Goal: Task Accomplishment & Management: Use online tool/utility

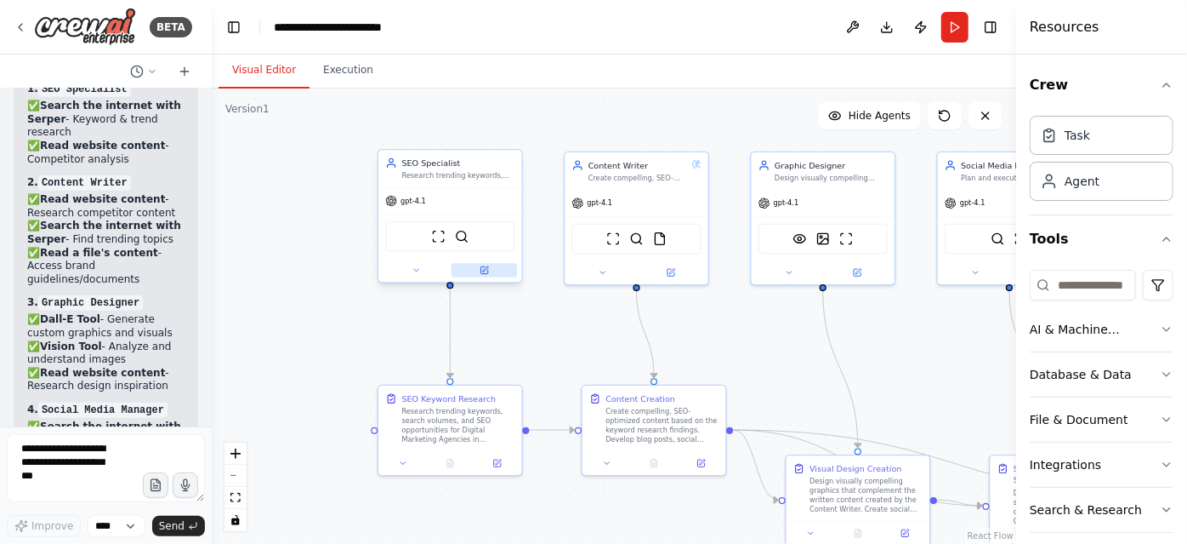
click at [466, 269] on button at bounding box center [484, 270] width 65 height 14
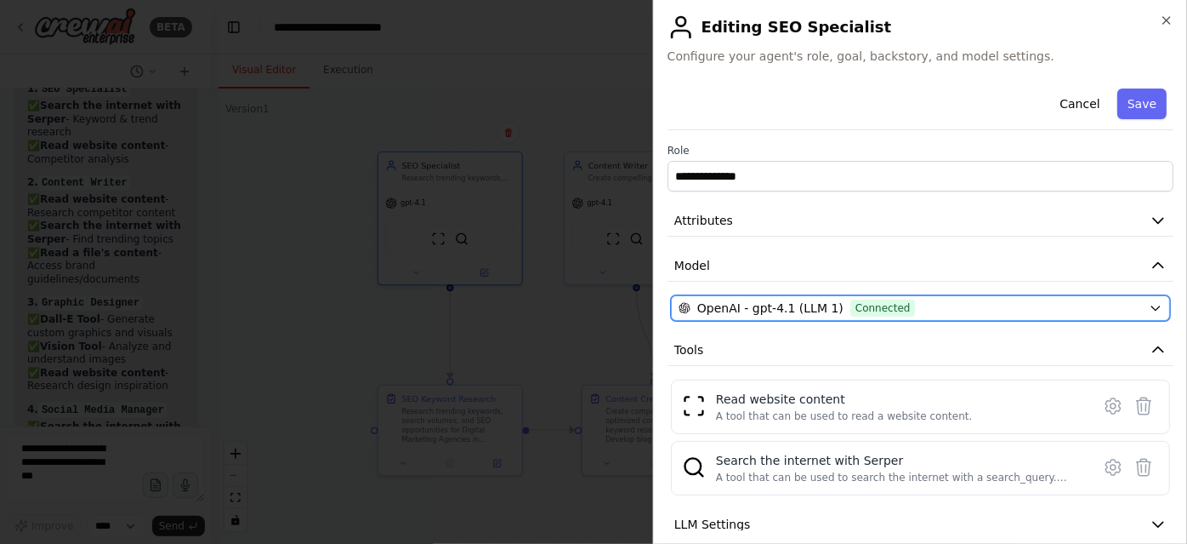
click at [800, 316] on button "OpenAI - gpt-4.1 (LLM 1) Connected" at bounding box center [920, 308] width 499 height 26
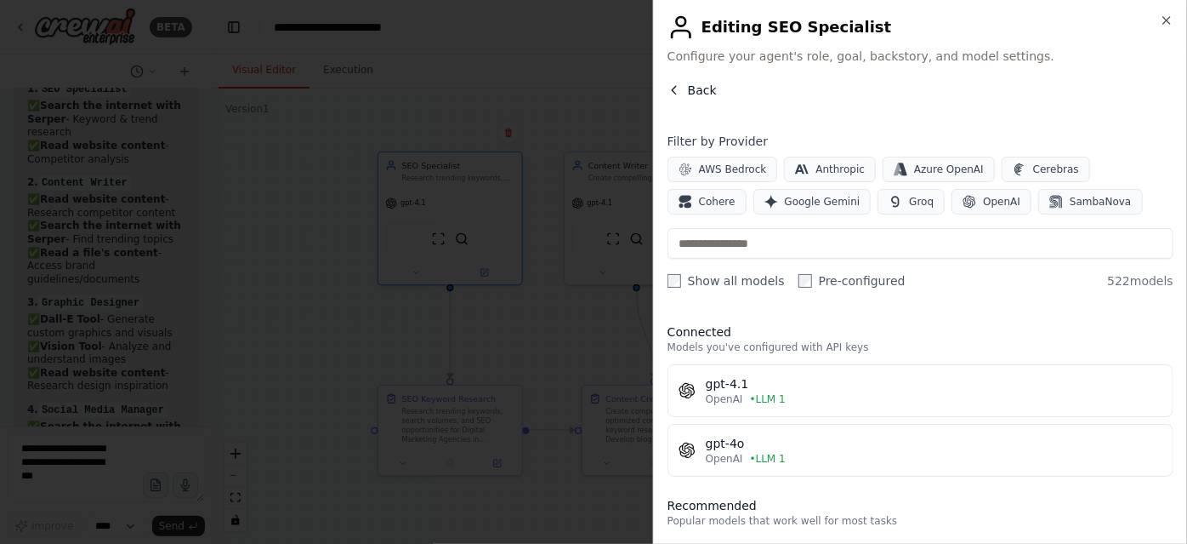
click at [678, 83] on icon "button" at bounding box center [675, 90] width 14 height 14
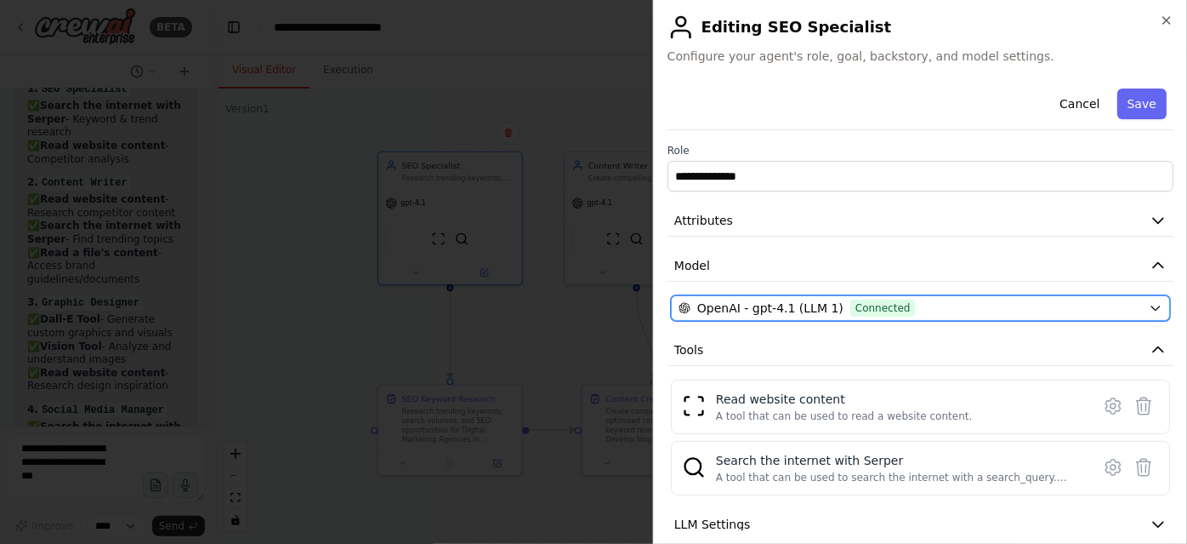
click at [774, 316] on button "OpenAI - gpt-4.1 (LLM 1) Connected" at bounding box center [920, 308] width 499 height 26
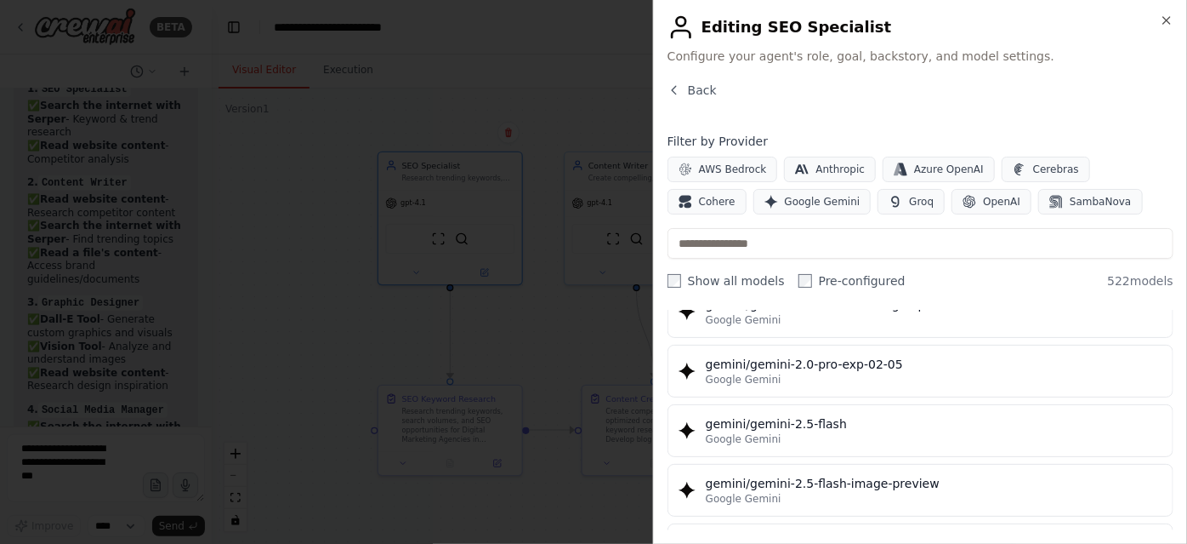
scroll to position [19641, 0]
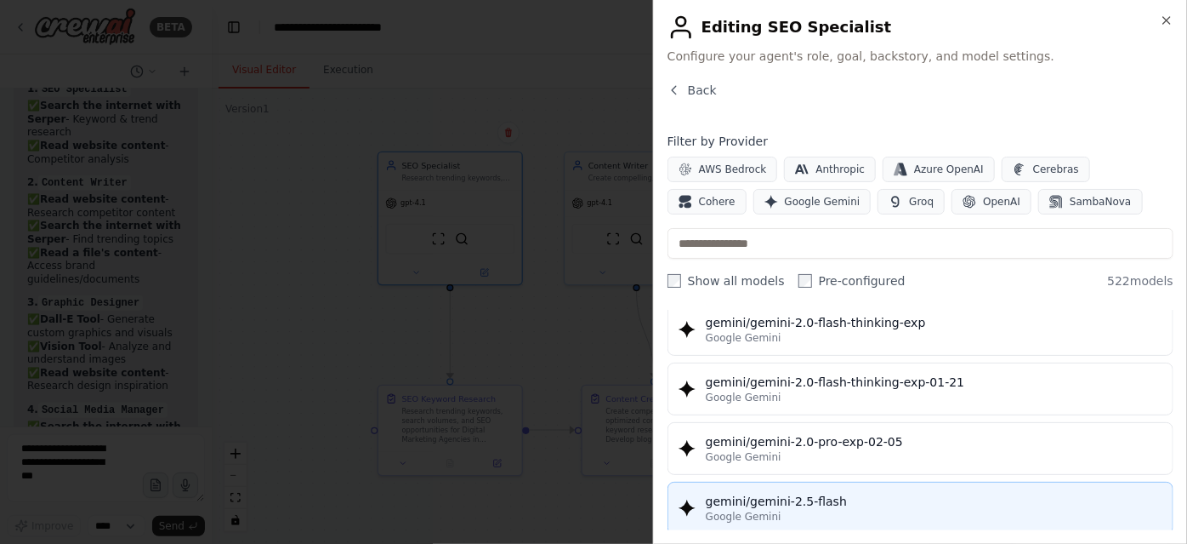
click at [805, 510] on div "Google Gemini" at bounding box center [934, 517] width 457 height 14
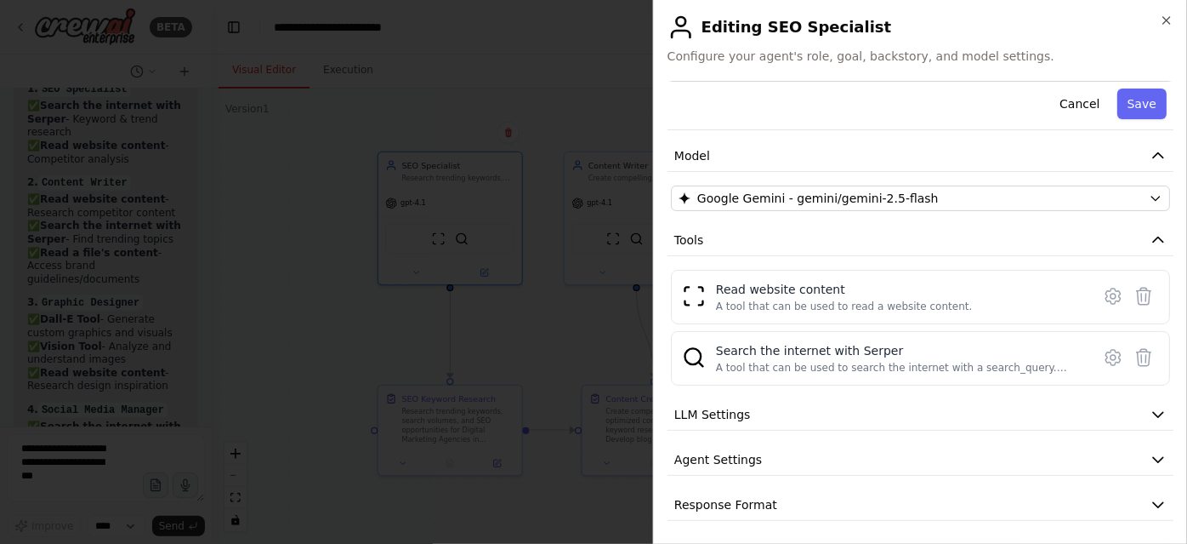
scroll to position [111, 0]
click at [1050, 414] on button "LLM Settings" at bounding box center [921, 413] width 506 height 31
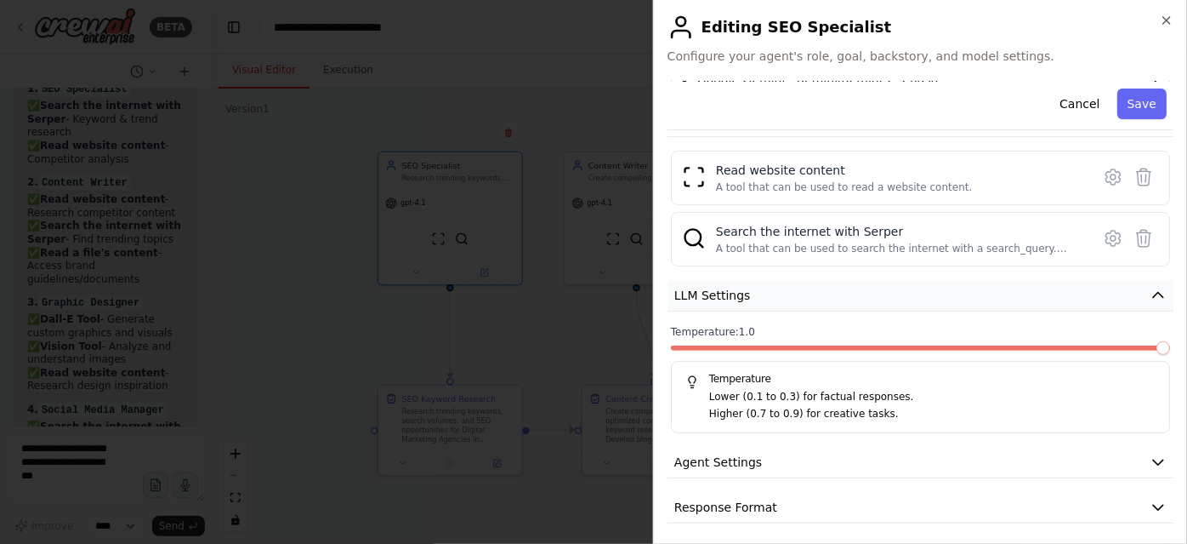
scroll to position [231, 0]
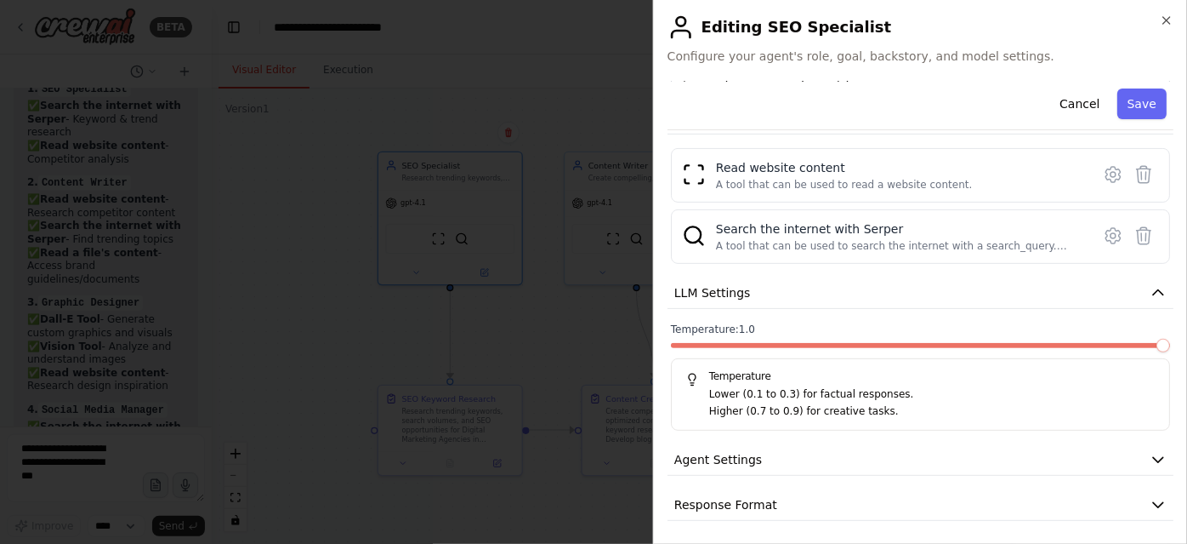
click at [1021, 322] on label "Temperature: 1.0" at bounding box center [920, 329] width 499 height 14
click at [1141, 299] on button "LLM Settings" at bounding box center [921, 292] width 506 height 31
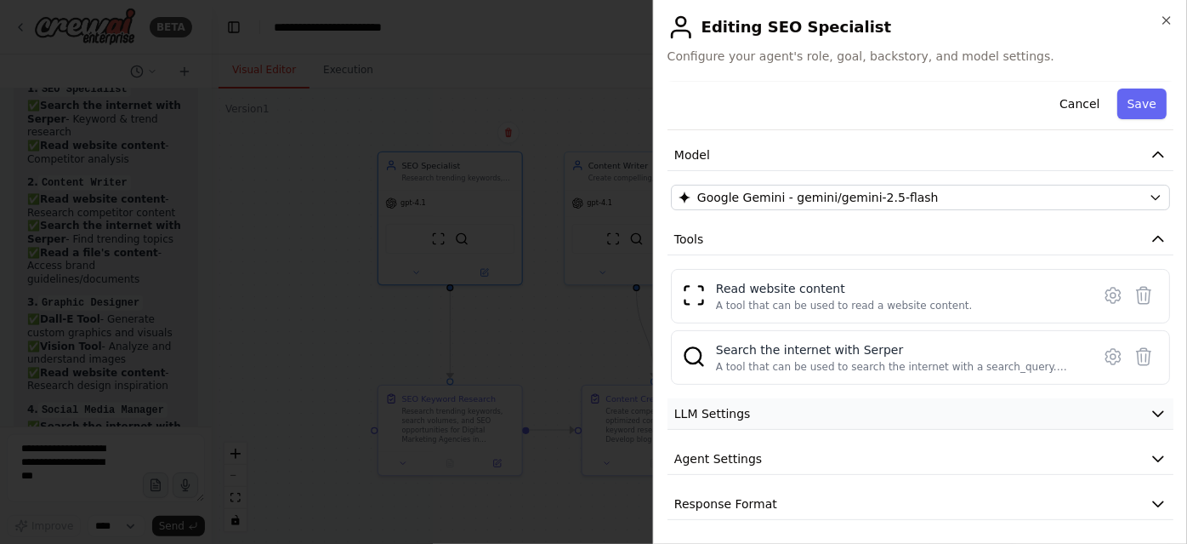
scroll to position [0, 0]
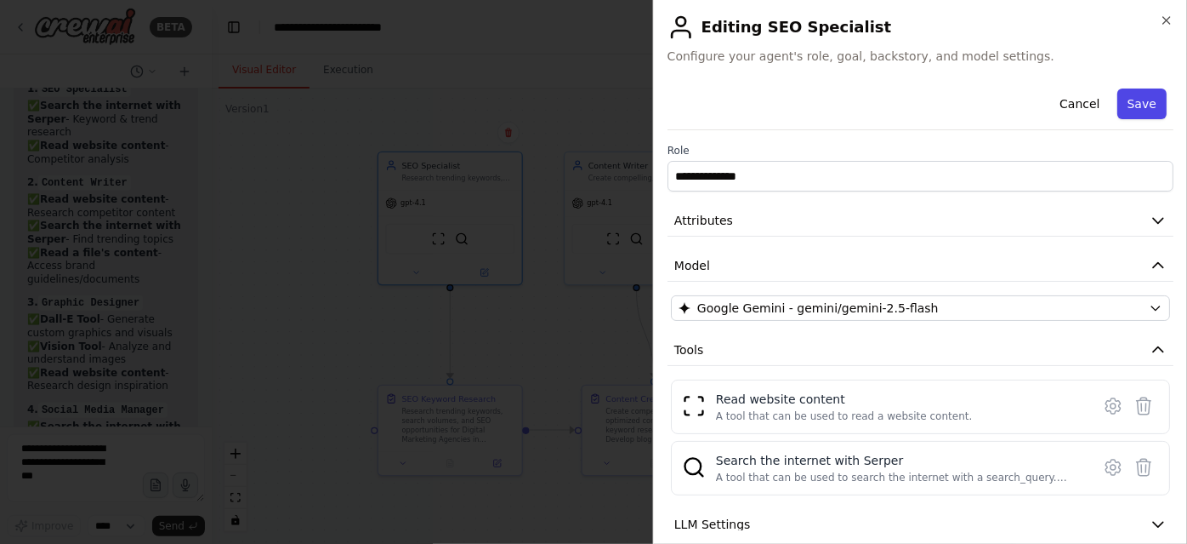
click at [1134, 112] on button "Save" at bounding box center [1142, 103] width 49 height 31
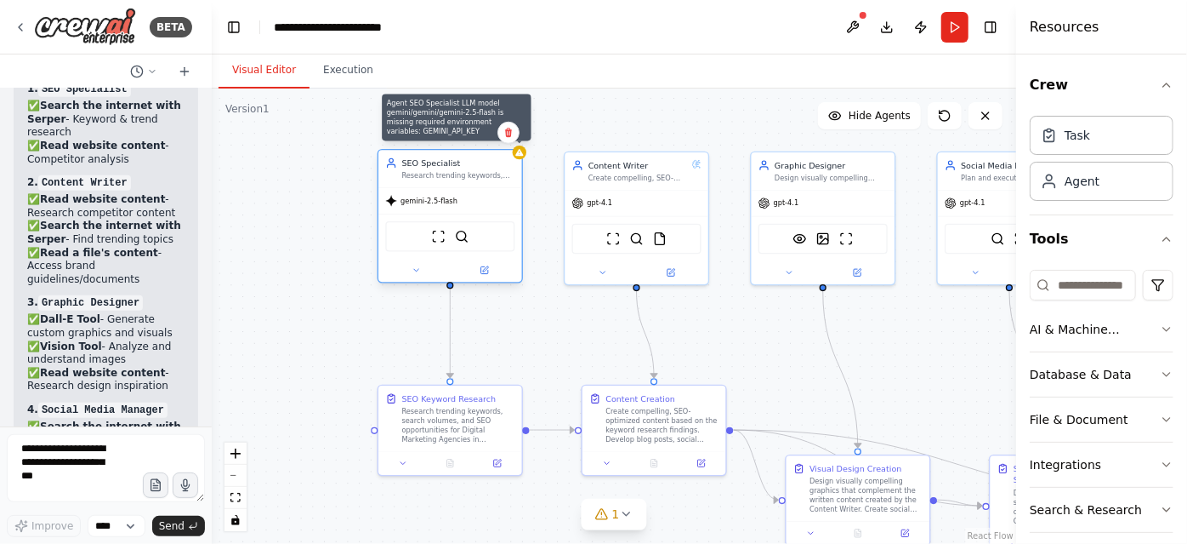
click at [520, 158] on div at bounding box center [520, 152] width 14 height 14
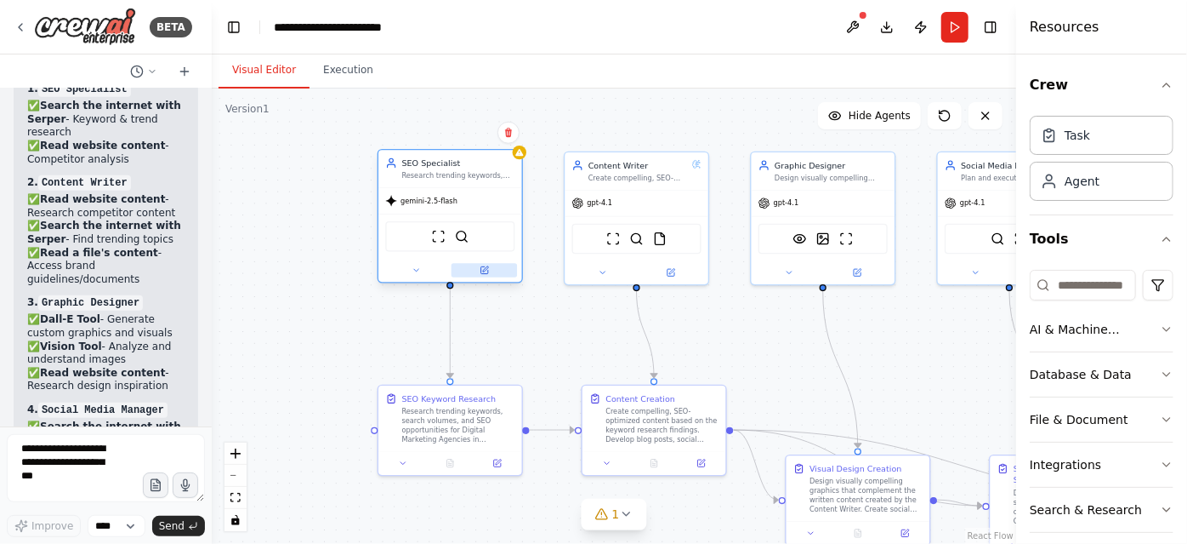
click at [482, 274] on button at bounding box center [484, 270] width 65 height 14
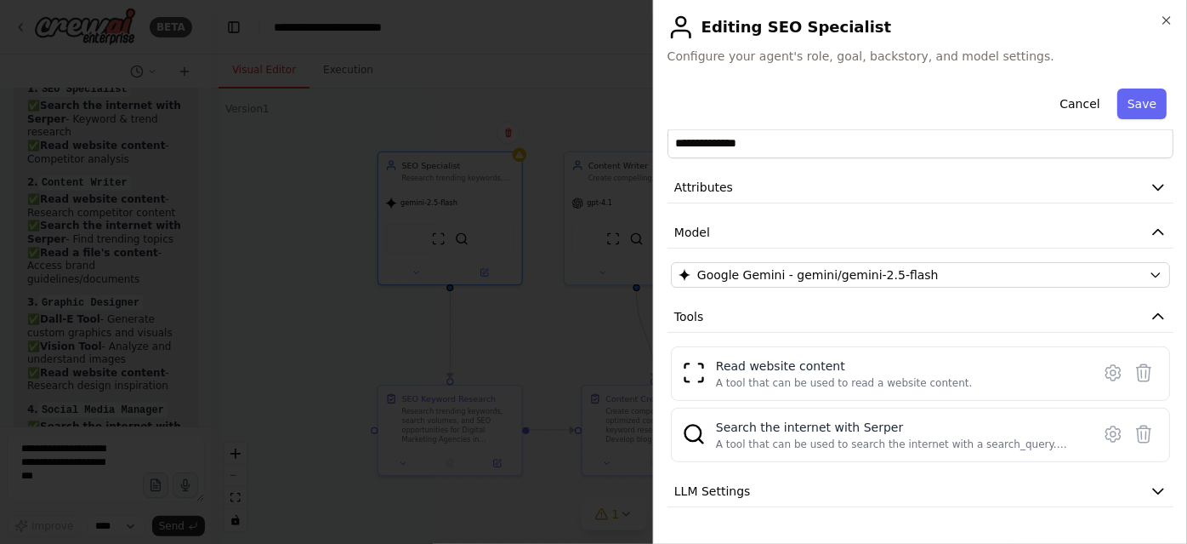
scroll to position [111, 0]
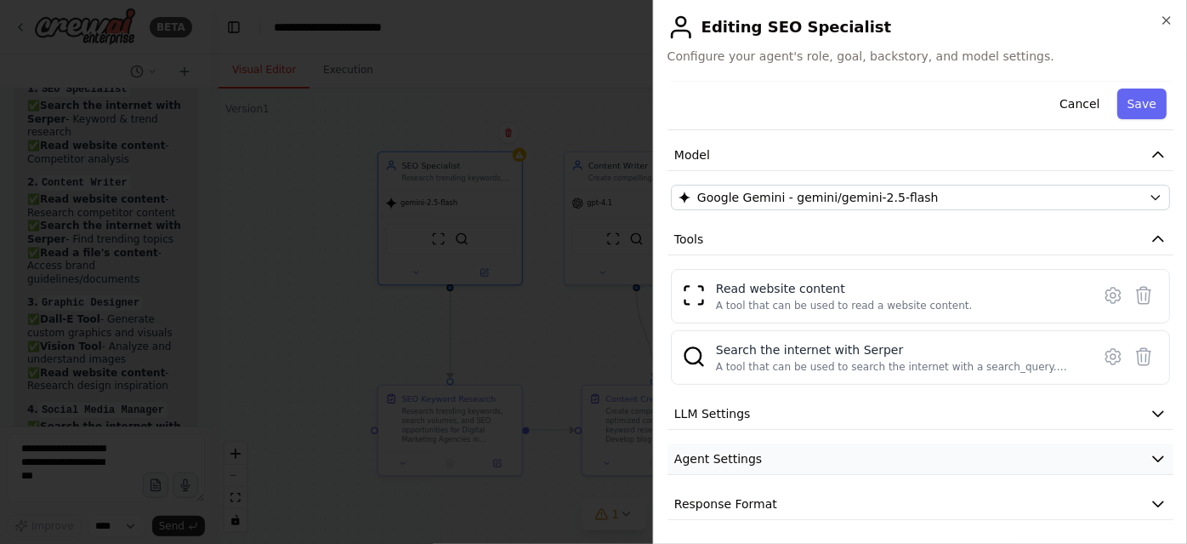
click at [728, 466] on button "Agent Settings" at bounding box center [921, 458] width 506 height 31
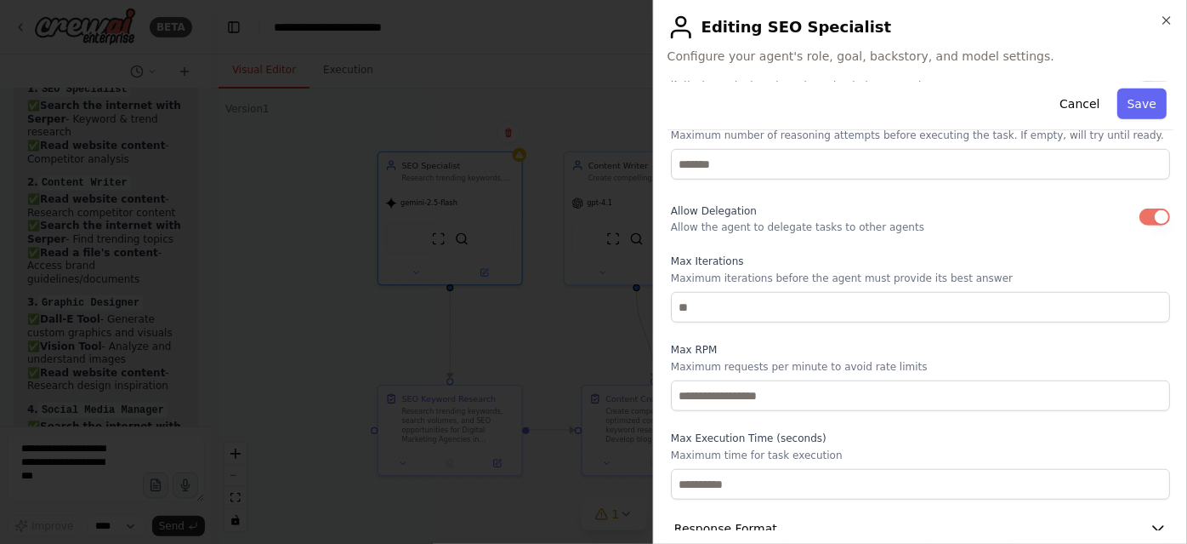
scroll to position [567, 0]
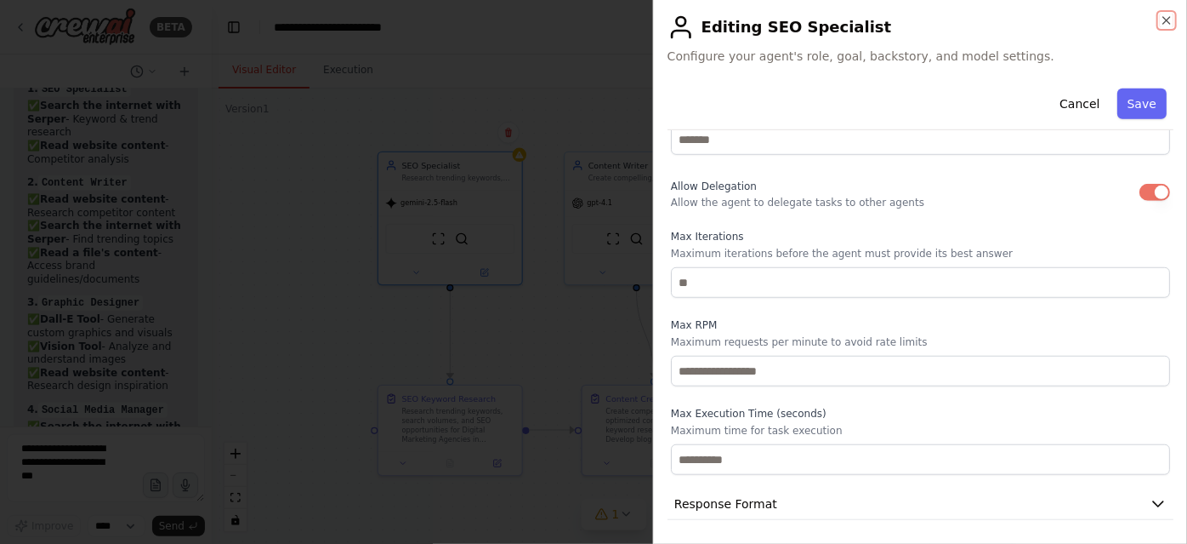
click at [1167, 15] on icon "button" at bounding box center [1167, 21] width 14 height 14
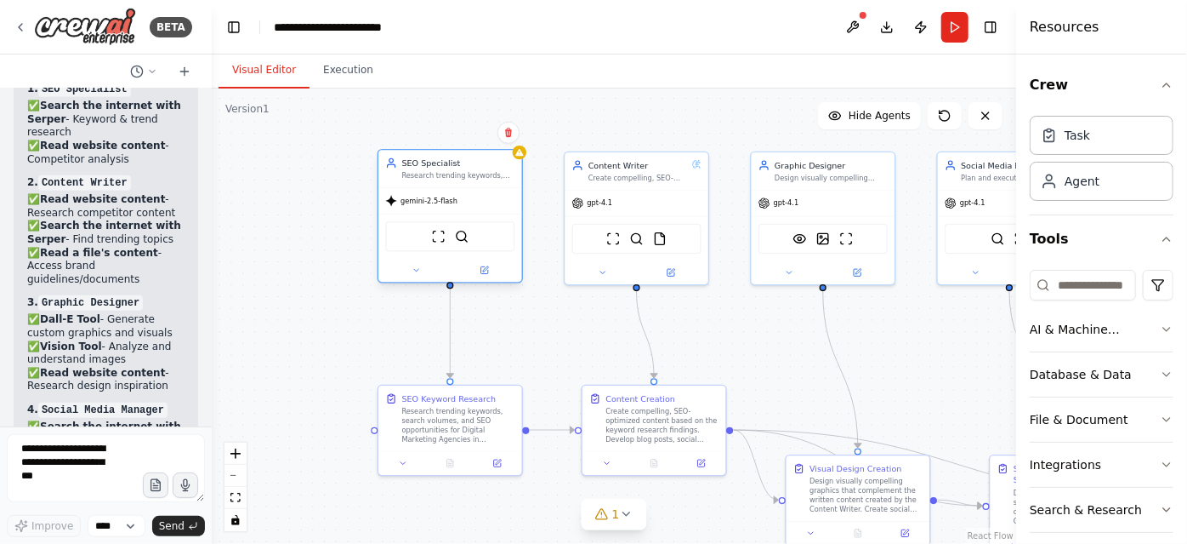
click at [430, 204] on span "gemini-2.5-flash" at bounding box center [429, 200] width 57 height 9
click at [432, 240] on img at bounding box center [439, 237] width 14 height 14
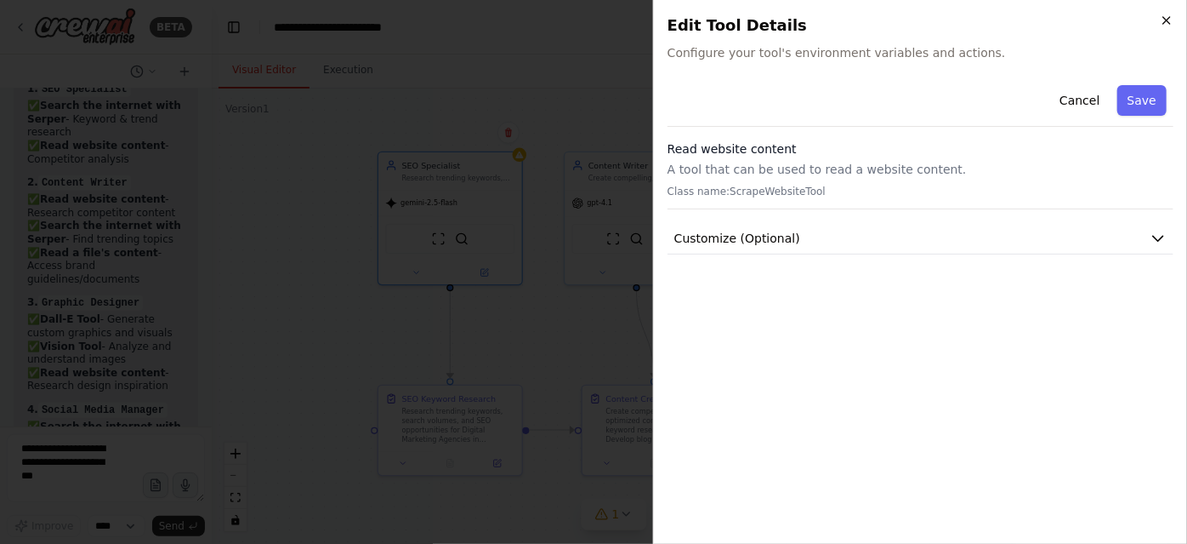
click at [1171, 20] on icon "button" at bounding box center [1167, 21] width 14 height 14
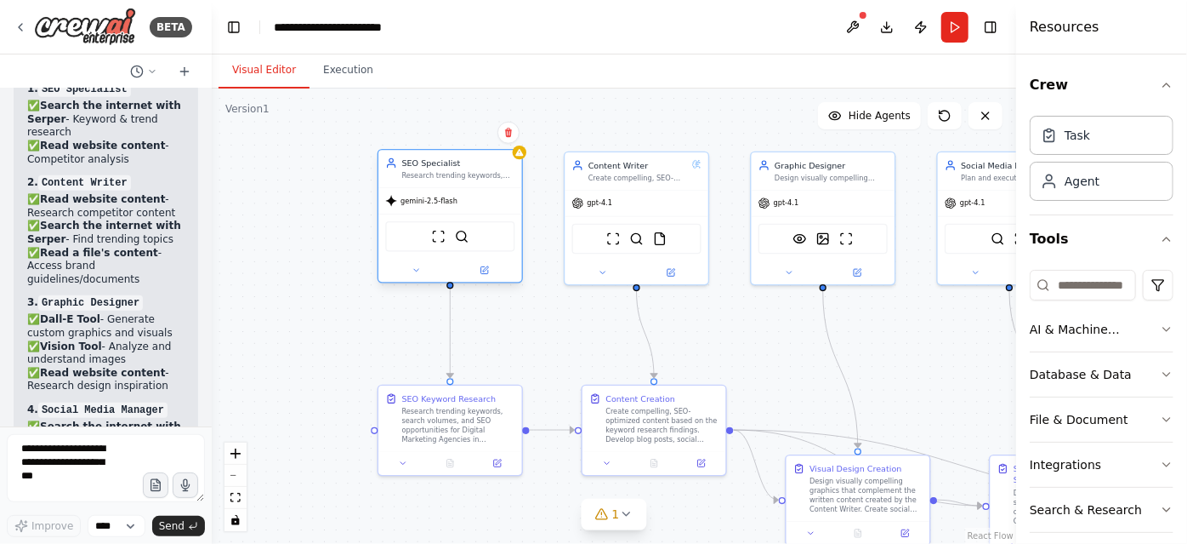
click at [476, 244] on div "ScrapeWebsiteTool SerperDevTool" at bounding box center [449, 236] width 129 height 31
click at [453, 229] on div "ScrapeWebsiteTool SerperDevTool" at bounding box center [449, 236] width 129 height 31
click at [463, 239] on img at bounding box center [462, 237] width 14 height 14
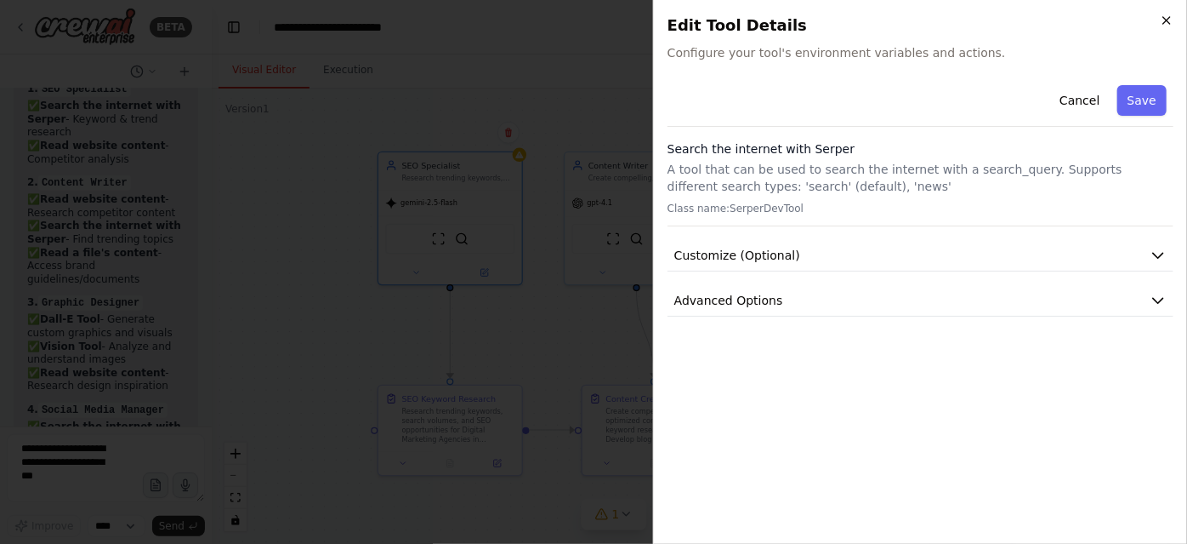
click at [1163, 22] on icon "button" at bounding box center [1167, 21] width 14 height 14
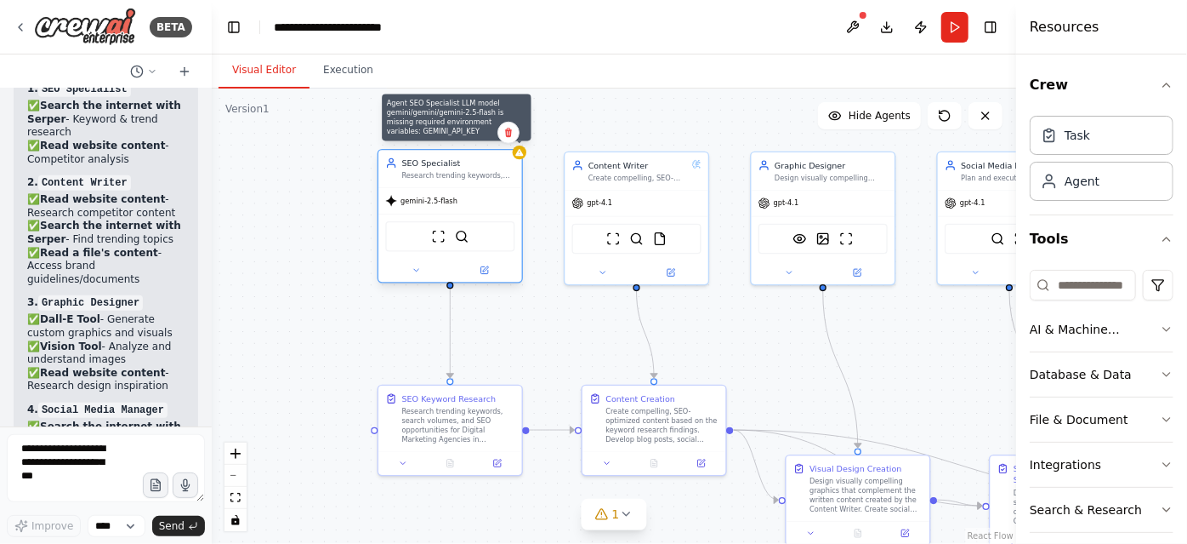
click at [522, 151] on icon at bounding box center [519, 152] width 9 height 9
click at [521, 153] on icon at bounding box center [519, 152] width 8 height 7
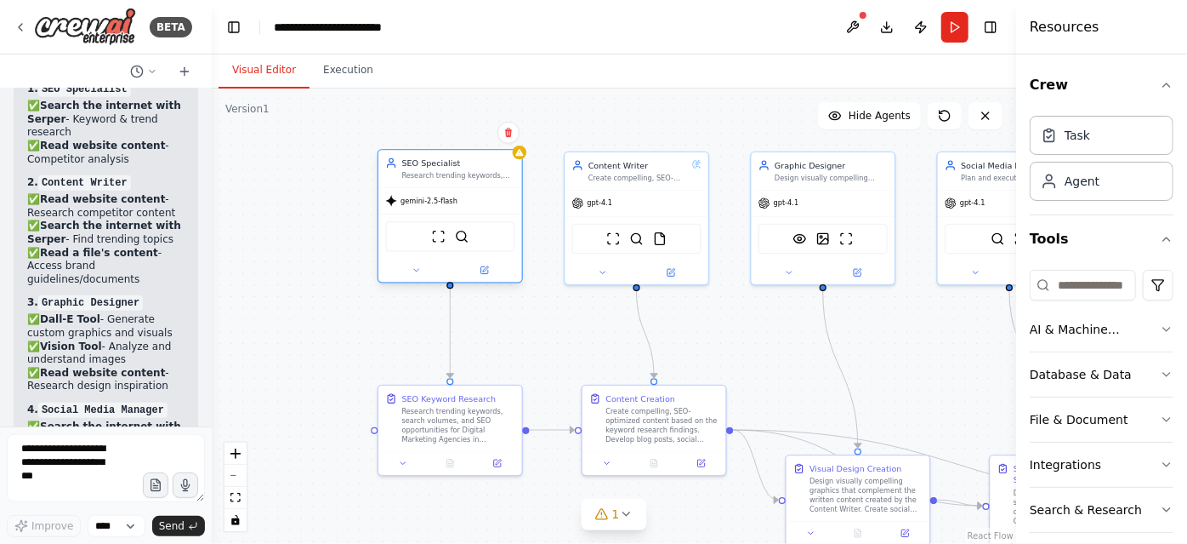
click at [450, 188] on div "gemini-2.5-flash" at bounding box center [451, 201] width 144 height 26
click at [442, 200] on span "gemini-2.5-flash" at bounding box center [429, 200] width 57 height 9
click at [417, 271] on icon at bounding box center [416, 269] width 9 height 9
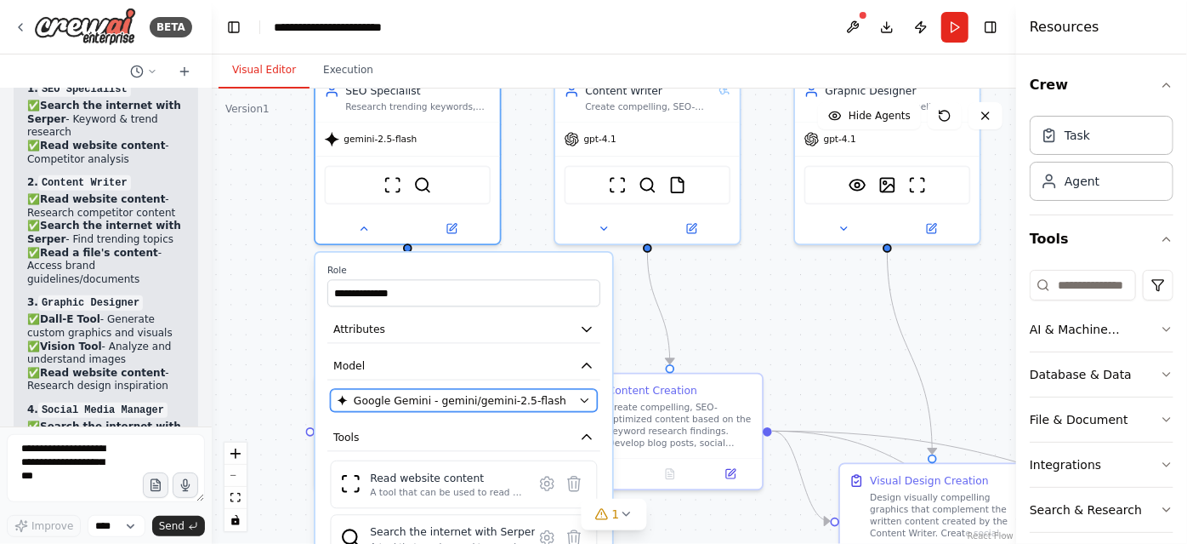
click at [586, 401] on icon "button" at bounding box center [584, 400] width 12 height 12
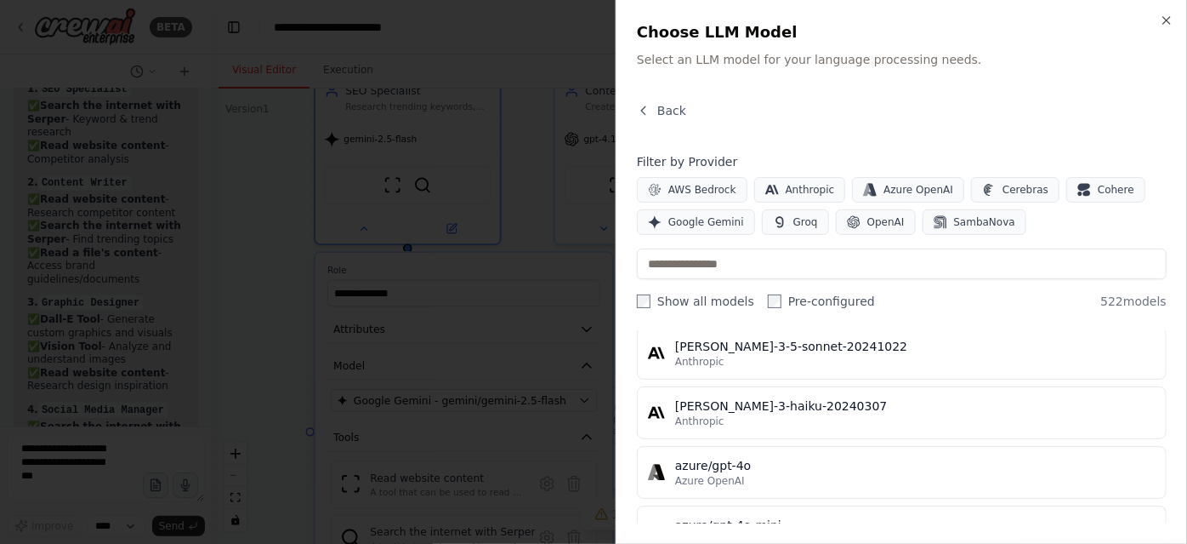
scroll to position [0, 0]
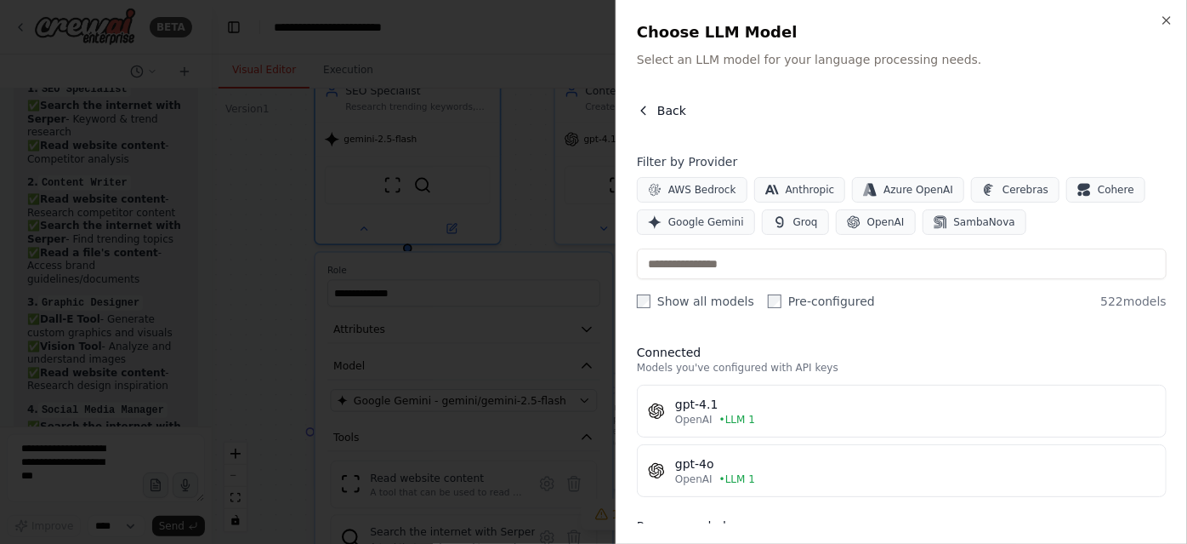
click at [658, 106] on span "Back" at bounding box center [672, 110] width 29 height 17
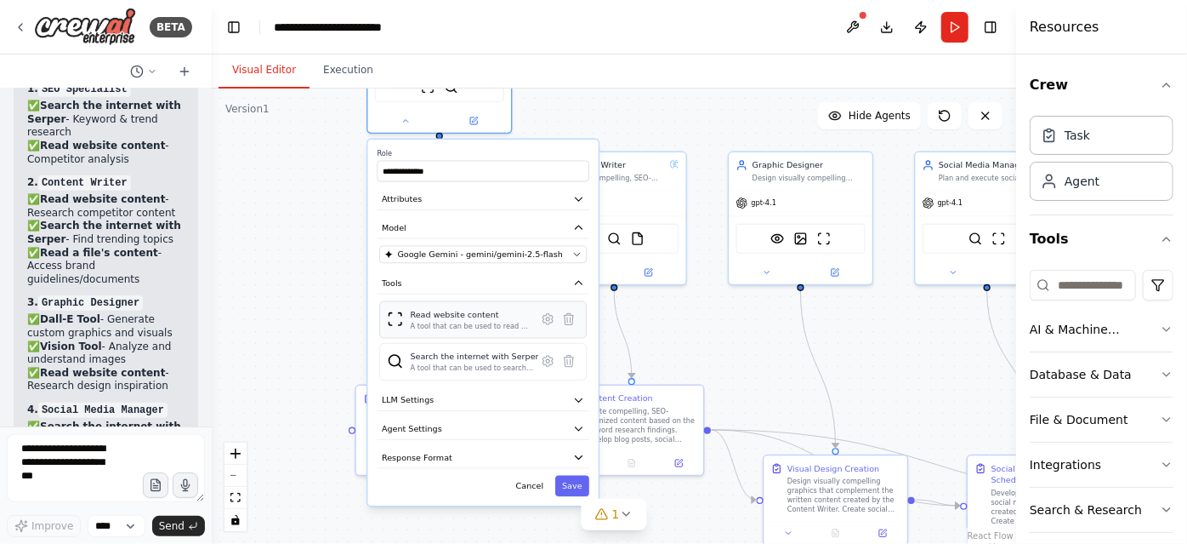
drag, startPoint x: 479, startPoint y: 461, endPoint x: 493, endPoint y: 309, distance: 152.9
click at [493, 309] on div "Read website content" at bounding box center [471, 315] width 120 height 12
click at [527, 456] on button "Response Format" at bounding box center [484, 457] width 212 height 21
click at [503, 405] on button "LLM Settings" at bounding box center [484, 400] width 212 height 21
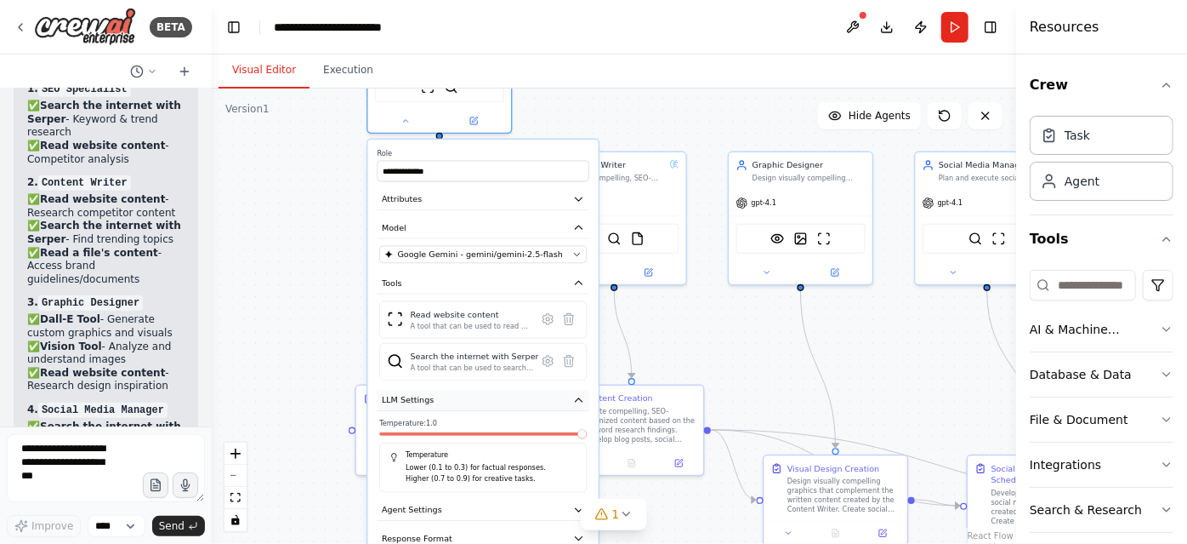
click at [503, 405] on button "LLM Settings" at bounding box center [484, 400] width 212 height 21
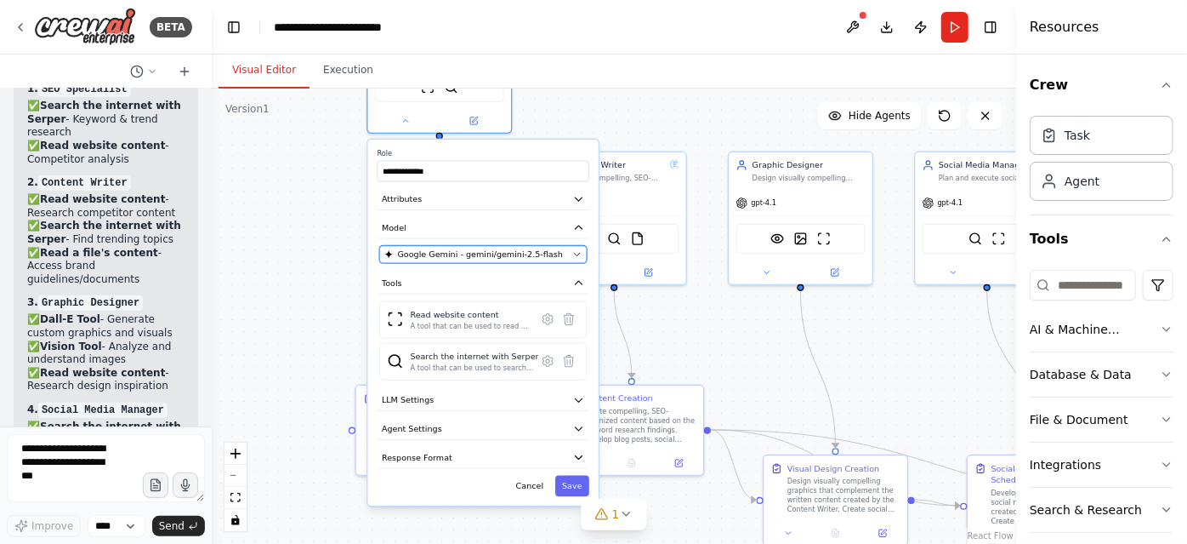
click at [410, 257] on span "Google Gemini - gemini/gemini-2.5-flash" at bounding box center [480, 254] width 165 height 12
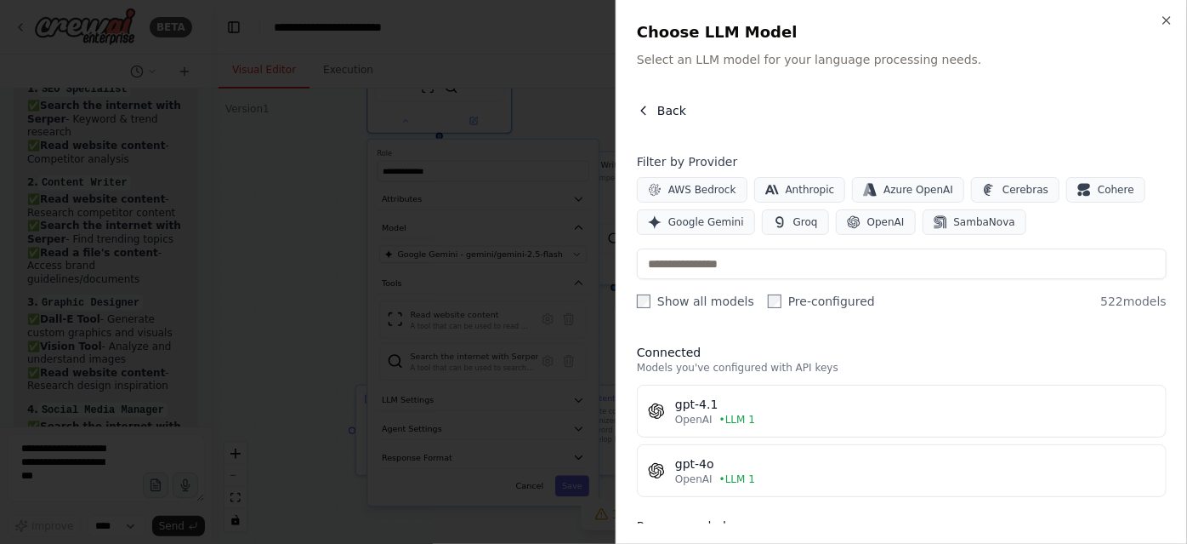
click at [651, 112] on button "Back" at bounding box center [661, 110] width 49 height 17
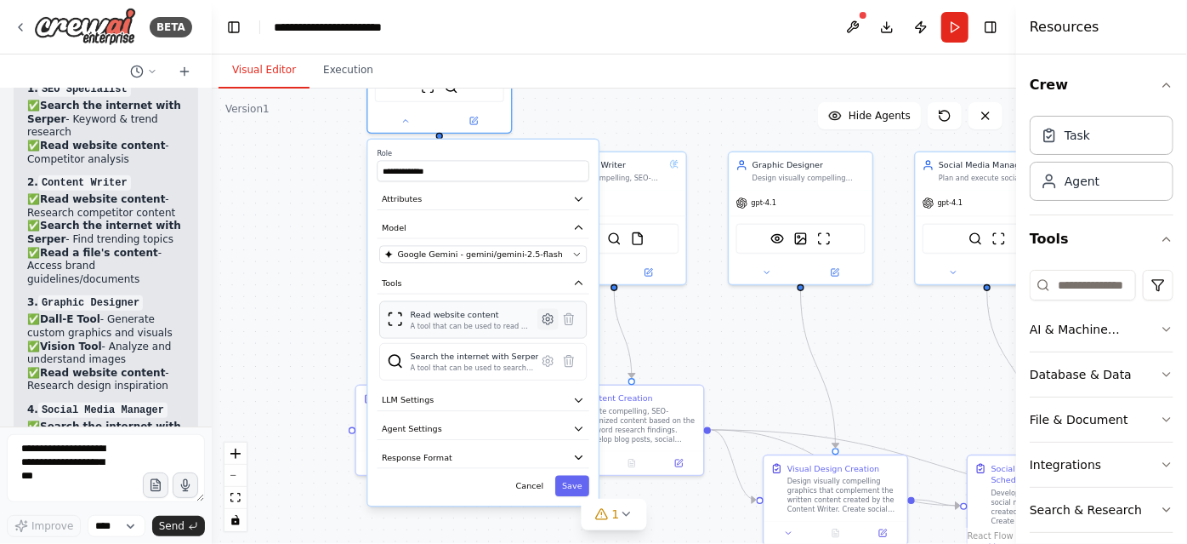
click at [546, 317] on icon at bounding box center [547, 318] width 3 height 3
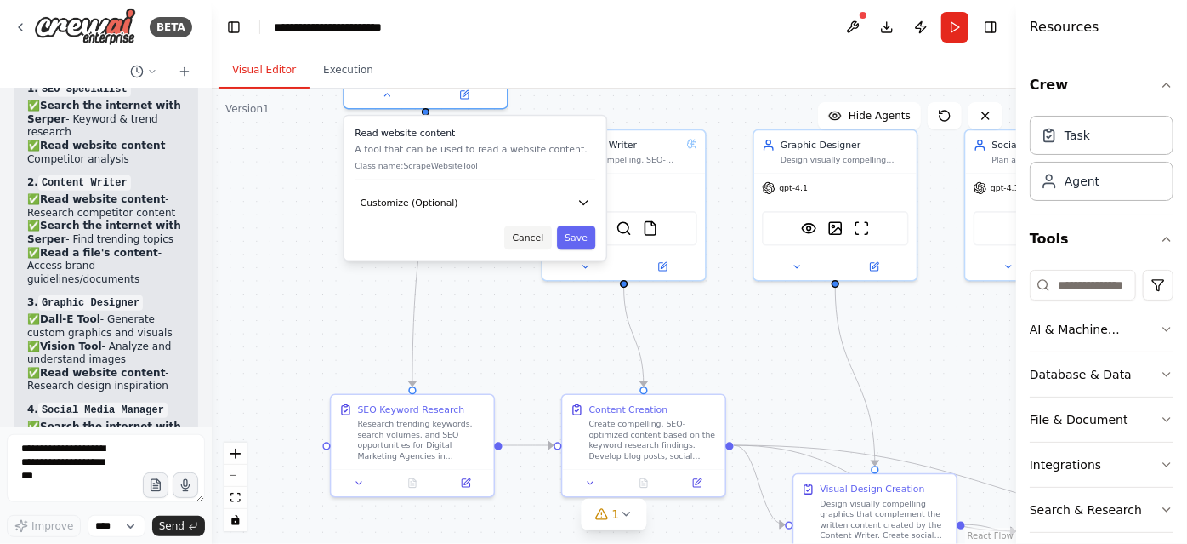
click at [524, 225] on button "Cancel" at bounding box center [528, 237] width 48 height 24
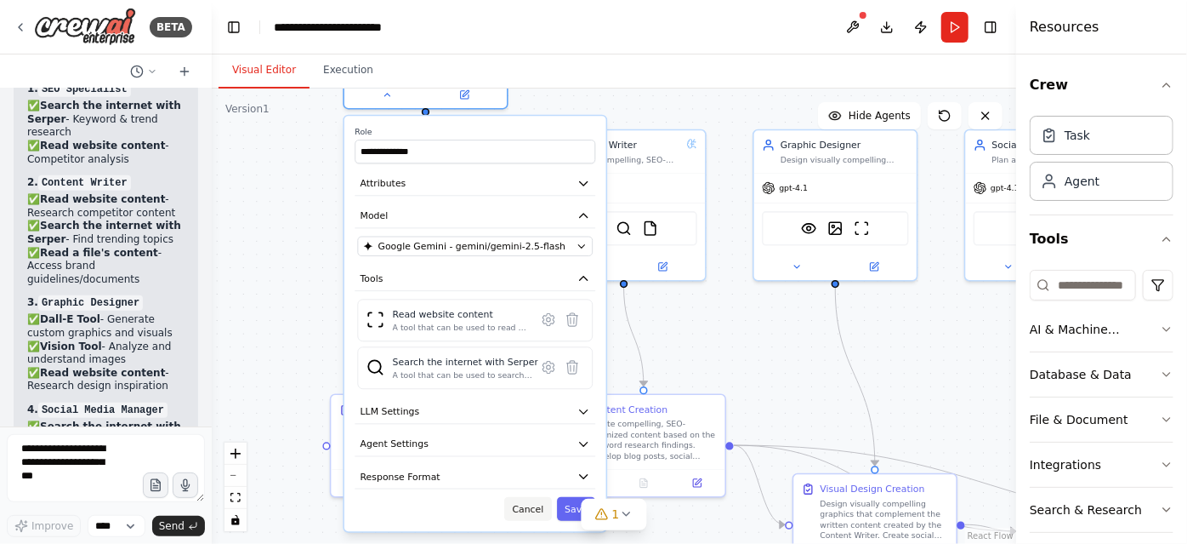
click at [536, 498] on button "Cancel" at bounding box center [528, 509] width 48 height 24
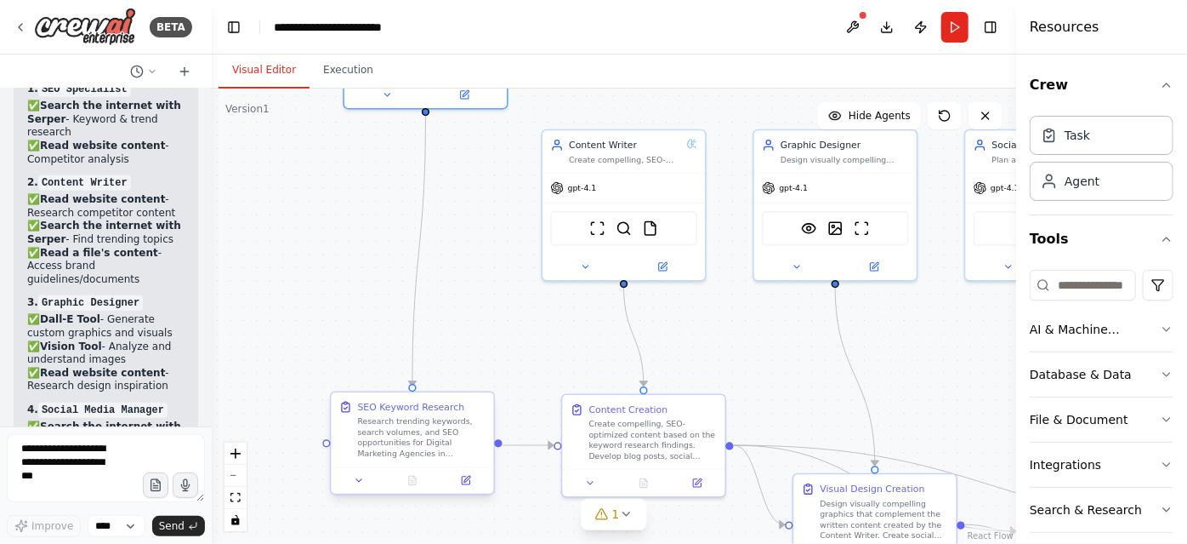
click at [436, 441] on div "Research trending keywords, search volumes, and SEO opportunities for Digital M…" at bounding box center [422, 437] width 128 height 43
click at [464, 481] on icon at bounding box center [467, 478] width 6 height 6
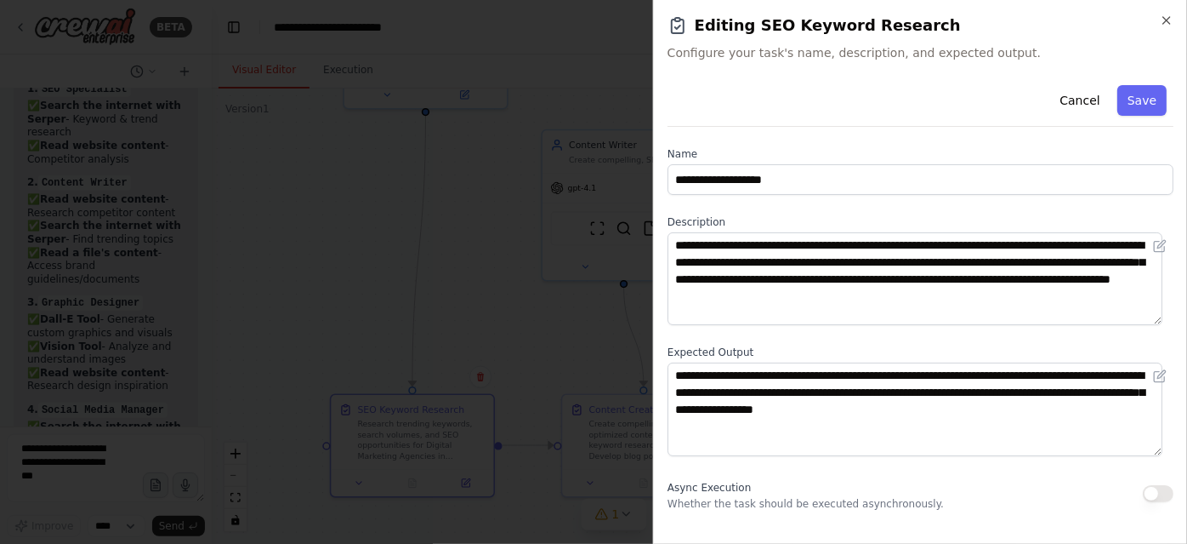
scroll to position [222, 0]
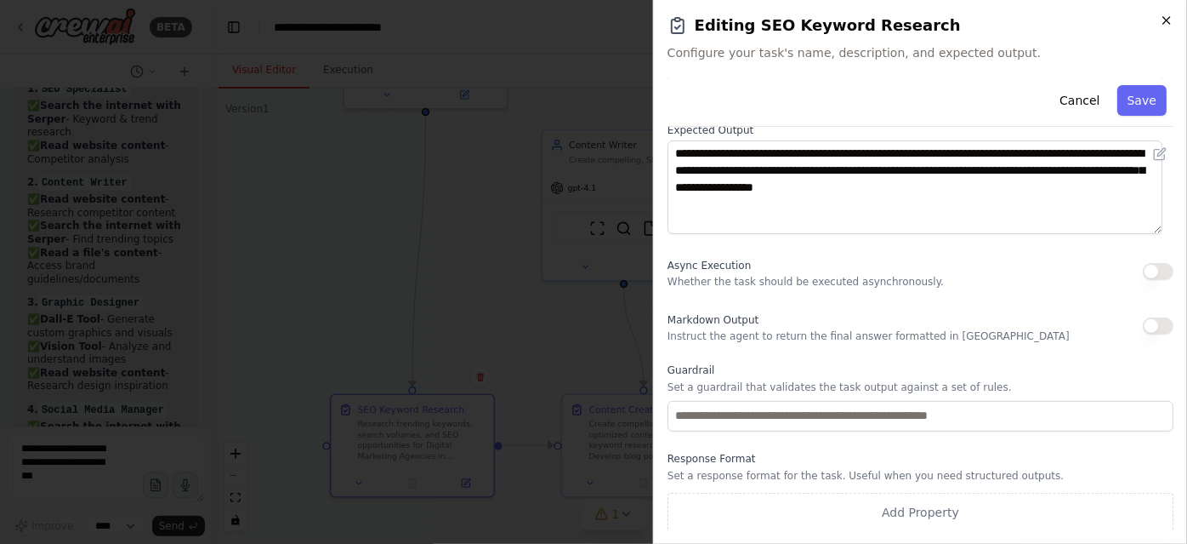
click at [1169, 19] on icon "button" at bounding box center [1167, 20] width 7 height 7
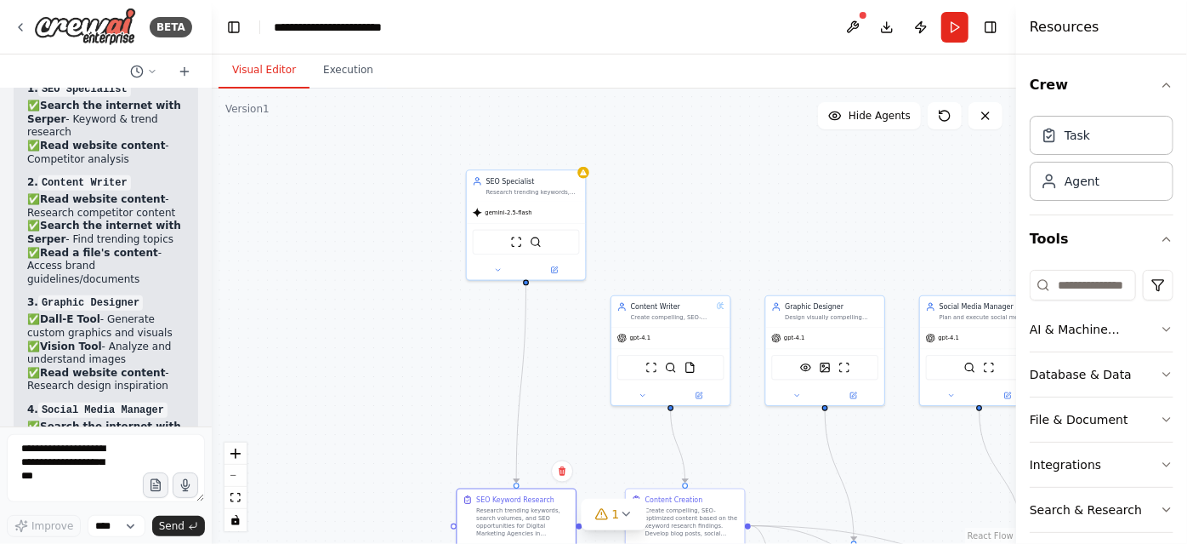
drag, startPoint x: 646, startPoint y: 117, endPoint x: 612, endPoint y: 219, distance: 107.3
click at [612, 219] on div ".deletable-edge-delete-btn { width: 20px; height: 20px; border: 0px solid #ffff…" at bounding box center [614, 315] width 805 height 455
click at [489, 214] on div "gemini-2.5-flash" at bounding box center [503, 210] width 60 height 9
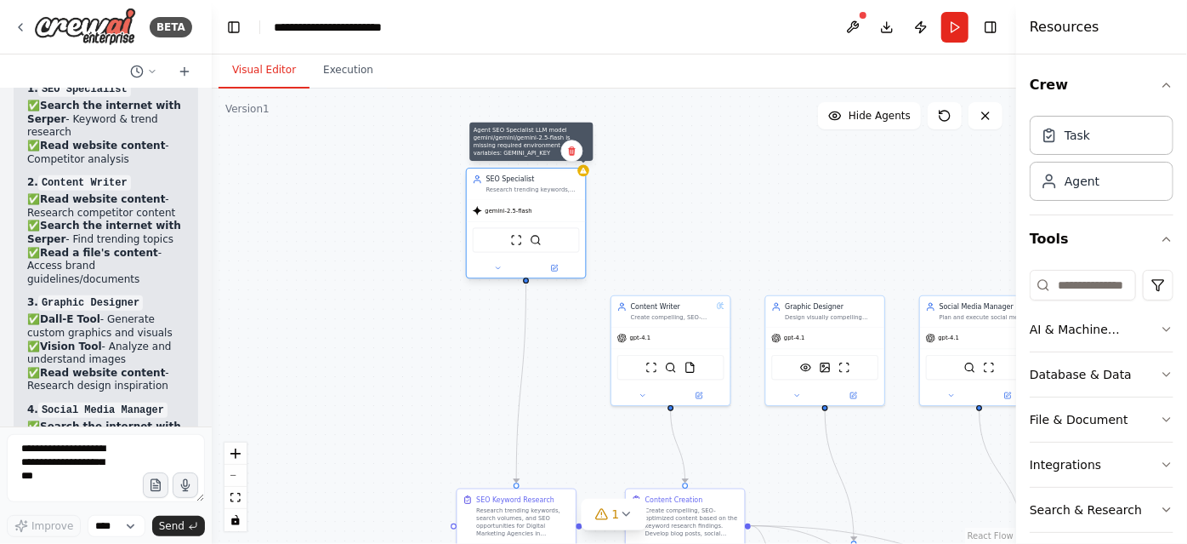
click at [584, 172] on icon at bounding box center [583, 171] width 7 height 6
click at [583, 172] on icon at bounding box center [583, 171] width 7 height 6
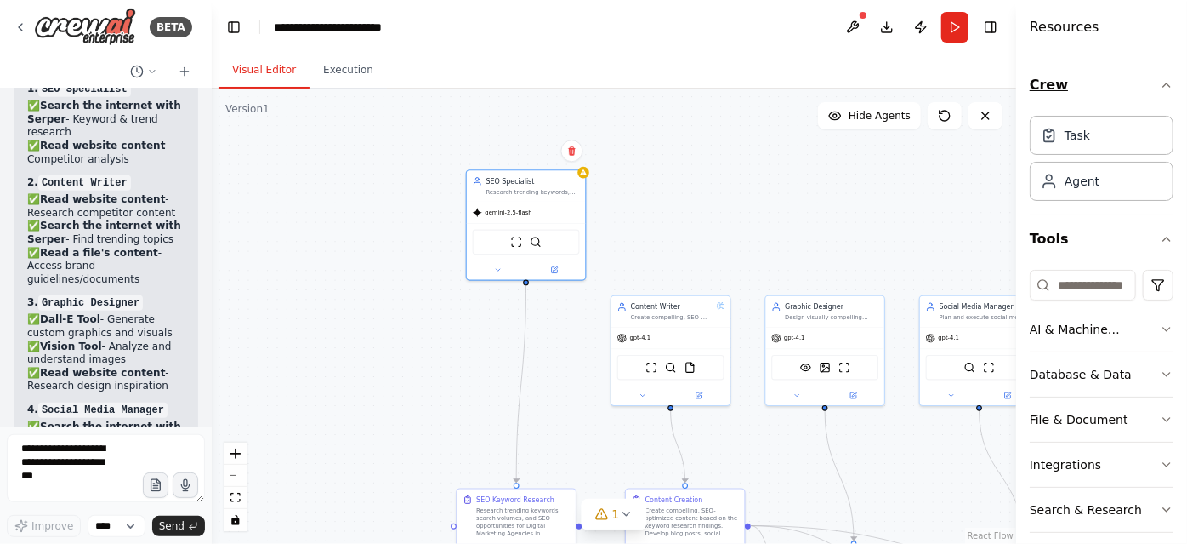
click at [1160, 83] on icon "button" at bounding box center [1167, 85] width 14 height 14
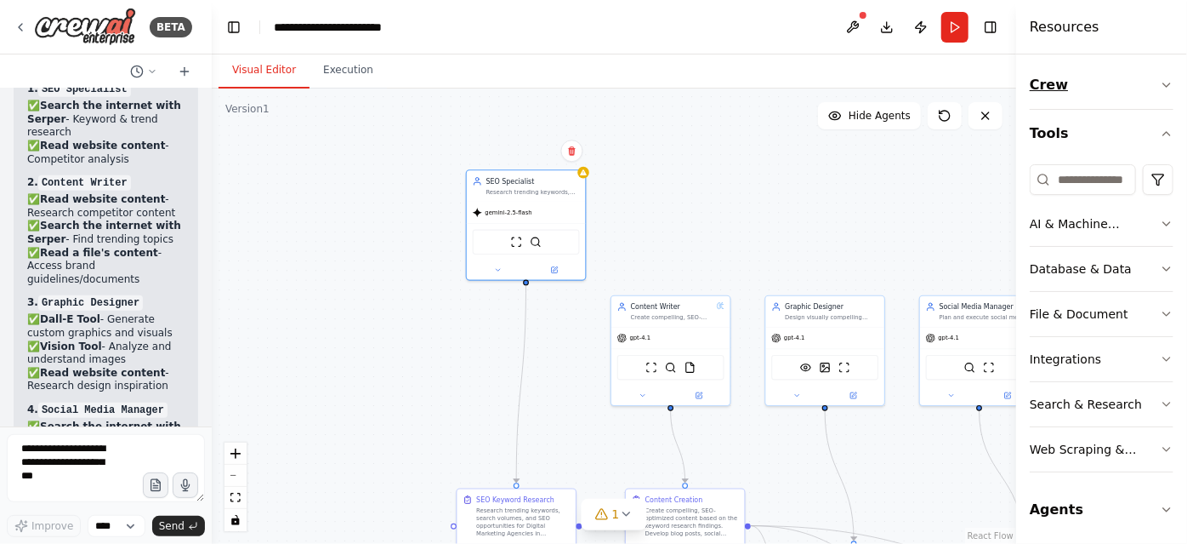
click at [1160, 83] on icon "button" at bounding box center [1167, 85] width 14 height 14
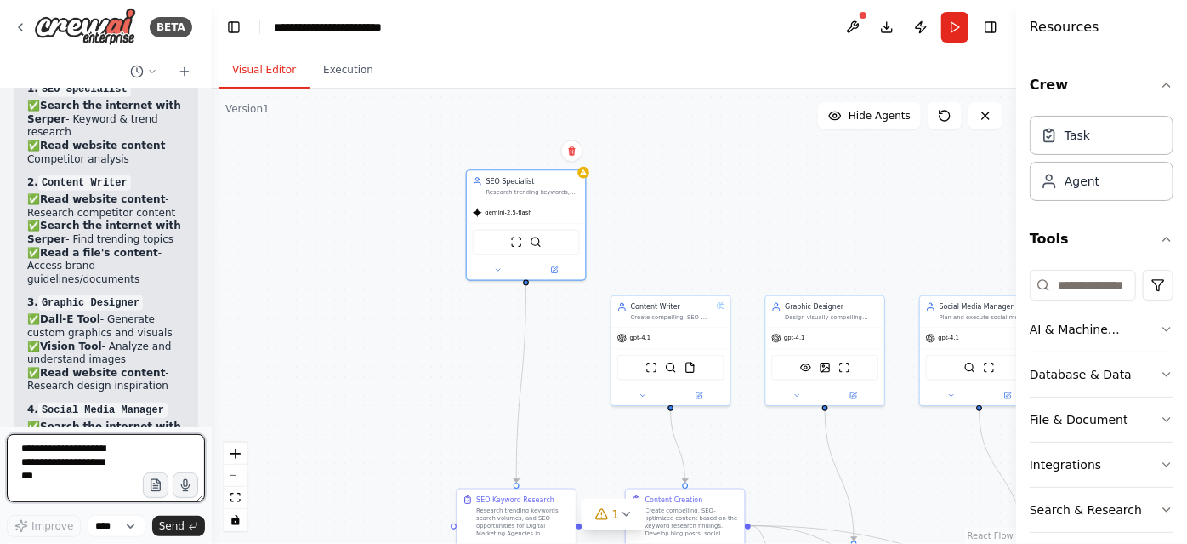
click at [86, 441] on textarea at bounding box center [106, 468] width 198 height 68
type textarea "**********"
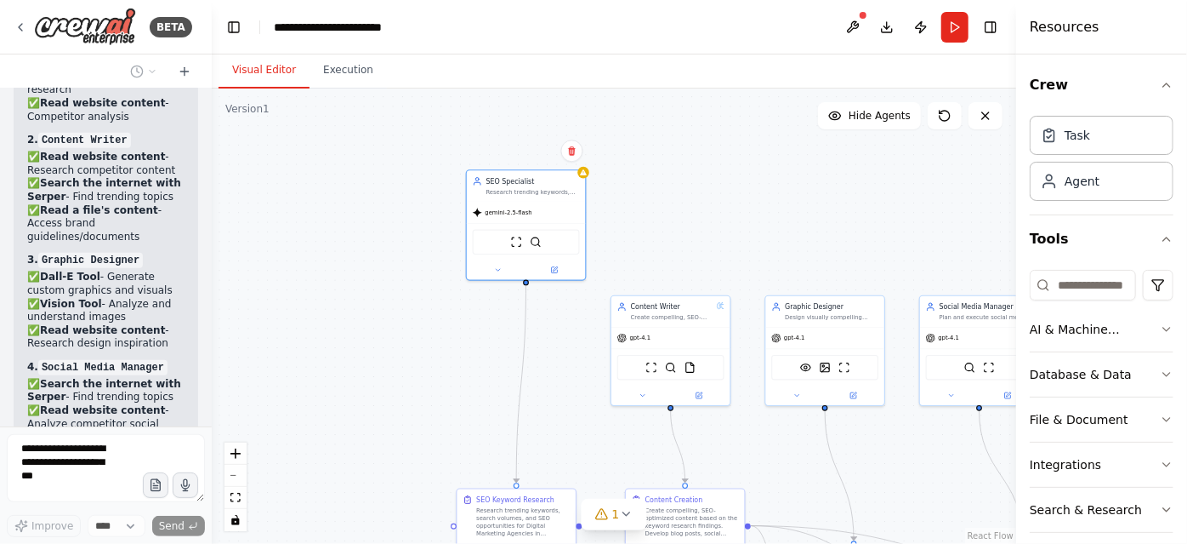
scroll to position [13602, 0]
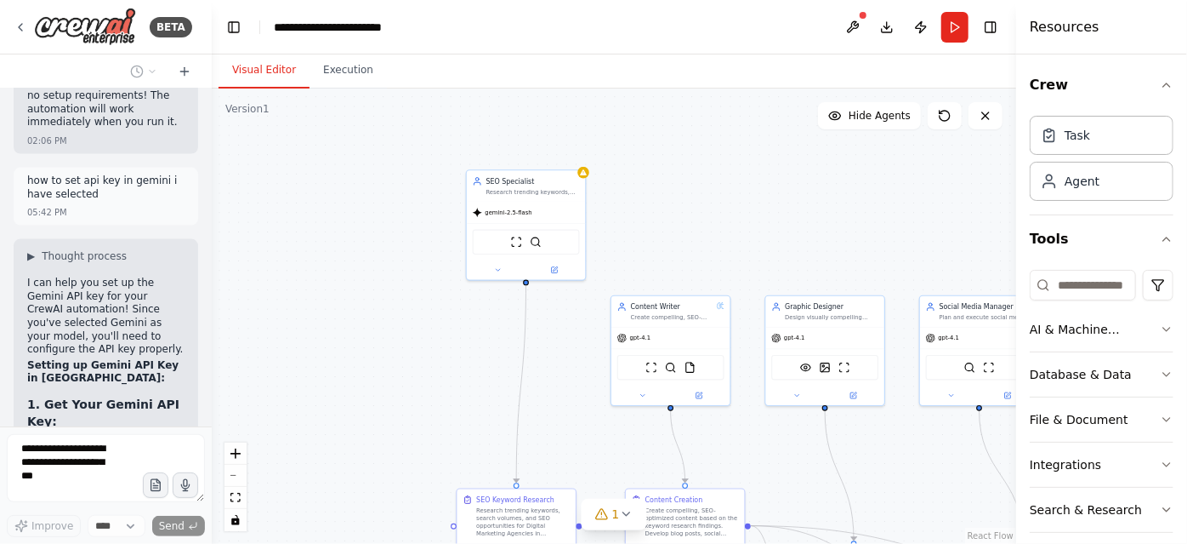
scroll to position [14447, 0]
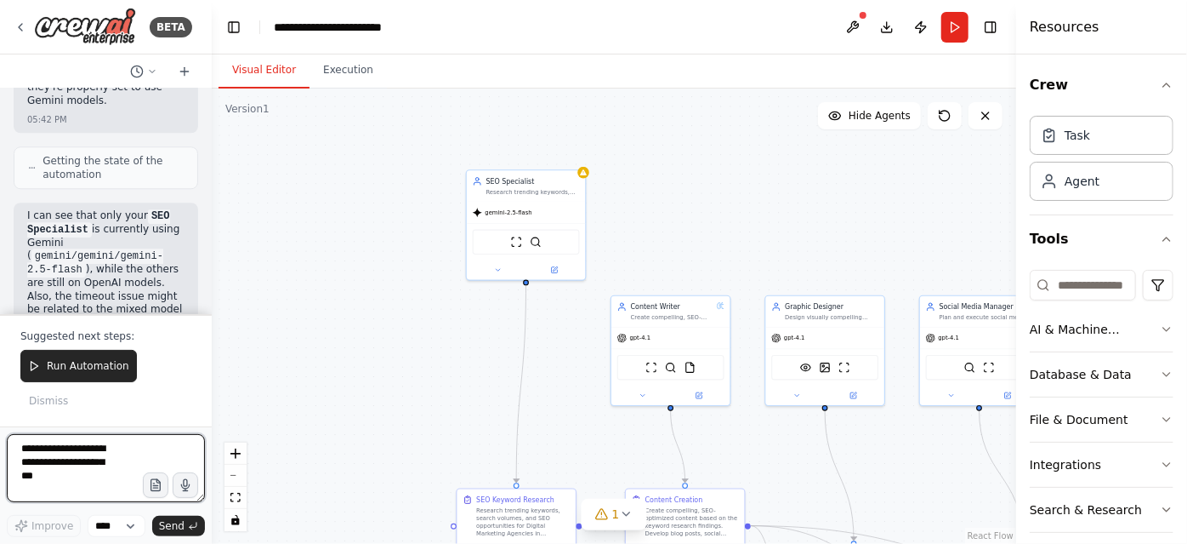
scroll to position [15417, 0]
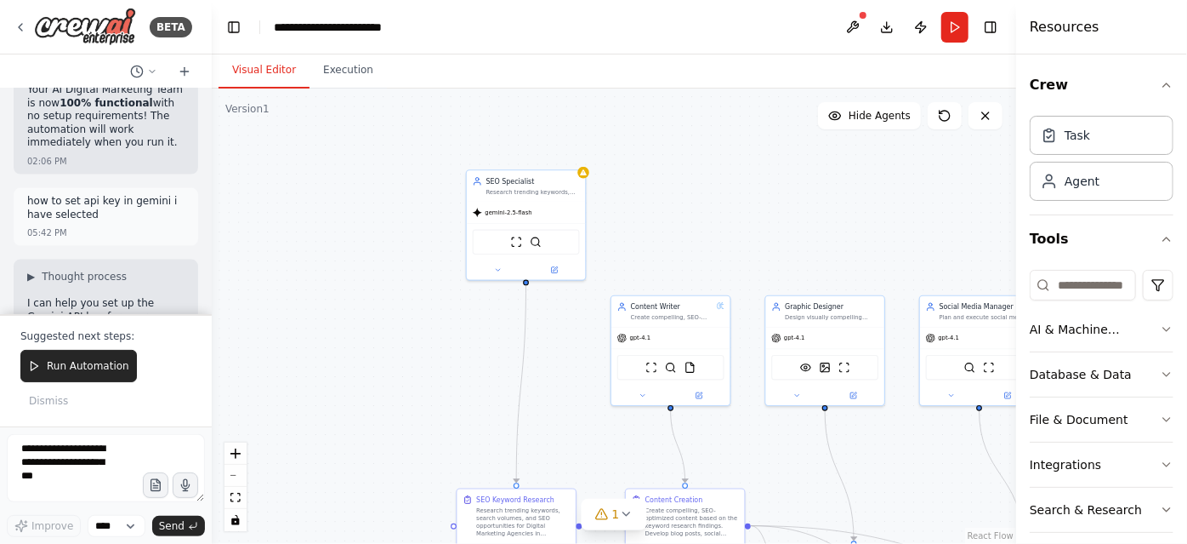
scroll to position [14335, 0]
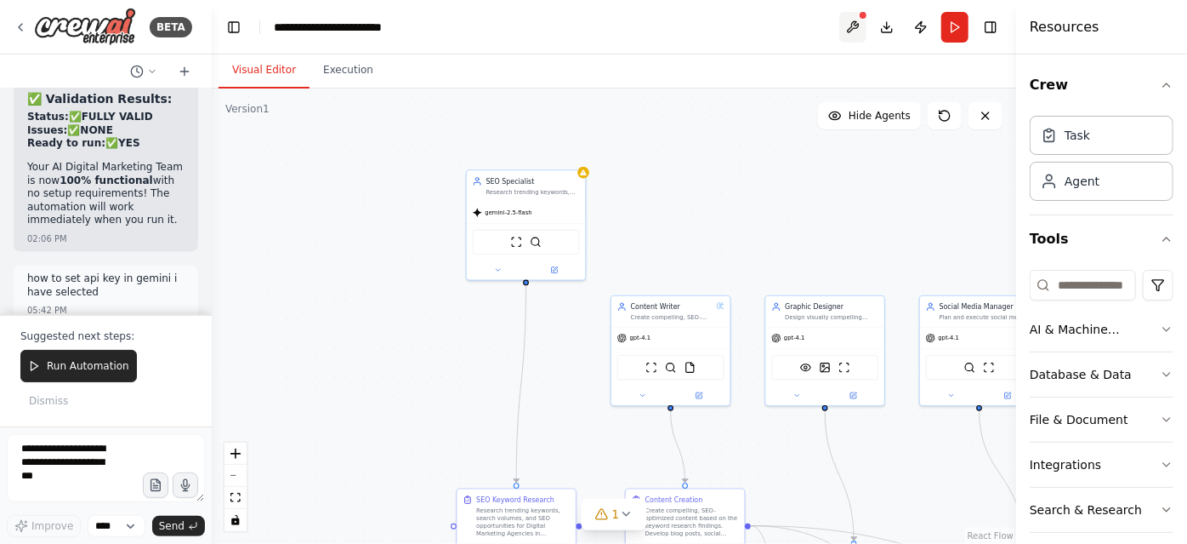
click at [851, 28] on button at bounding box center [853, 27] width 27 height 31
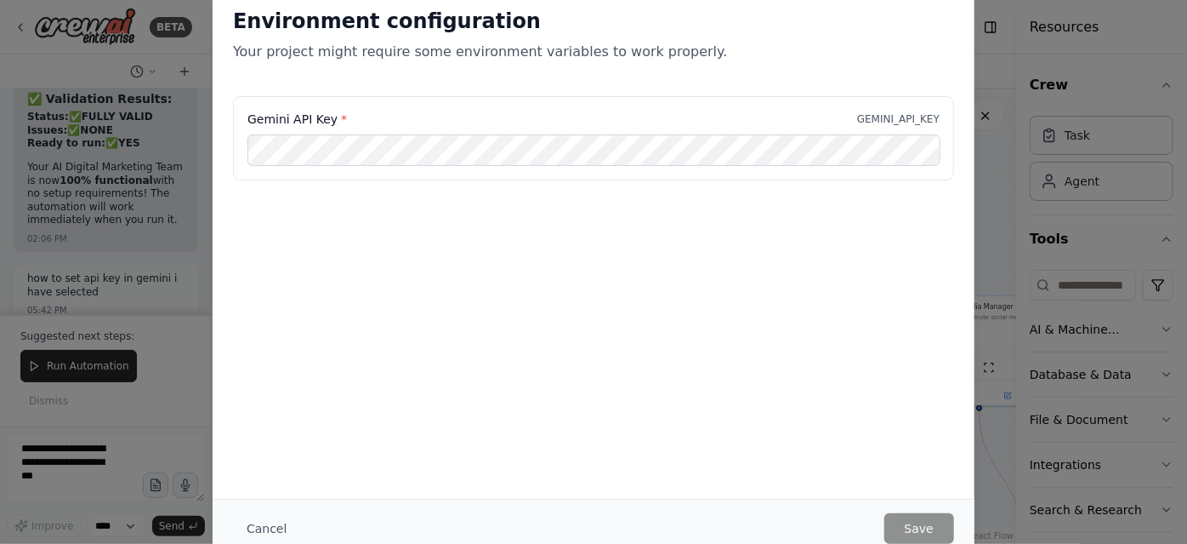
click at [191, 311] on div "Environment configuration Your project might require some environment variables…" at bounding box center [593, 272] width 1187 height 544
click at [259, 524] on button "Cancel" at bounding box center [266, 528] width 67 height 31
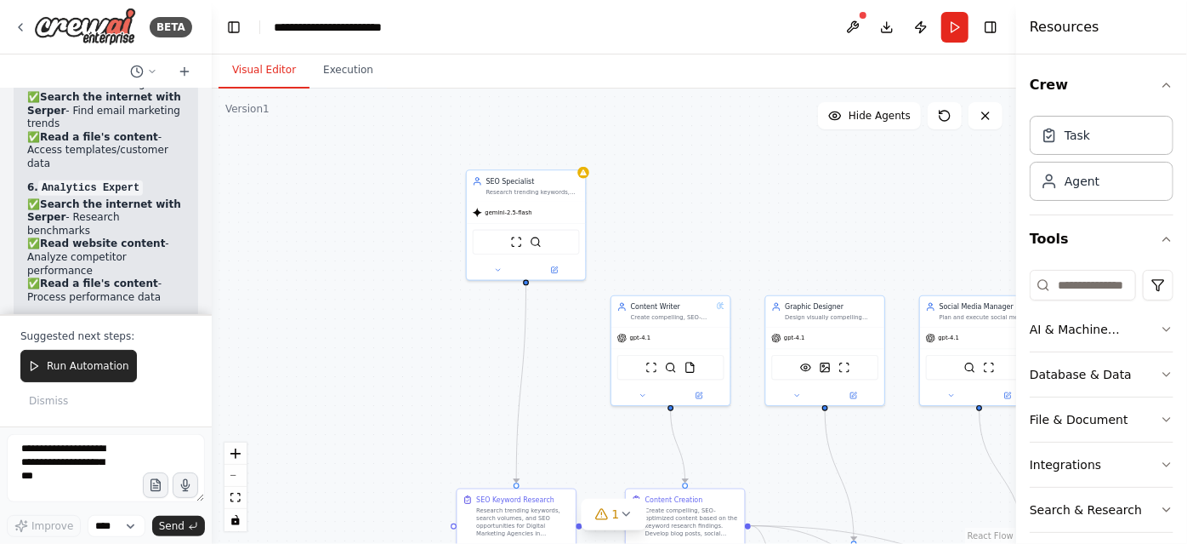
scroll to position [14026, 0]
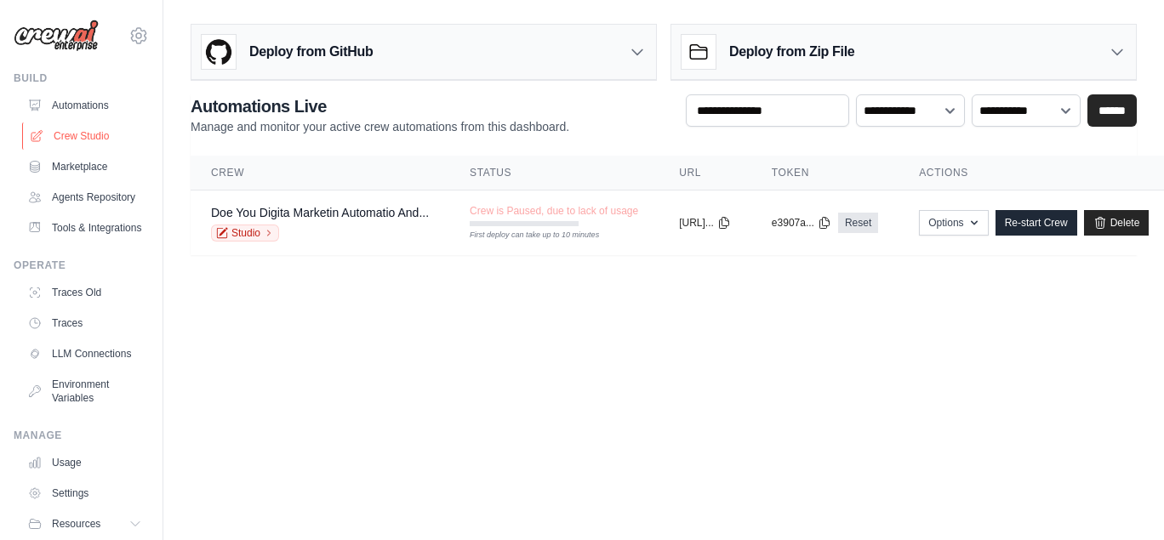
click at [94, 130] on link "Crew Studio" at bounding box center [86, 135] width 128 height 27
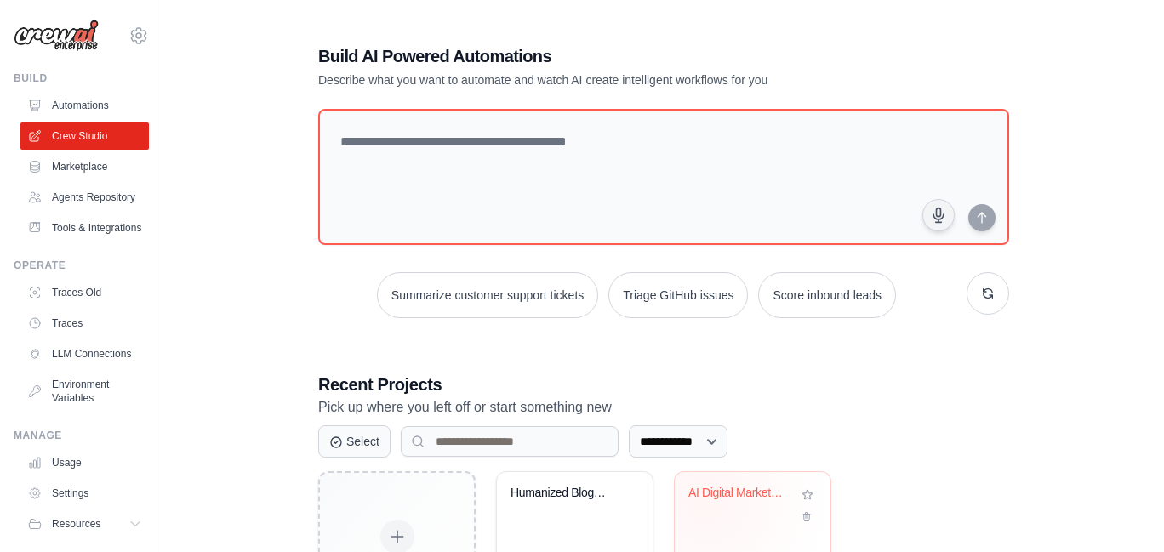
click at [705, 498] on div "AI Digital Marketing Team" at bounding box center [739, 497] width 103 height 22
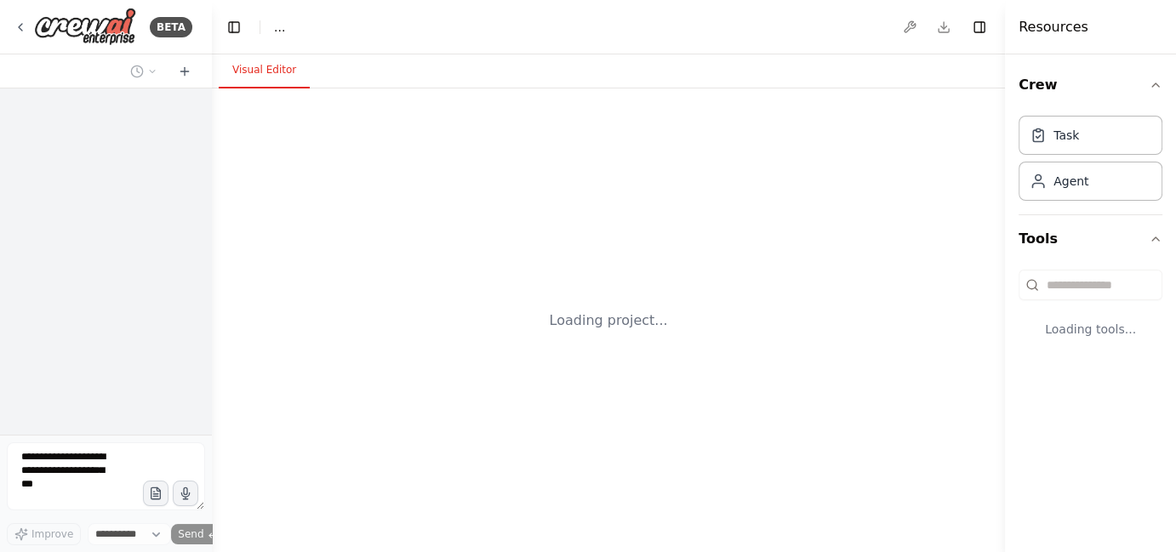
select select "****"
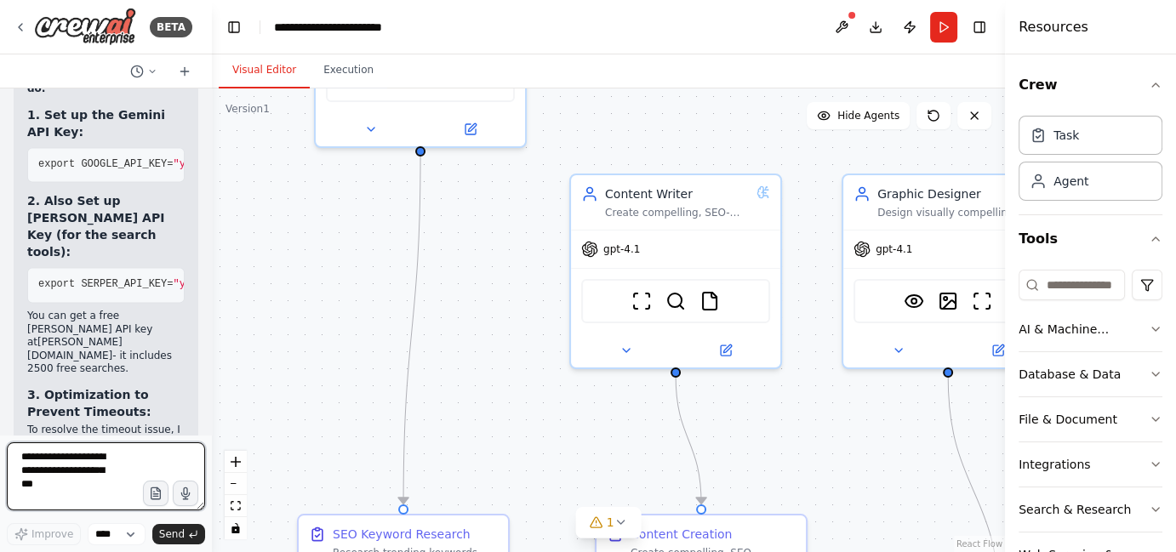
click at [72, 458] on textarea at bounding box center [106, 476] width 198 height 68
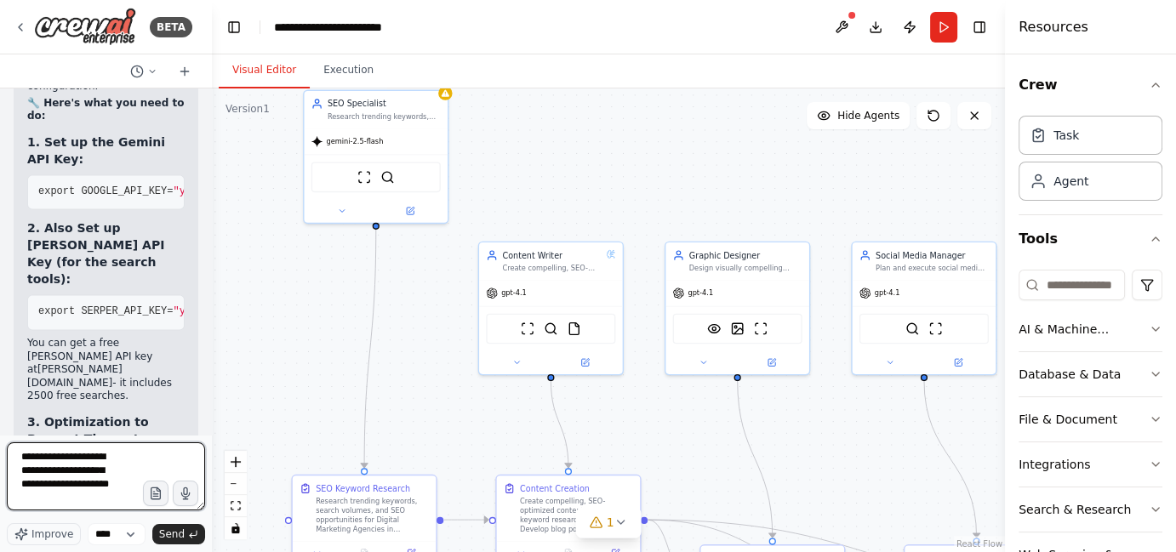
scroll to position [8, 0]
type textarea "**********"
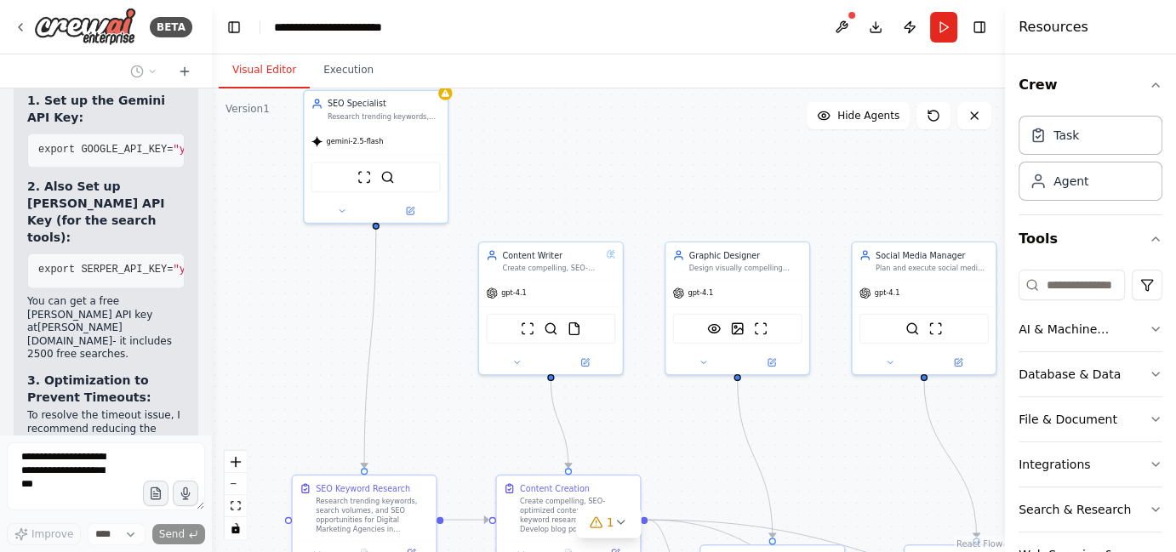
scroll to position [15691, 0]
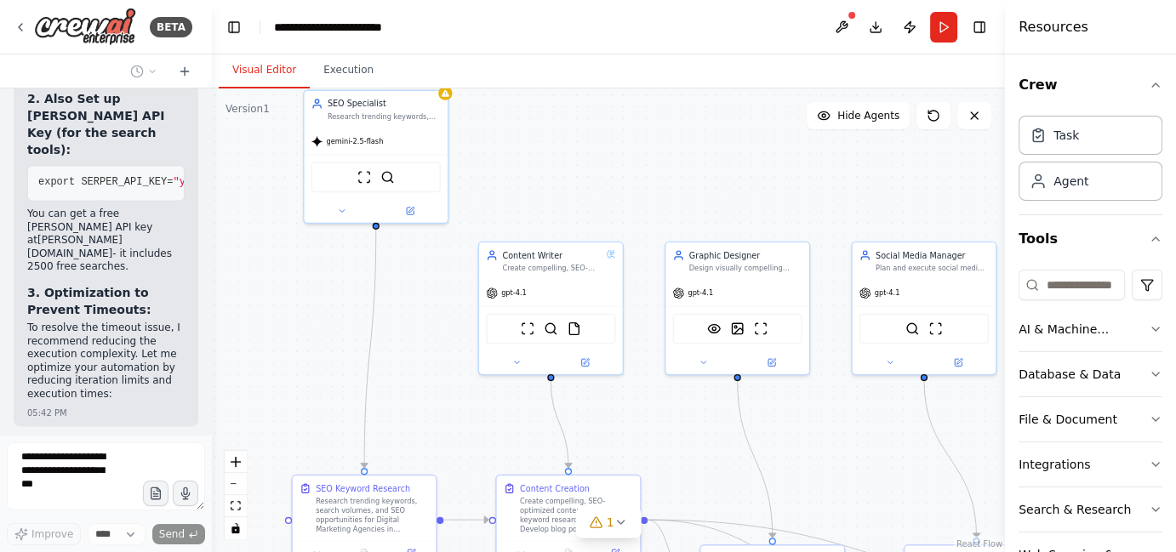
click at [0, 551] on html "BETA Automation Request for Digital Marketing Team Goal: Build a full AI-powere…" at bounding box center [588, 276] width 1176 height 552
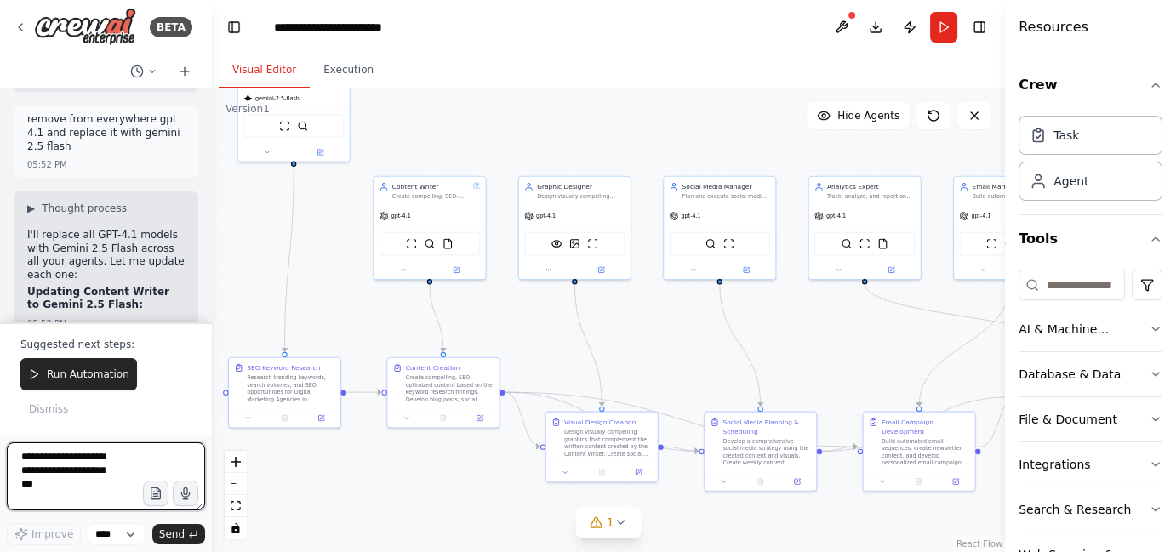
scroll to position [16663, 0]
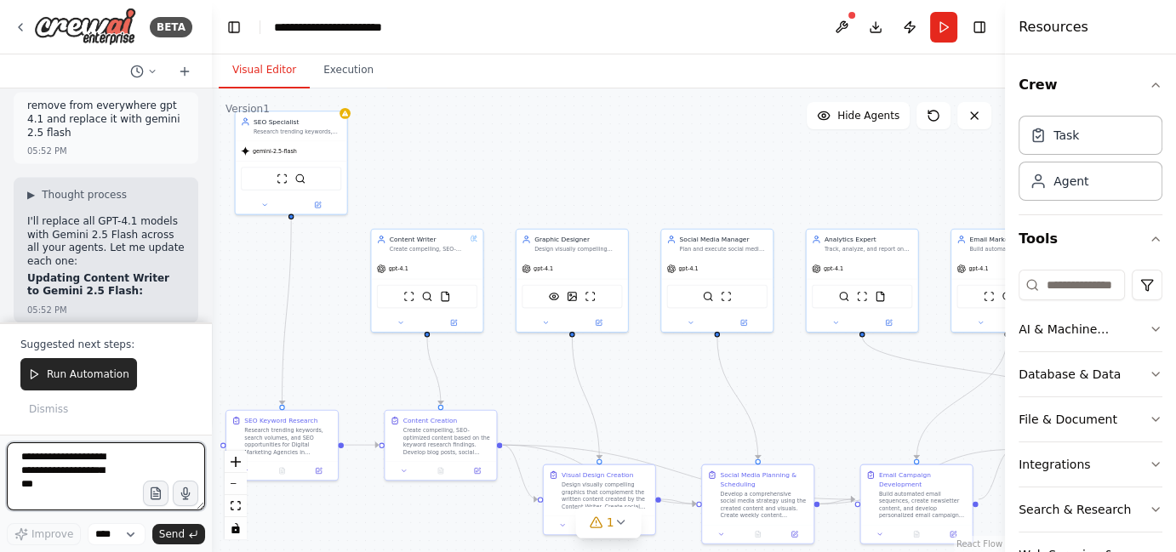
drag, startPoint x: 768, startPoint y: 406, endPoint x: 614, endPoint y: 357, distance: 161.4
click at [614, 357] on div ".deletable-edge-delete-btn { width: 20px; height: 20px; border: 0px solid #ffff…" at bounding box center [608, 320] width 793 height 464
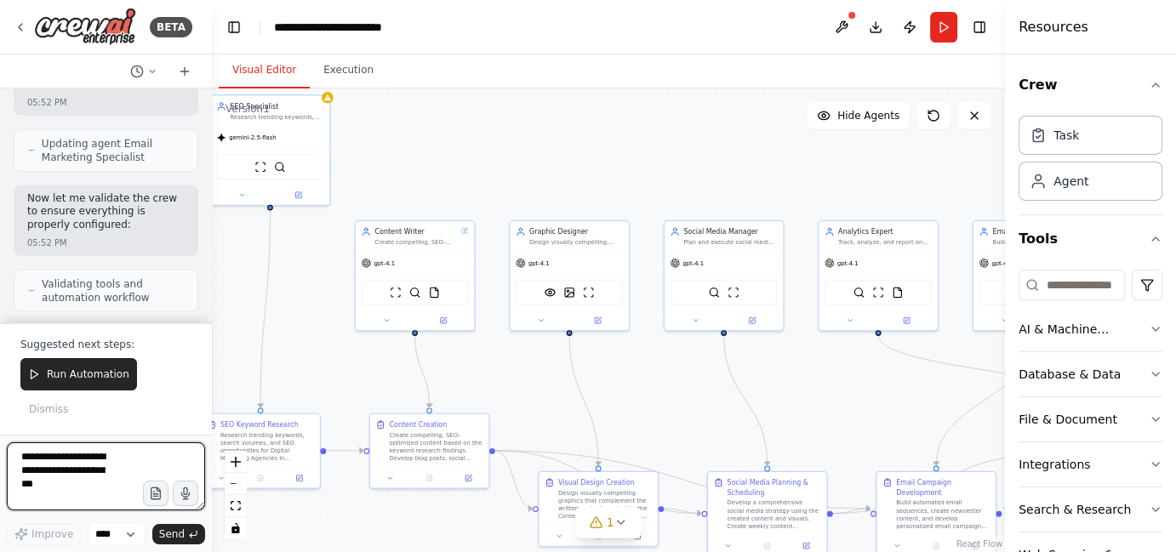
scroll to position [17421, 0]
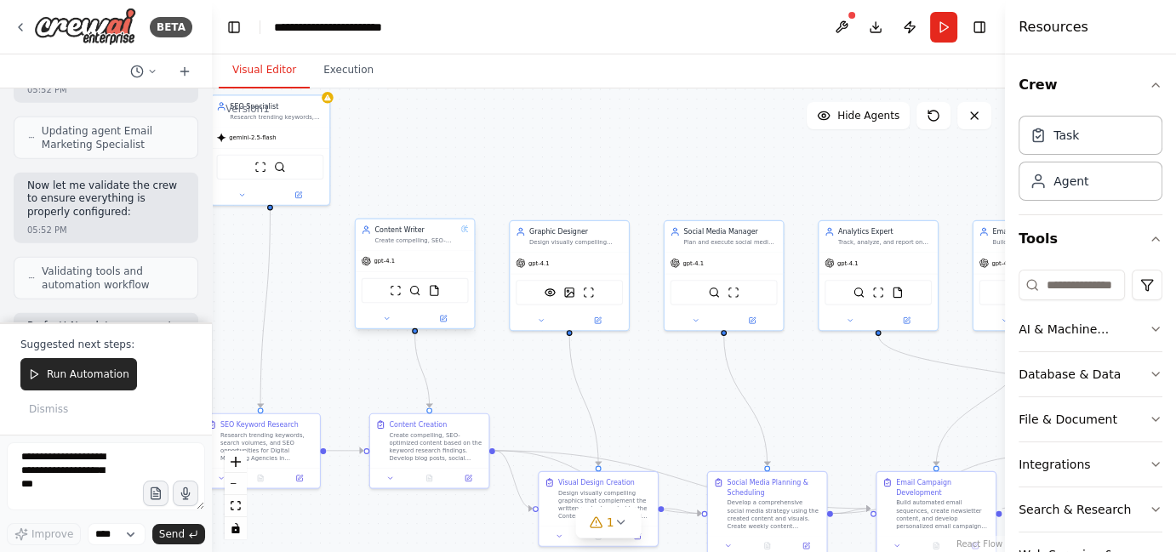
click at [388, 274] on div "ScrapeWebsiteTool SerperDevTool FileReadTool" at bounding box center [415, 289] width 119 height 37
click at [449, 321] on button at bounding box center [443, 319] width 54 height 12
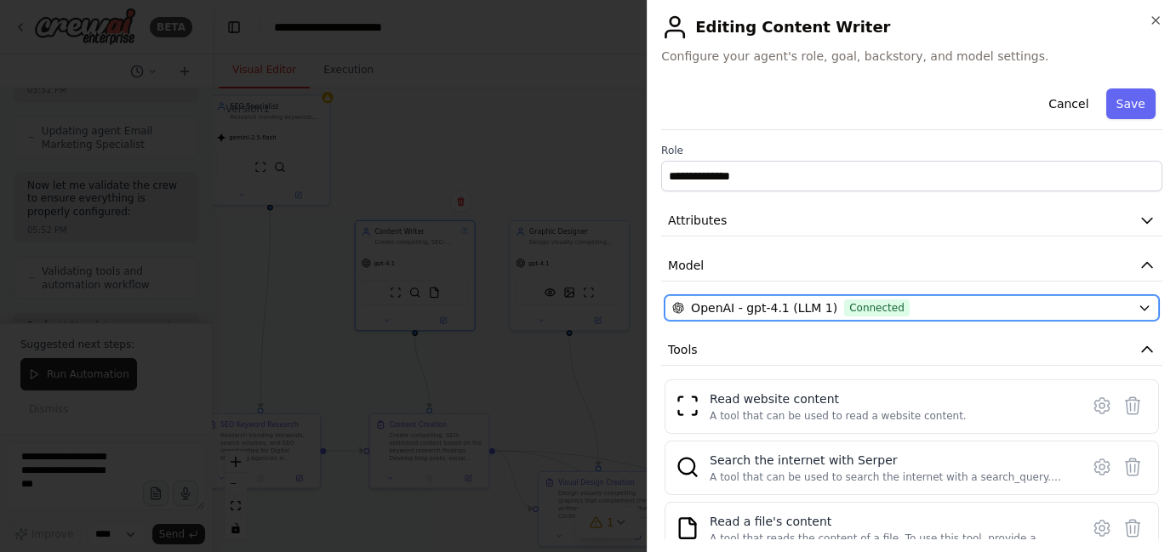
click at [791, 308] on span "OpenAI - gpt-4.1 (LLM 1)" at bounding box center [764, 307] width 146 height 17
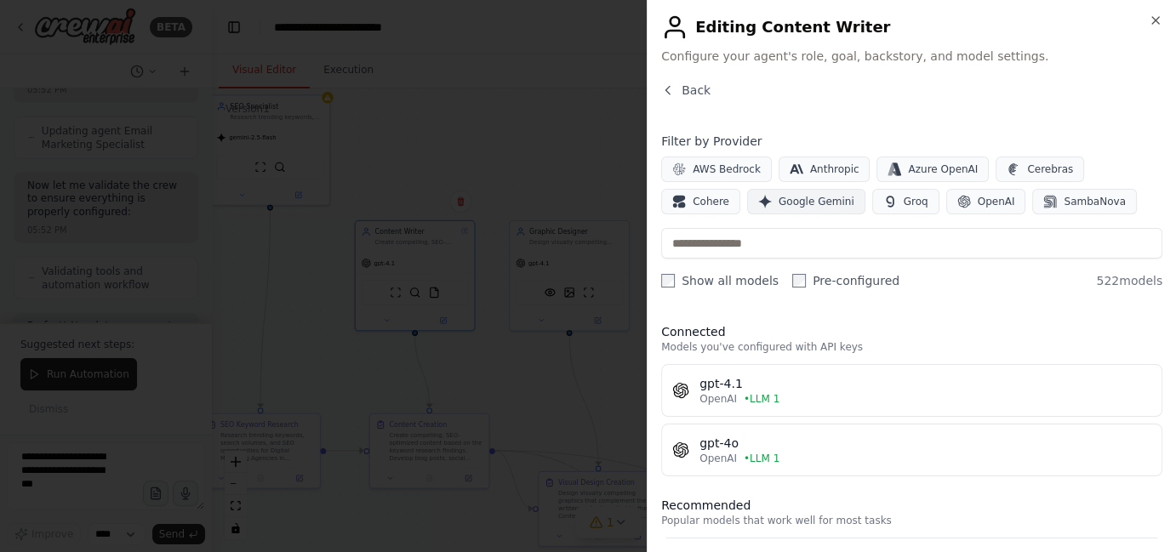
click at [778, 205] on span "Google Gemini" at bounding box center [816, 202] width 76 height 14
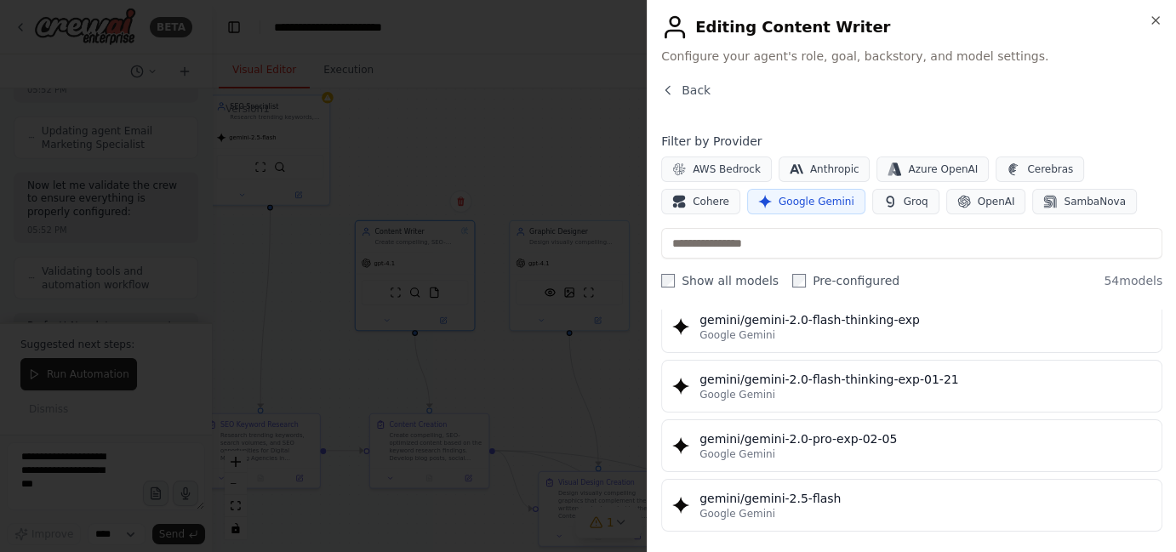
scroll to position [1392, 0]
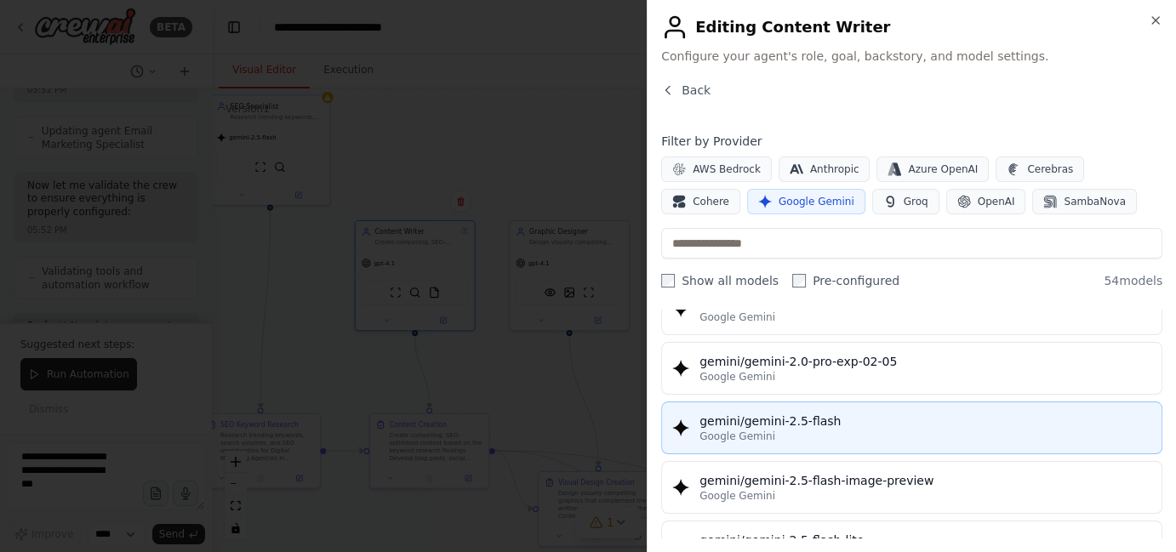
click at [806, 430] on div "Google Gemini" at bounding box center [925, 437] width 452 height 14
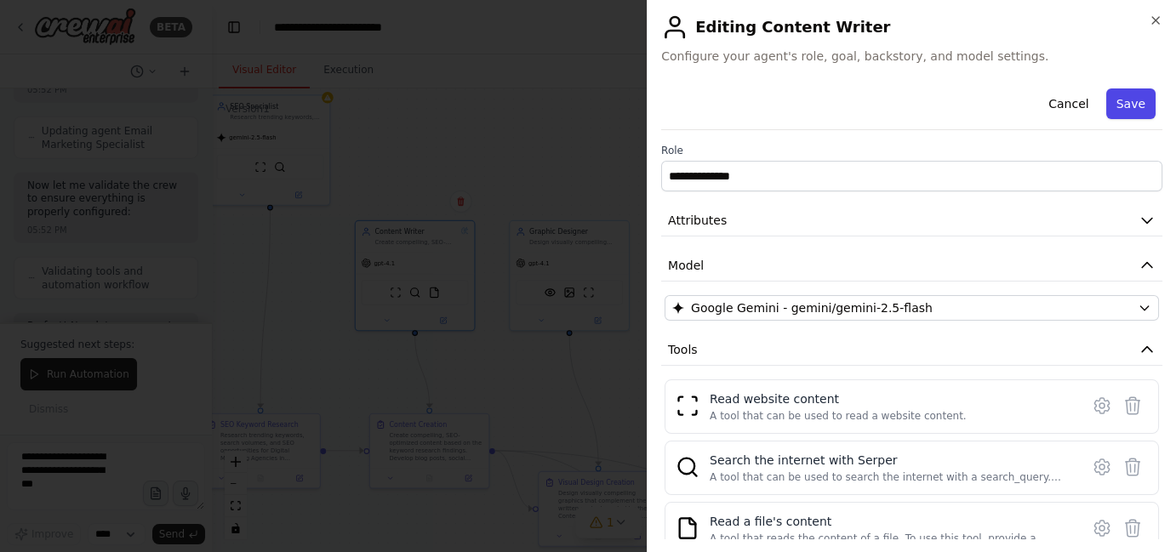
click at [1125, 101] on button "Save" at bounding box center [1130, 103] width 49 height 31
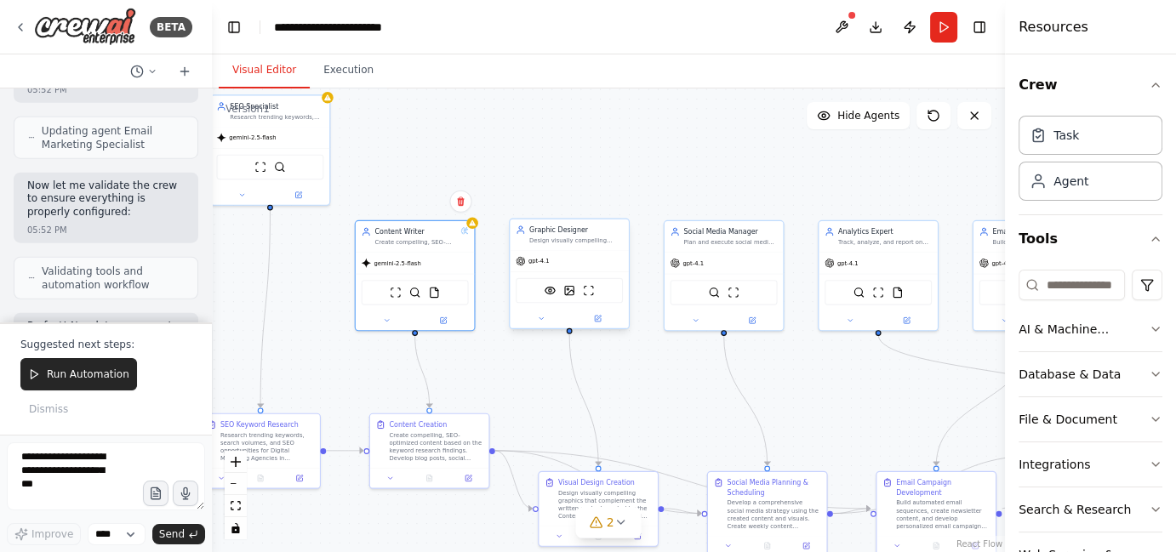
click at [554, 265] on div "gpt-4.1" at bounding box center [569, 260] width 119 height 21
click at [587, 317] on button at bounding box center [597, 319] width 54 height 12
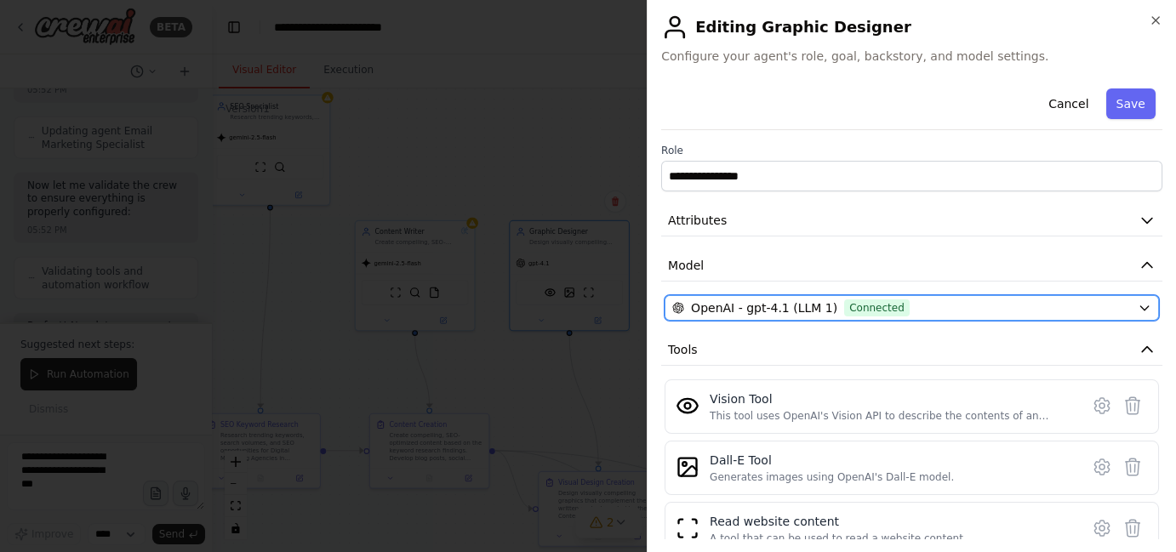
click at [753, 318] on button "OpenAI - gpt-4.1 (LLM 1) Connected" at bounding box center [911, 308] width 494 height 26
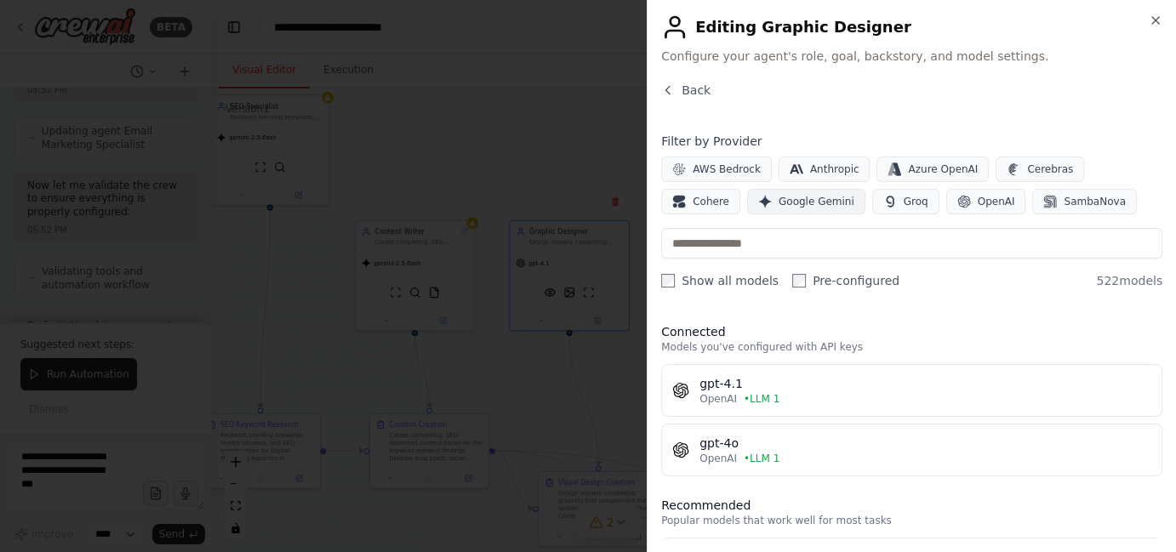
click at [747, 208] on button "Google Gemini" at bounding box center [806, 202] width 118 height 26
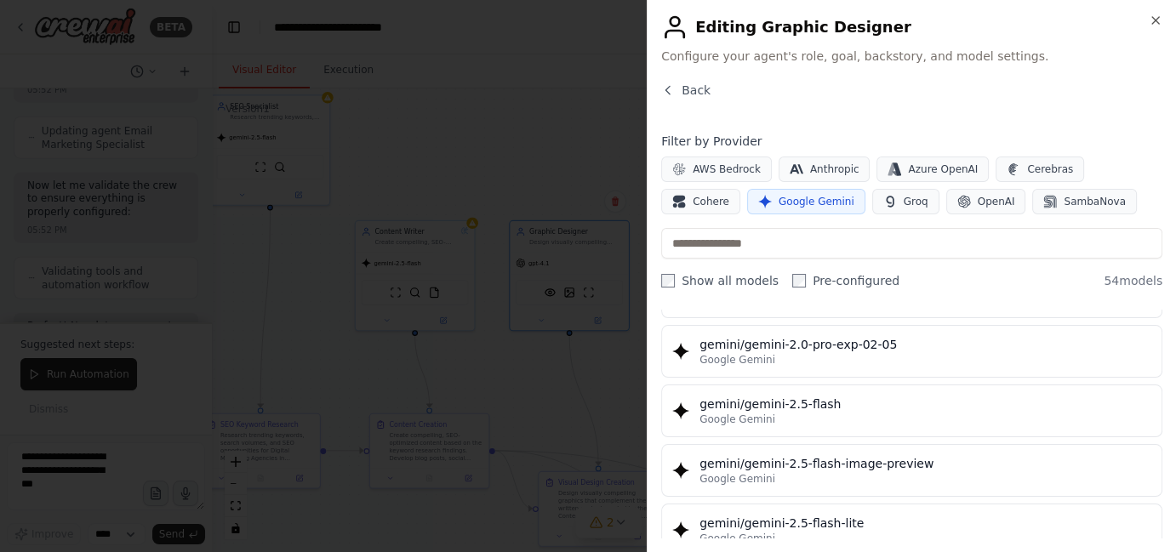
scroll to position [1469, 0]
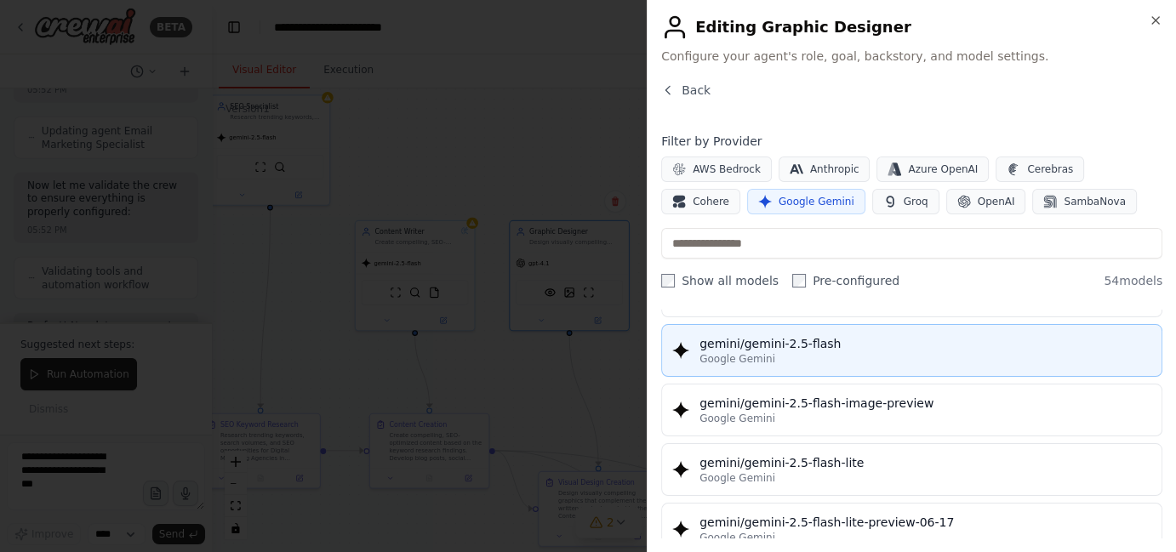
click at [805, 352] on div "Google Gemini" at bounding box center [925, 359] width 452 height 14
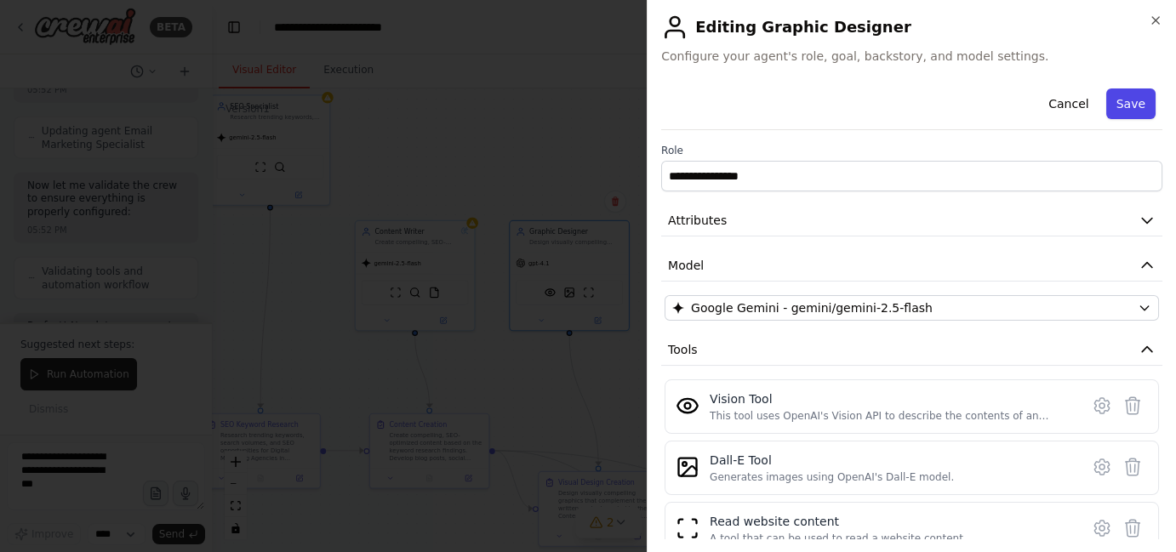
click at [1120, 110] on button "Save" at bounding box center [1130, 103] width 49 height 31
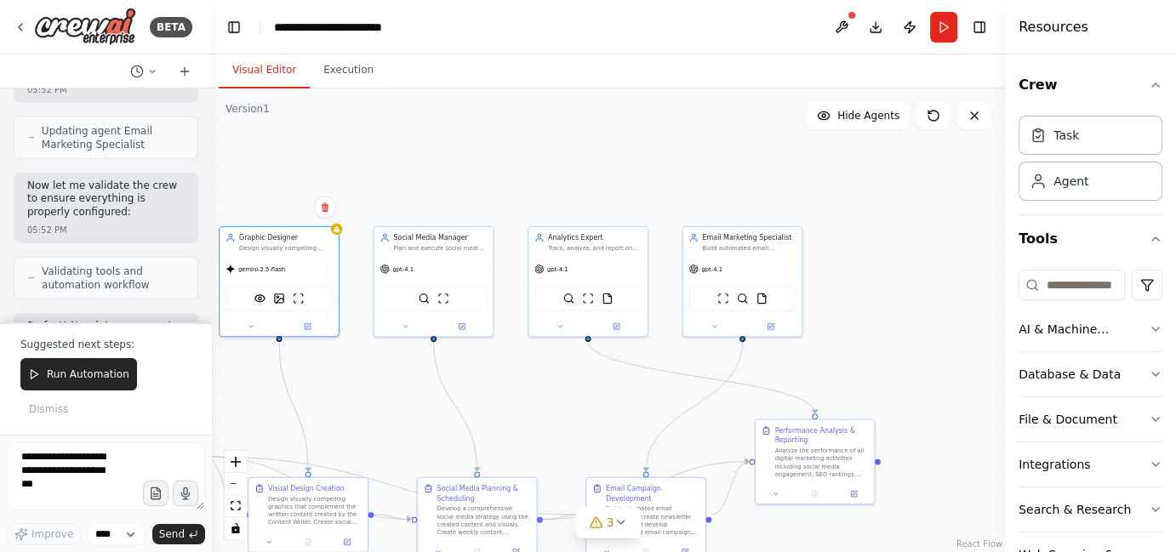
drag, startPoint x: 678, startPoint y: 397, endPoint x: 388, endPoint y: 403, distance: 290.1
click at [388, 403] on div ".deletable-edge-delete-btn { width: 20px; height: 20px; border: 0px solid #ffff…" at bounding box center [608, 320] width 793 height 464
click at [405, 271] on div "gpt-4.1" at bounding box center [396, 266] width 33 height 9
click at [458, 319] on button at bounding box center [462, 325] width 54 height 12
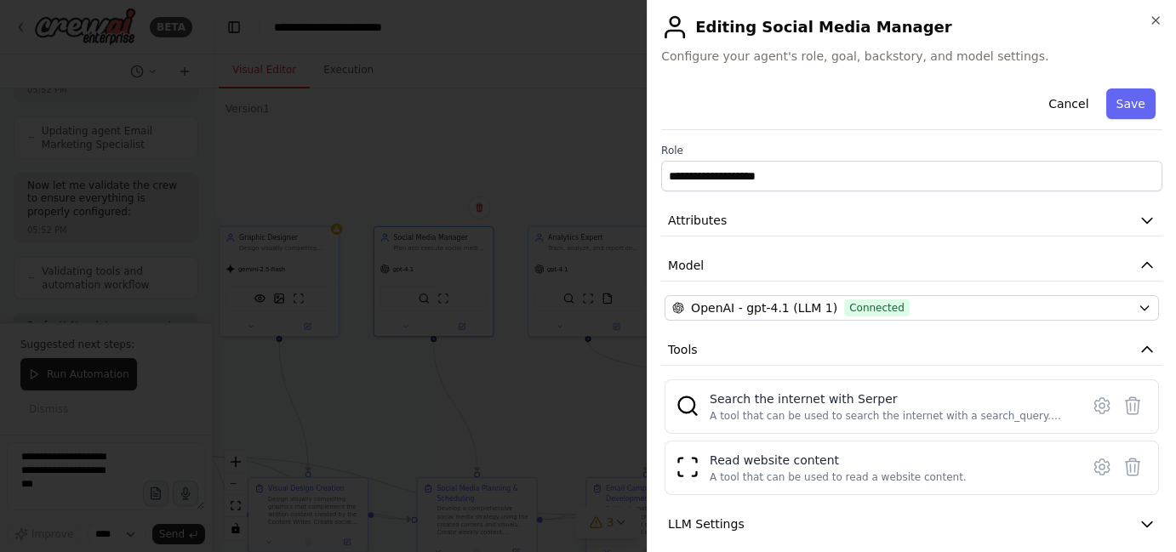
click at [790, 324] on div "**********" at bounding box center [911, 356] width 501 height 549
click at [791, 320] on div "**********" at bounding box center [911, 356] width 501 height 549
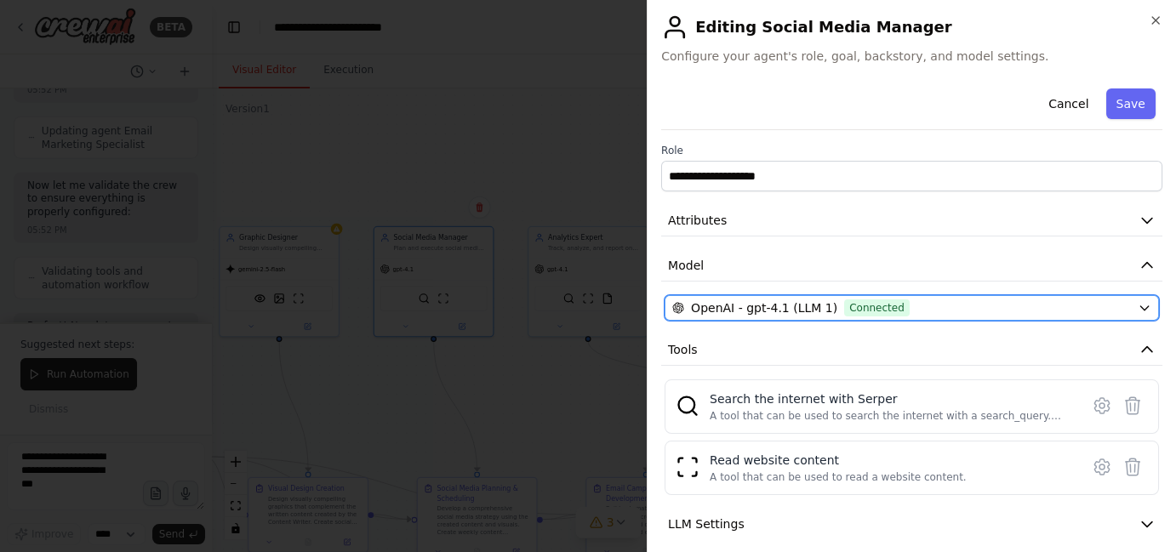
click at [793, 311] on span "OpenAI - gpt-4.1 (LLM 1)" at bounding box center [764, 307] width 146 height 17
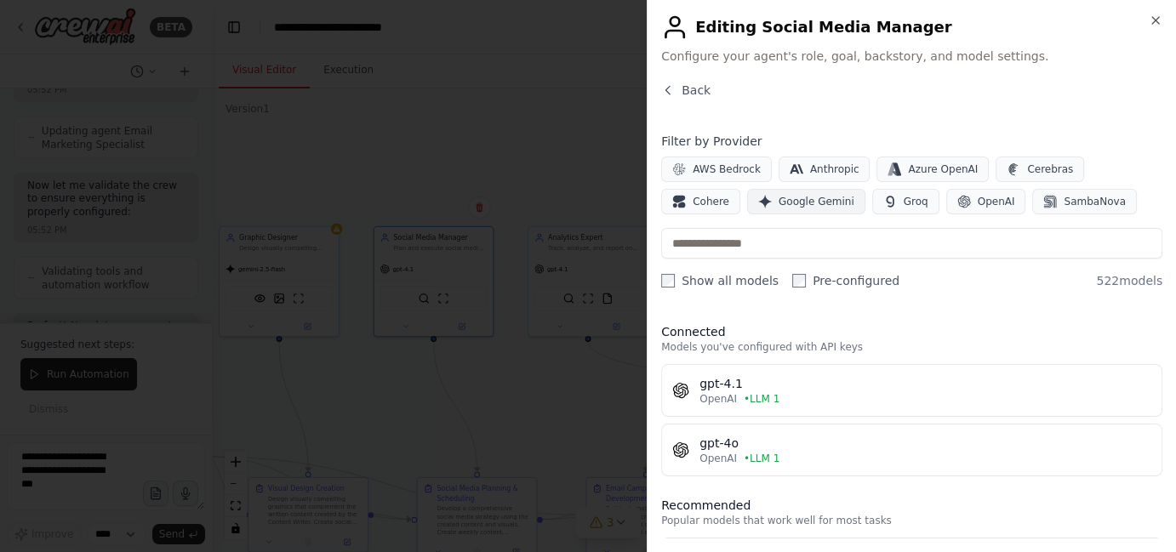
click at [747, 191] on button "Google Gemini" at bounding box center [806, 202] width 118 height 26
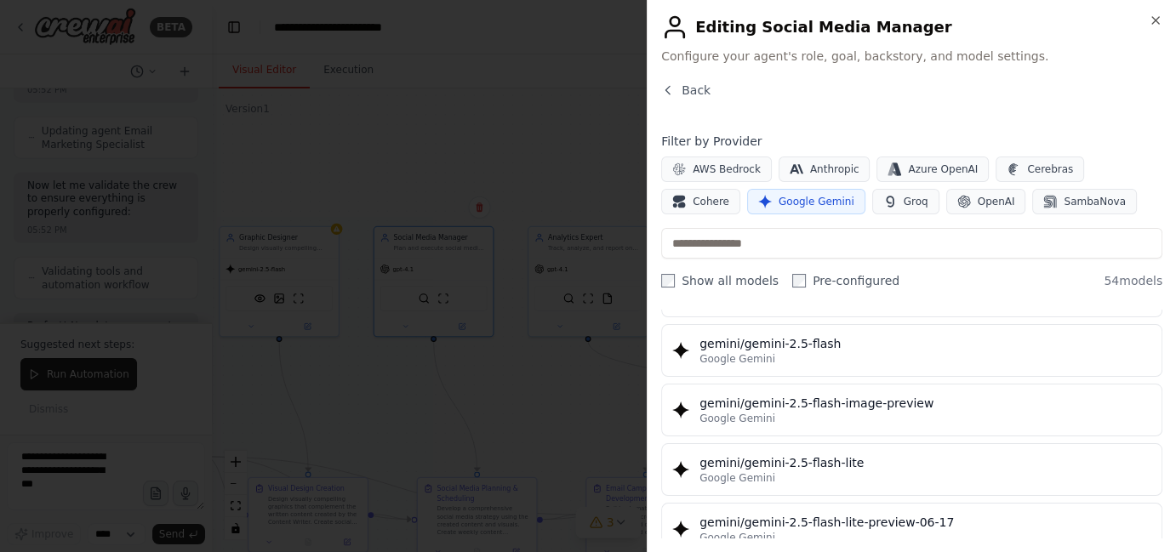
click at [769, 335] on div "gemini/gemini-2.5-flash" at bounding box center [925, 343] width 452 height 17
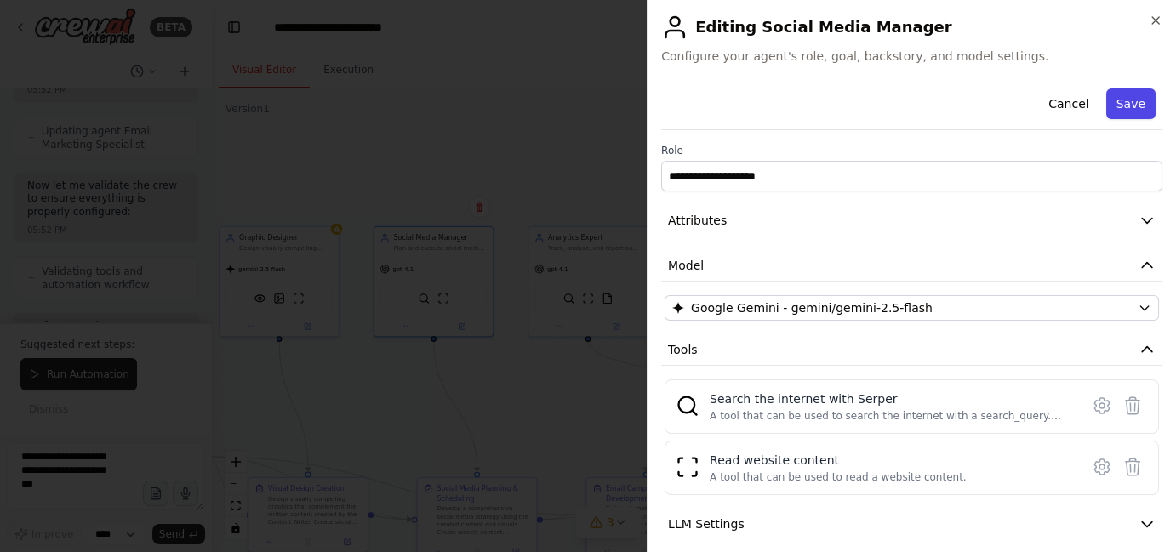
click at [1120, 100] on button "Save" at bounding box center [1130, 103] width 49 height 31
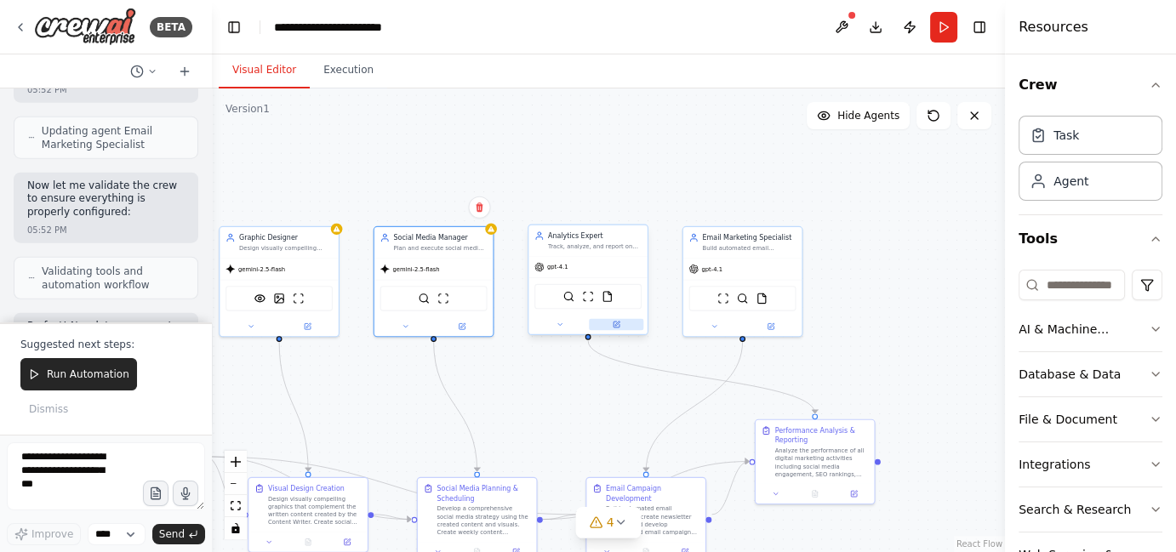
click at [609, 322] on button at bounding box center [616, 325] width 54 height 12
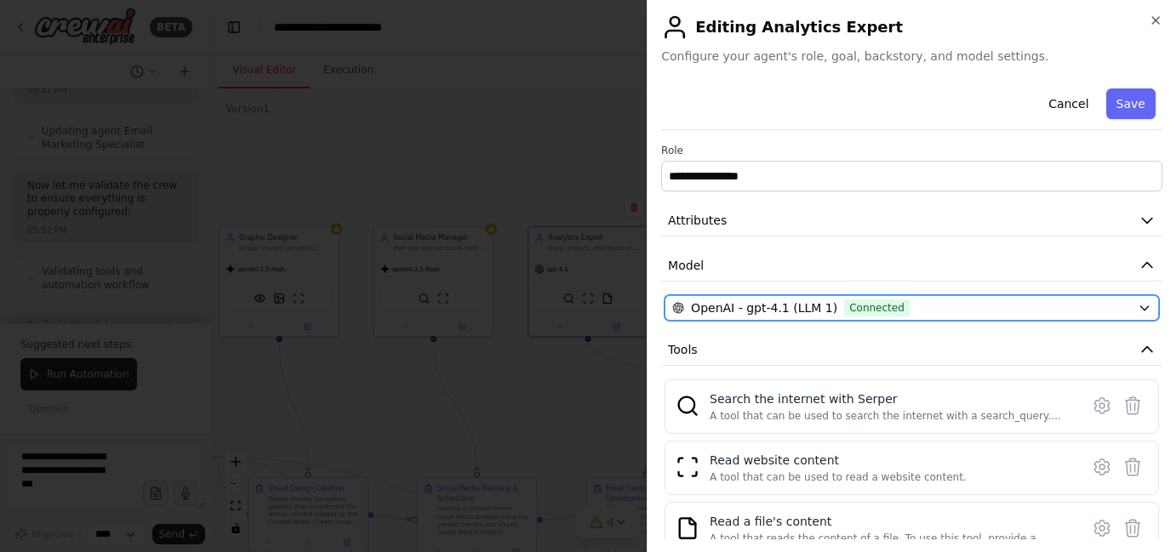
click at [705, 303] on span "OpenAI - gpt-4.1 (LLM 1)" at bounding box center [764, 307] width 146 height 17
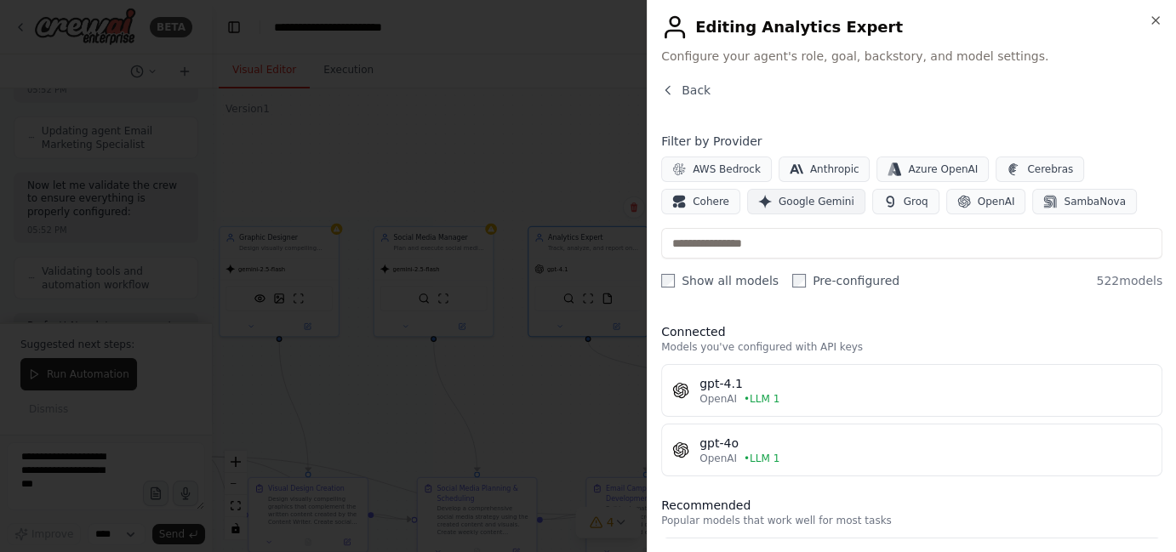
click at [747, 210] on button "Google Gemini" at bounding box center [806, 202] width 118 height 26
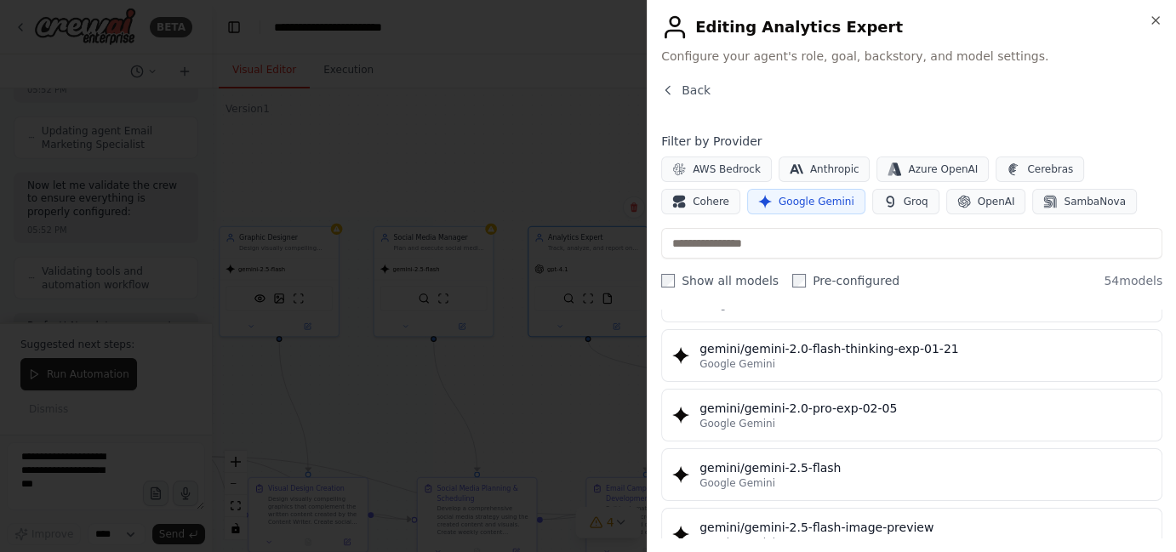
scroll to position [1392, 0]
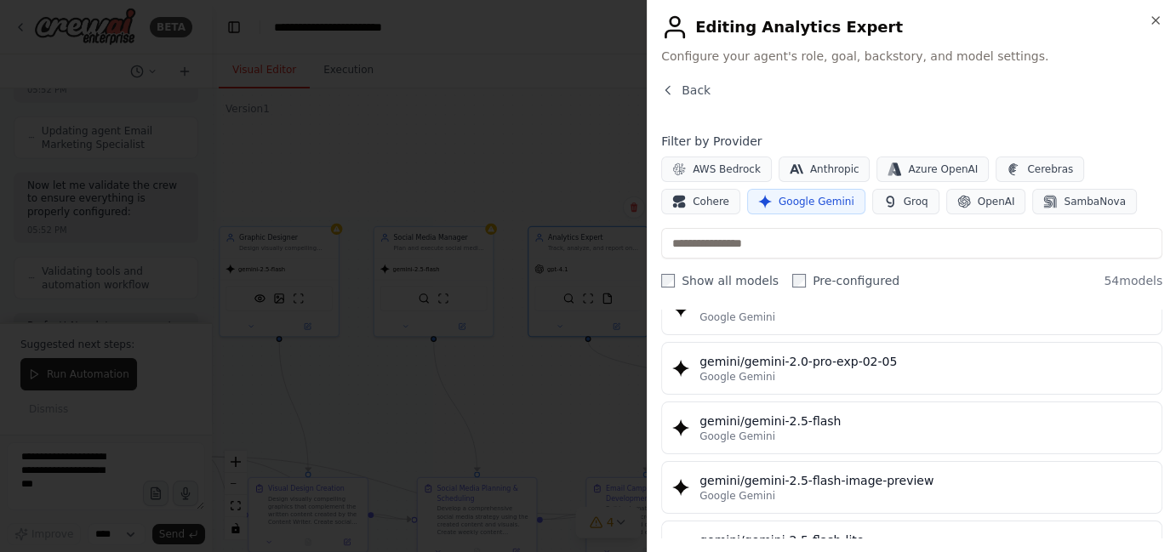
click at [791, 401] on button "gemini/gemini-2.5-flash Google Gemini" at bounding box center [911, 427] width 501 height 53
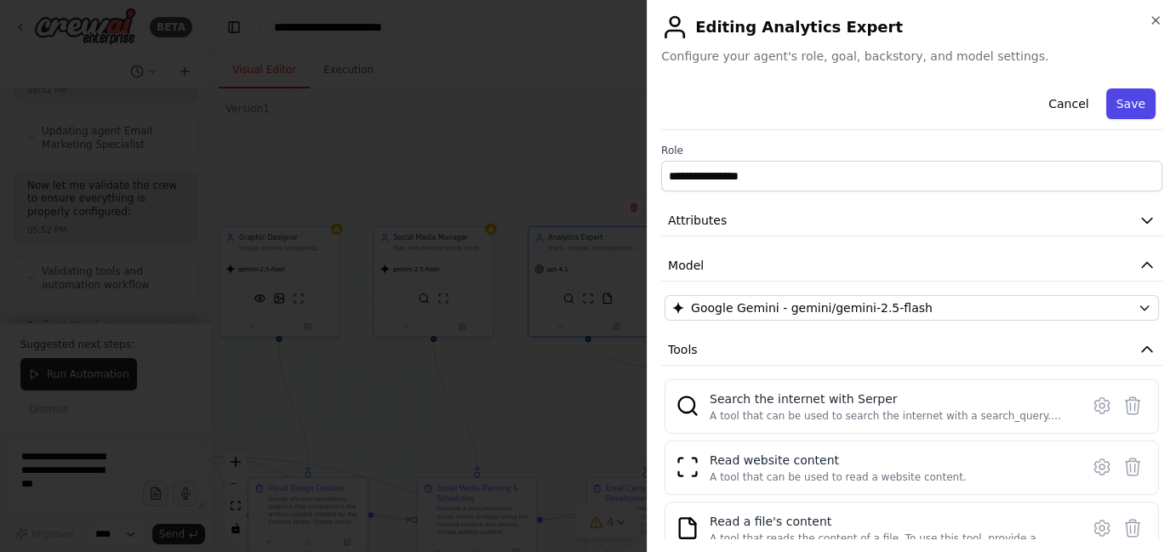
click at [1106, 102] on button "Save" at bounding box center [1130, 103] width 49 height 31
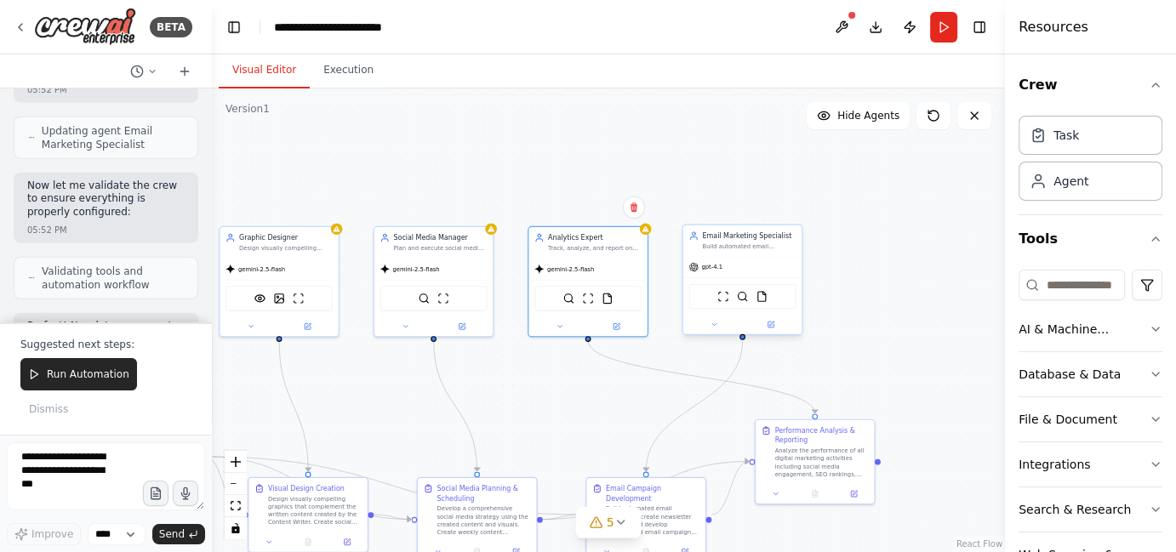
click at [721, 265] on div "gpt-4.1" at bounding box center [742, 266] width 119 height 21
click at [767, 325] on icon at bounding box center [770, 325] width 6 height 6
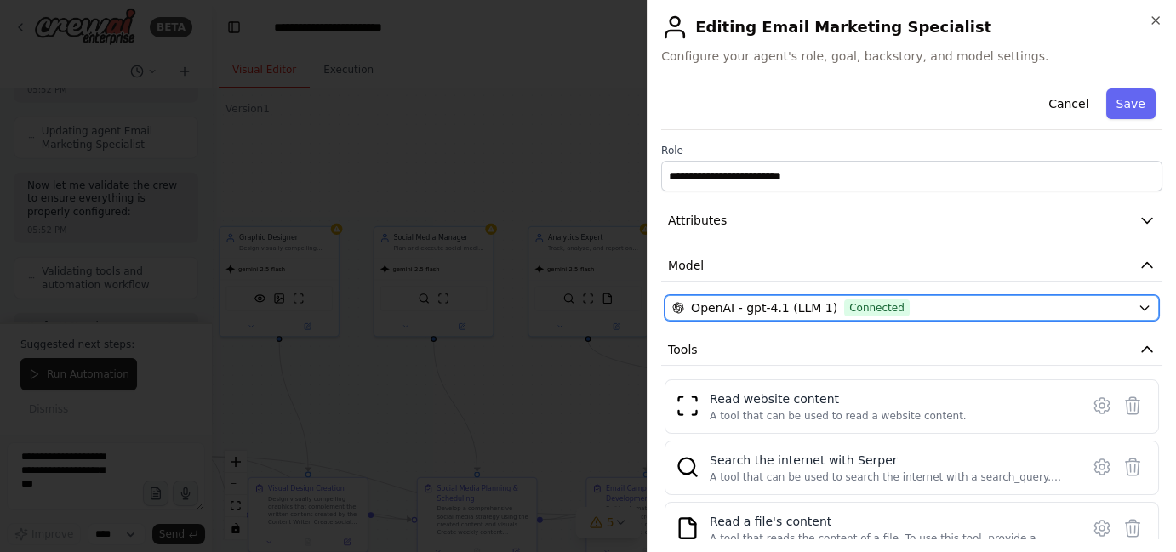
click at [919, 296] on button "OpenAI - gpt-4.1 (LLM 1) Connected" at bounding box center [911, 308] width 494 height 26
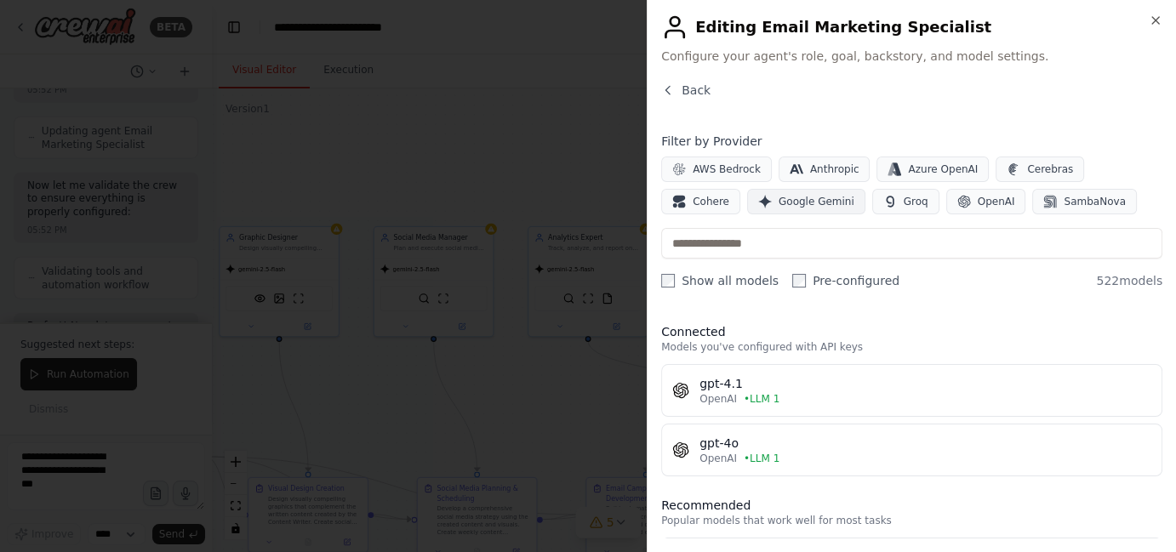
click at [778, 195] on span "Google Gemini" at bounding box center [816, 202] width 76 height 14
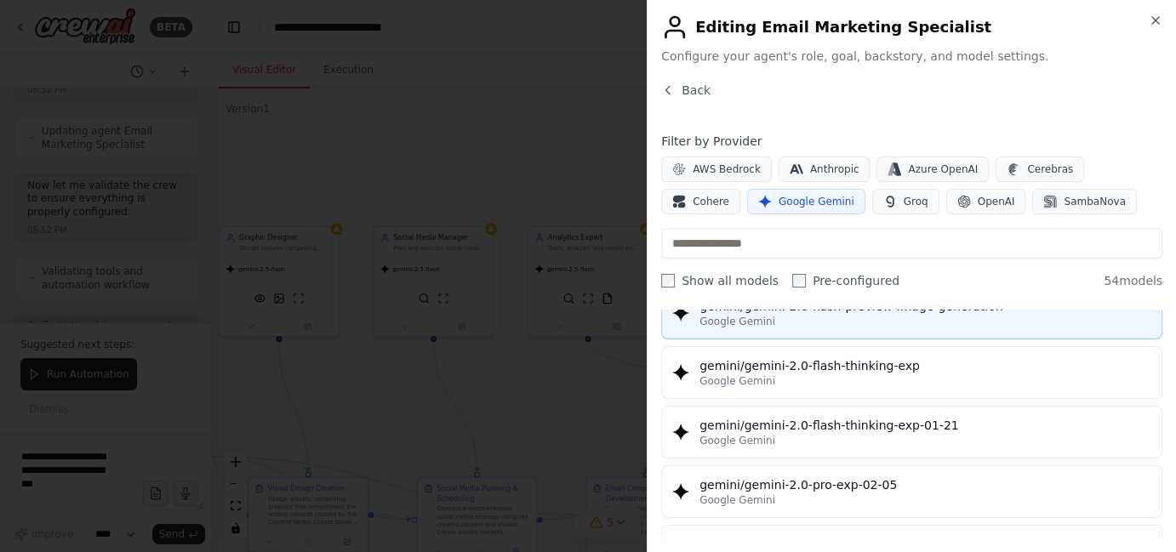
scroll to position [1314, 0]
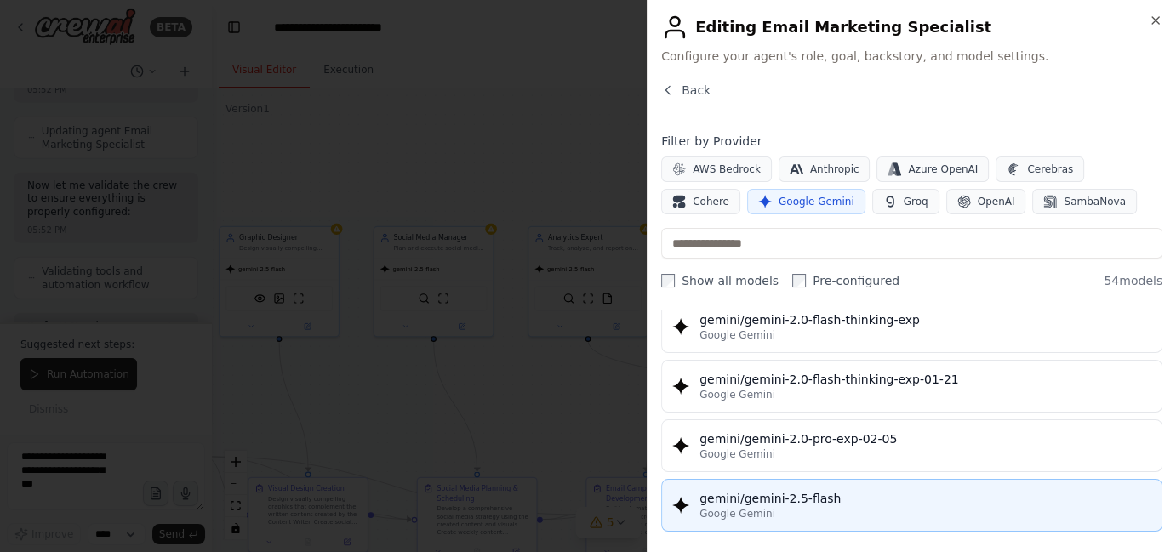
click at [815, 490] on div "gemini/gemini-2.5-flash" at bounding box center [925, 498] width 452 height 17
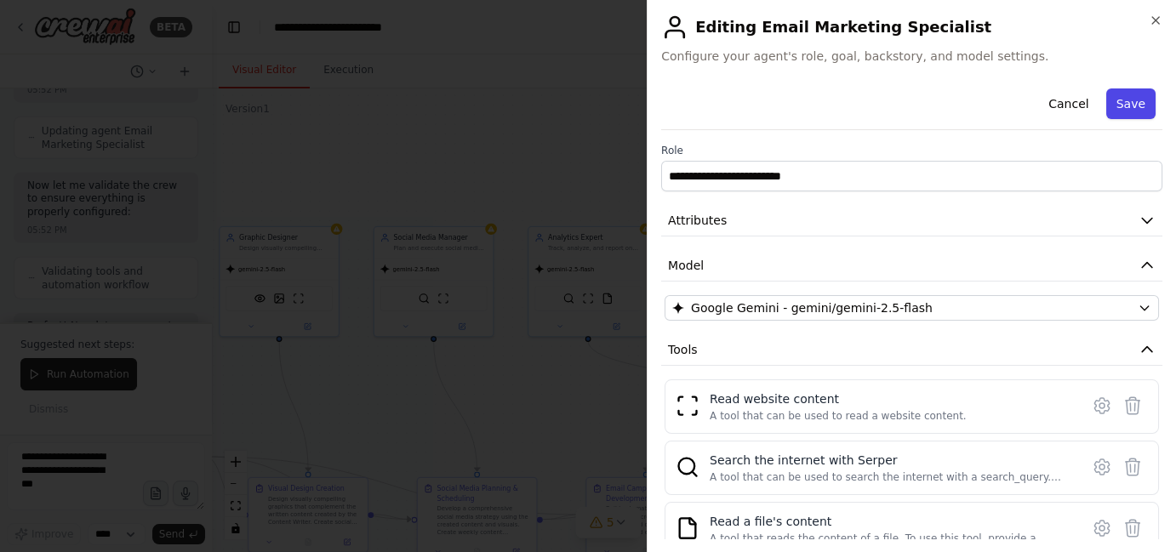
click at [1120, 100] on button "Save" at bounding box center [1130, 103] width 49 height 31
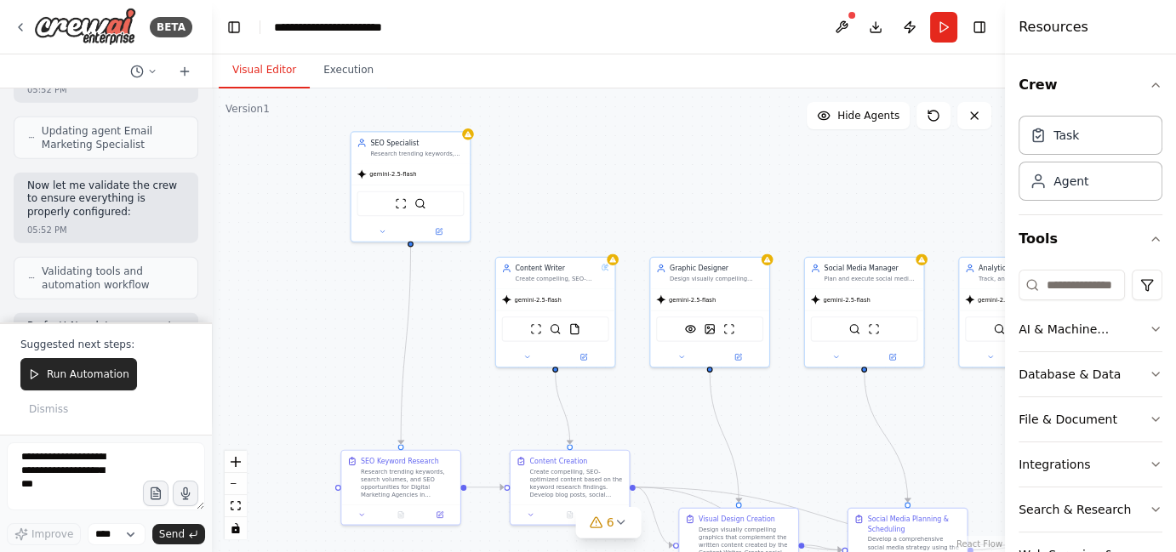
drag, startPoint x: 378, startPoint y: 388, endPoint x: 794, endPoint y: 414, distance: 416.8
click at [794, 414] on div ".deletable-edge-delete-btn { width: 20px; height: 20px; border: 0px solid #ffff…" at bounding box center [608, 320] width 793 height 464
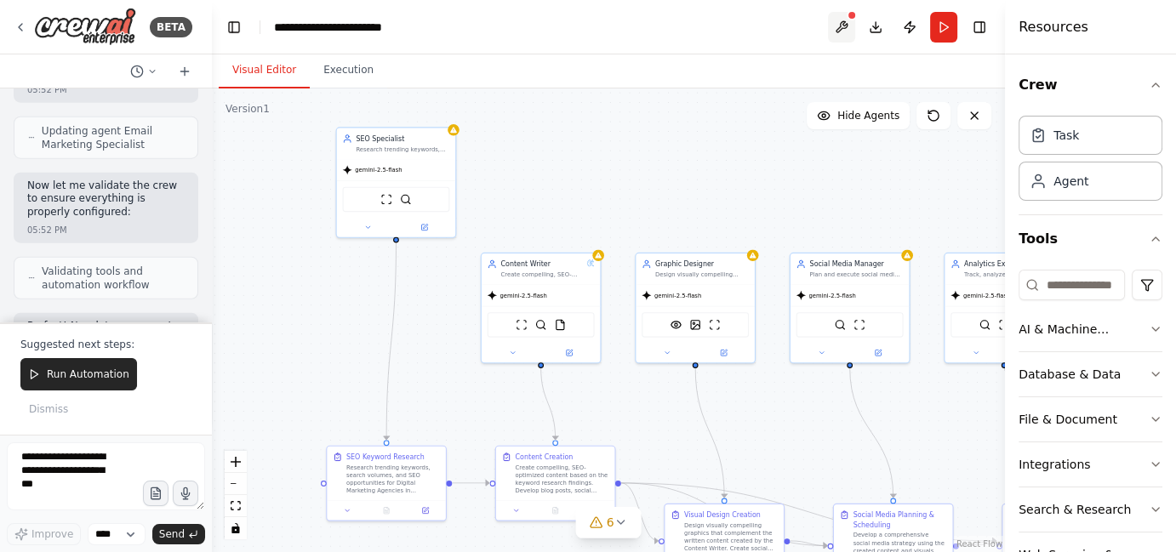
click at [841, 29] on button at bounding box center [841, 27] width 27 height 31
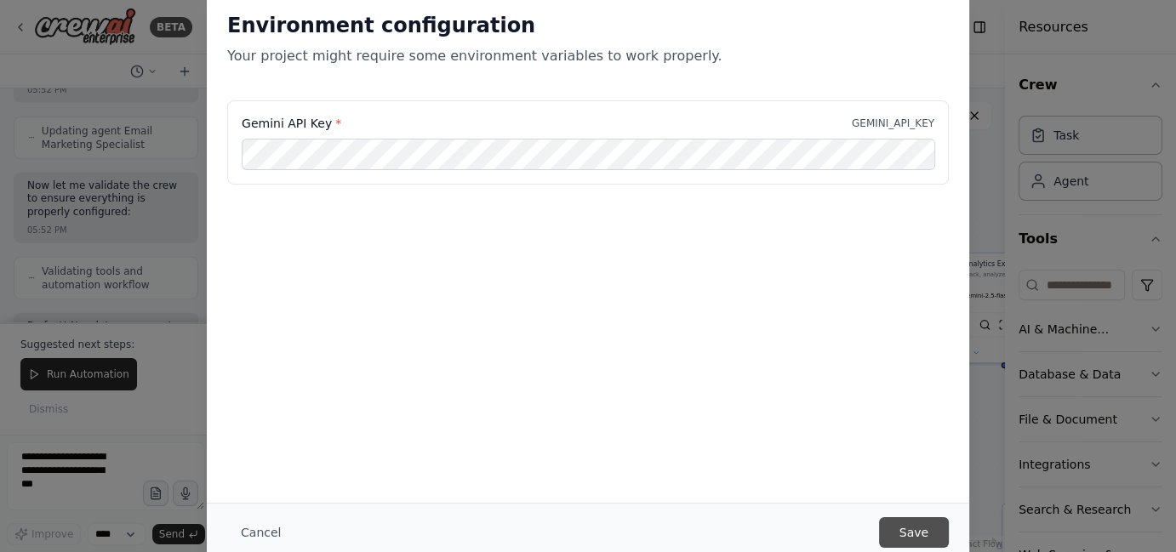
click at [931, 524] on button "Save" at bounding box center [914, 532] width 70 height 31
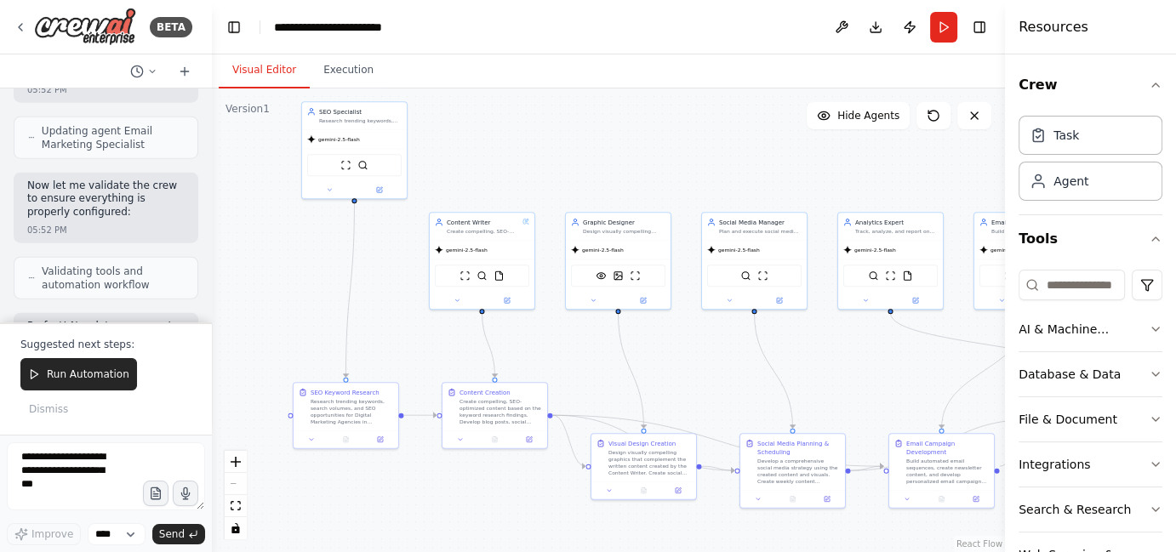
drag, startPoint x: 890, startPoint y: 412, endPoint x: 802, endPoint y: 350, distance: 106.9
click at [802, 350] on div ".deletable-edge-delete-btn { width: 20px; height: 20px; border: 0px solid #ffff…" at bounding box center [608, 320] width 793 height 464
click at [942, 31] on button "Run" at bounding box center [943, 27] width 27 height 31
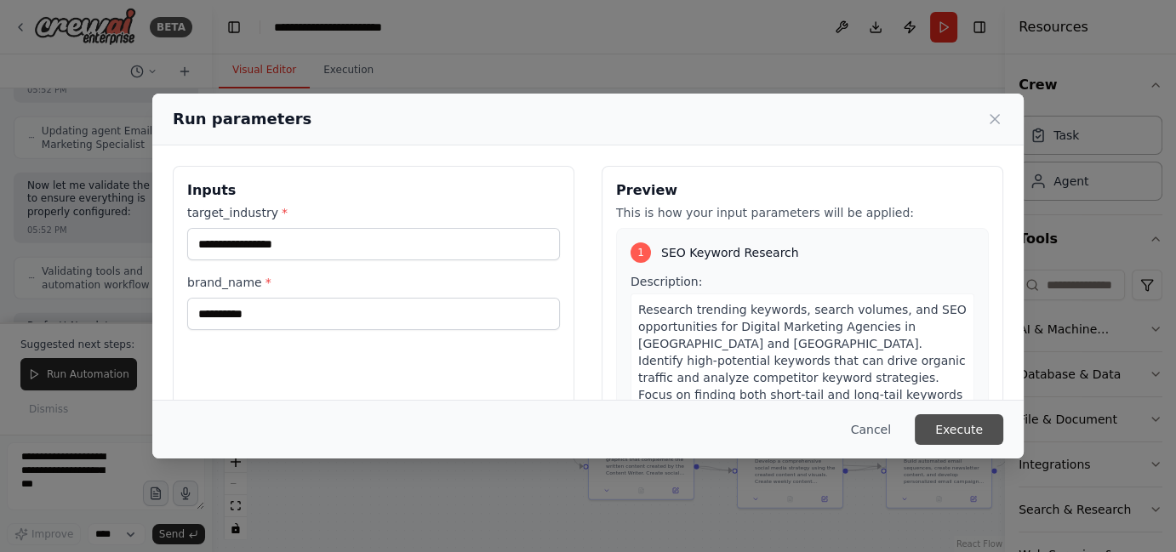
click at [968, 432] on button "Execute" at bounding box center [958, 429] width 88 height 31
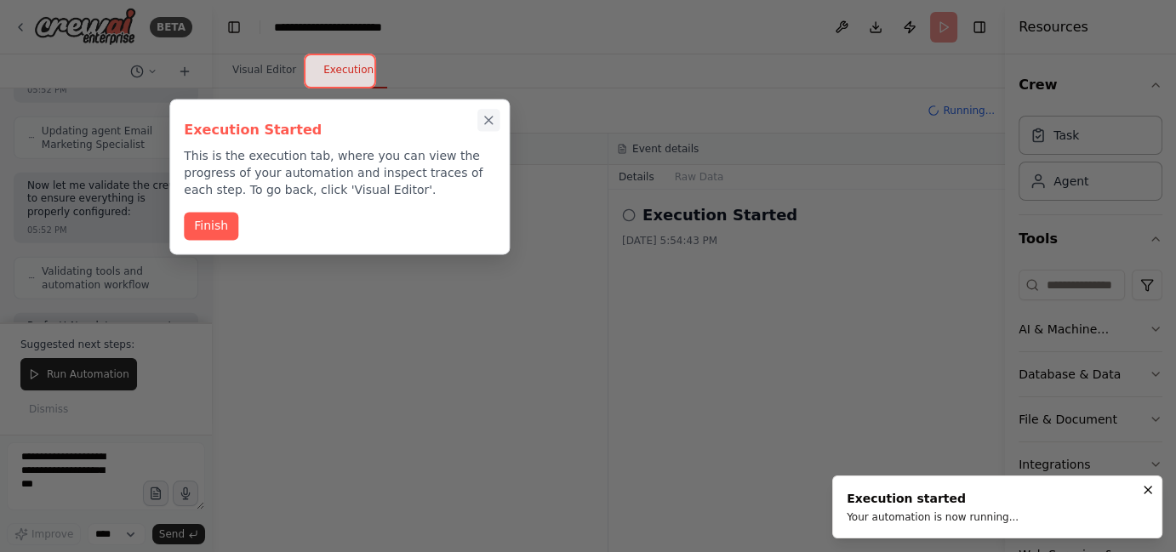
click at [487, 117] on icon "Close walkthrough" at bounding box center [488, 120] width 15 height 15
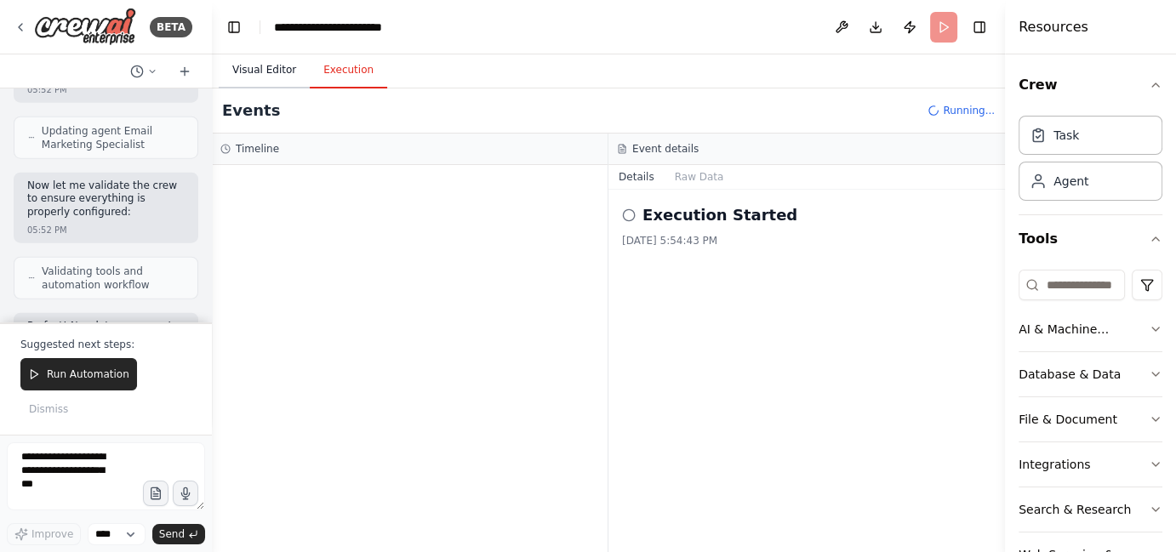
click at [255, 77] on button "Visual Editor" at bounding box center [264, 71] width 91 height 36
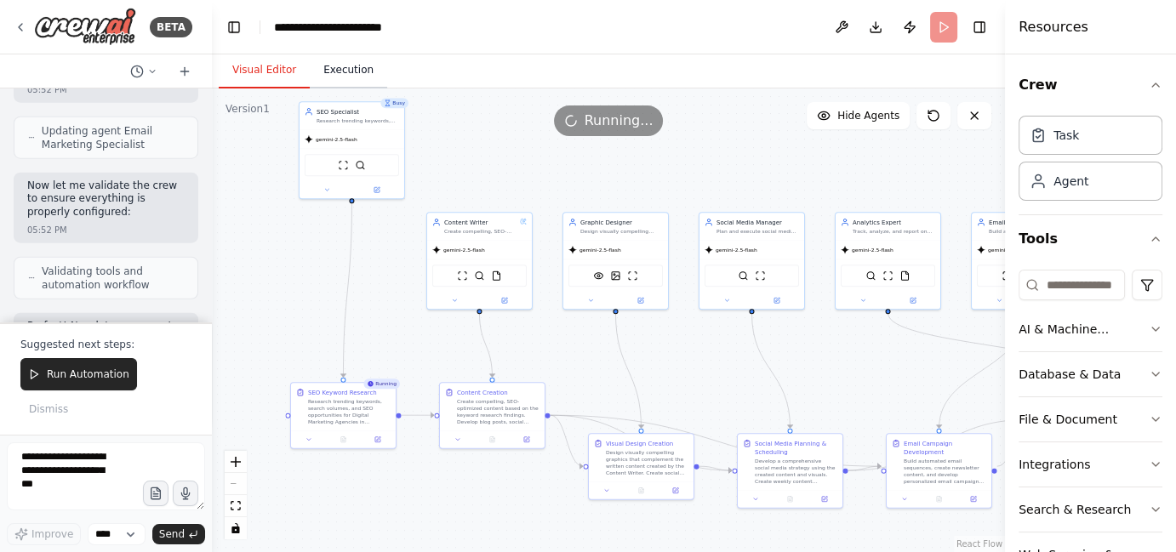
click at [328, 74] on button "Execution" at bounding box center [348, 71] width 77 height 36
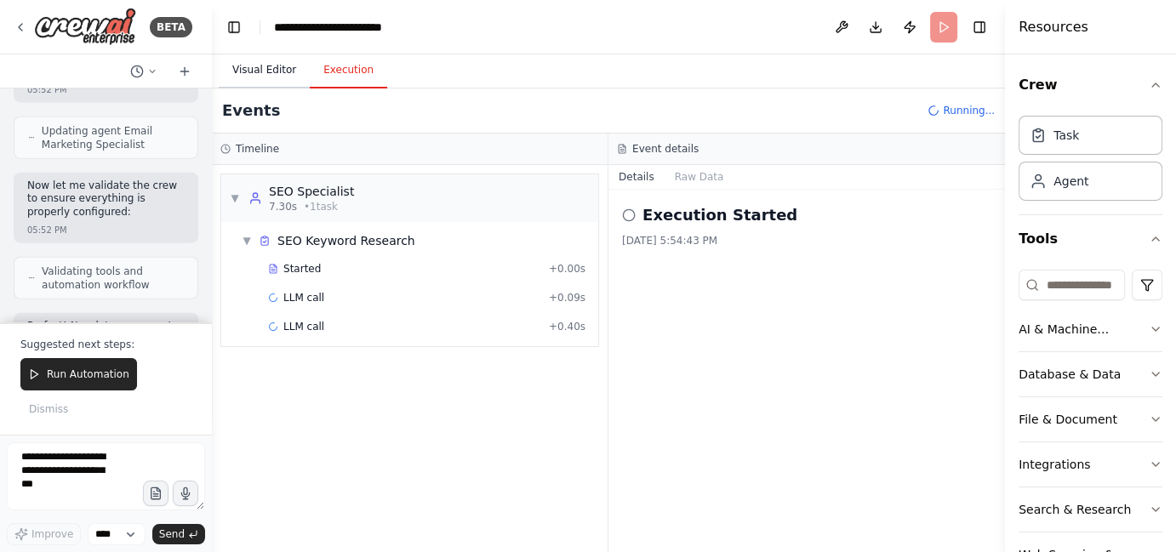
click at [283, 75] on button "Visual Editor" at bounding box center [264, 71] width 91 height 36
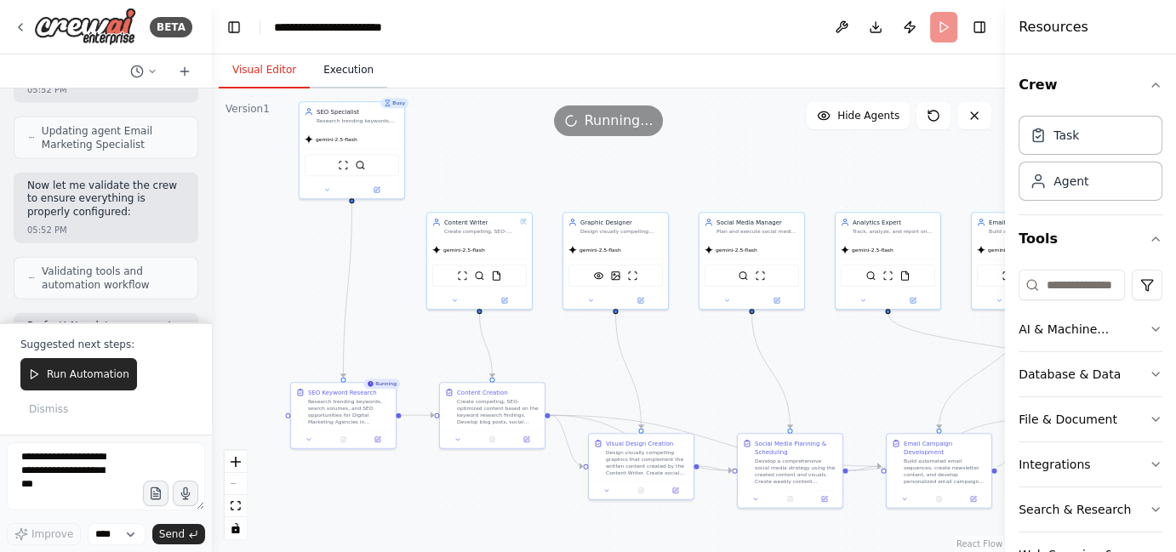
click at [328, 73] on button "Execution" at bounding box center [348, 71] width 77 height 36
click at [273, 75] on button "Visual Editor" at bounding box center [264, 71] width 91 height 36
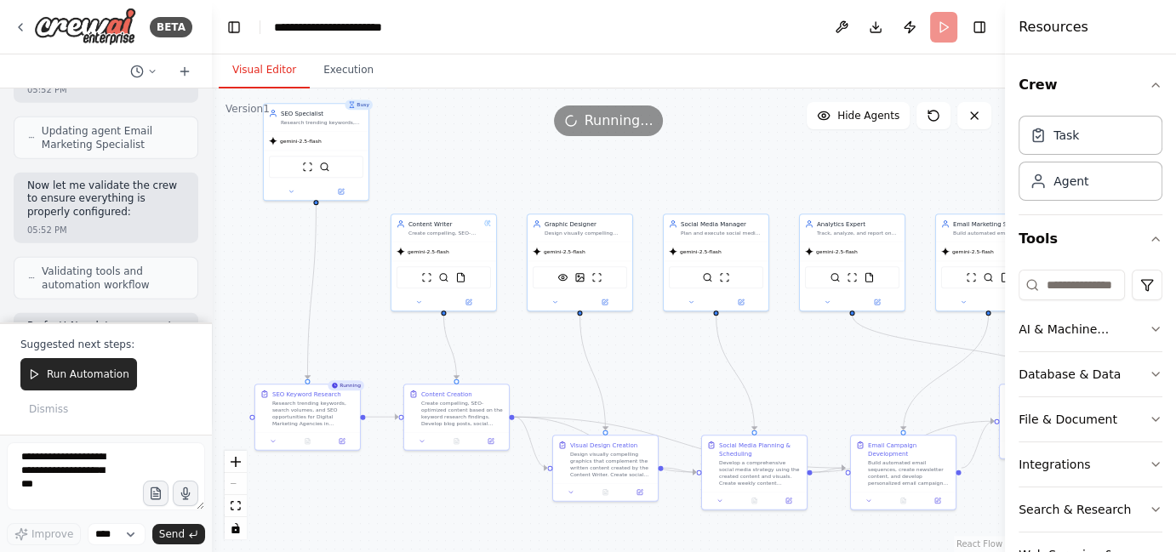
drag, startPoint x: 674, startPoint y: 361, endPoint x: 638, endPoint y: 362, distance: 35.8
click at [638, 362] on div ".deletable-edge-delete-btn { width: 20px; height: 20px; border: 0px solid #ffff…" at bounding box center [608, 320] width 793 height 464
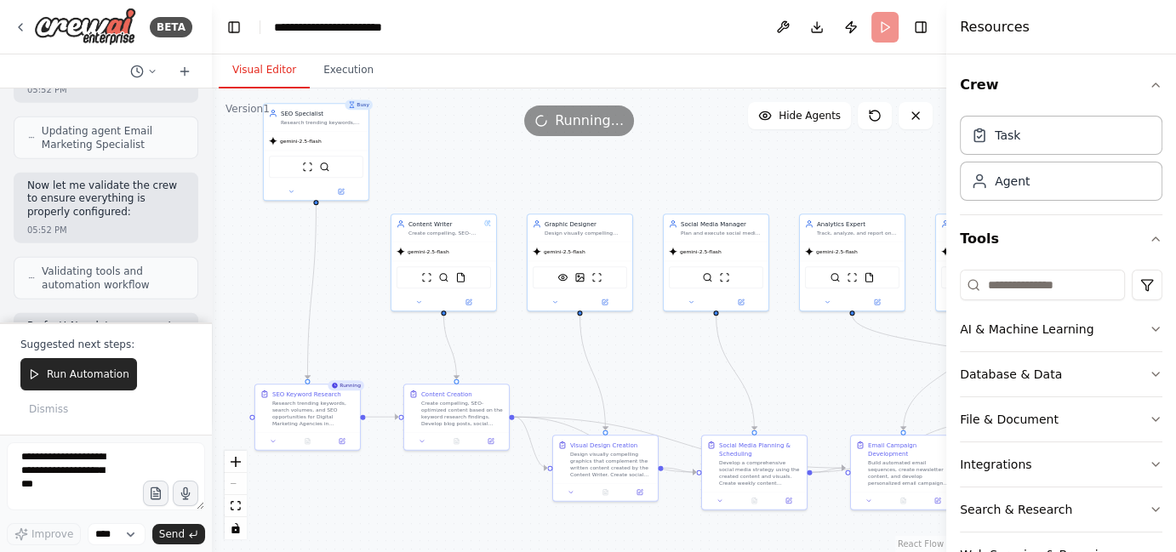
drag, startPoint x: 1005, startPoint y: 140, endPoint x: 1119, endPoint y: 214, distance: 135.4
click at [1165, 224] on div "Resources Crew Task Agent Tools AI & Machine Learning Database & Data File & Do…" at bounding box center [1061, 276] width 230 height 552
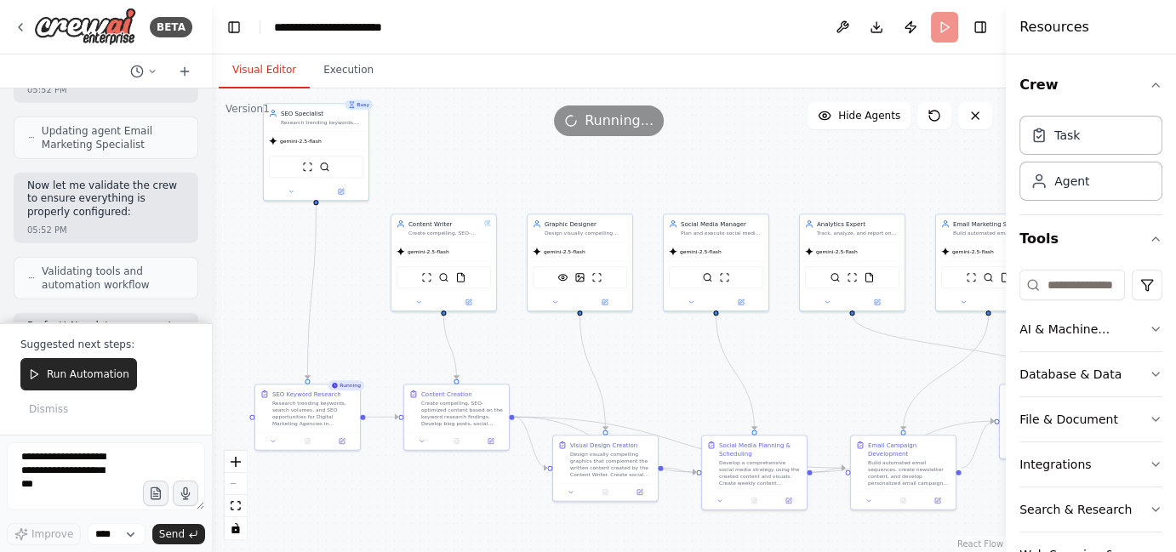
drag, startPoint x: 946, startPoint y: 192, endPoint x: 1165, endPoint y: 202, distance: 219.7
click at [1165, 202] on div "Resources Crew Task Agent Tools AI & Machine Learning Database & Data File & Do…" at bounding box center [1090, 276] width 170 height 552
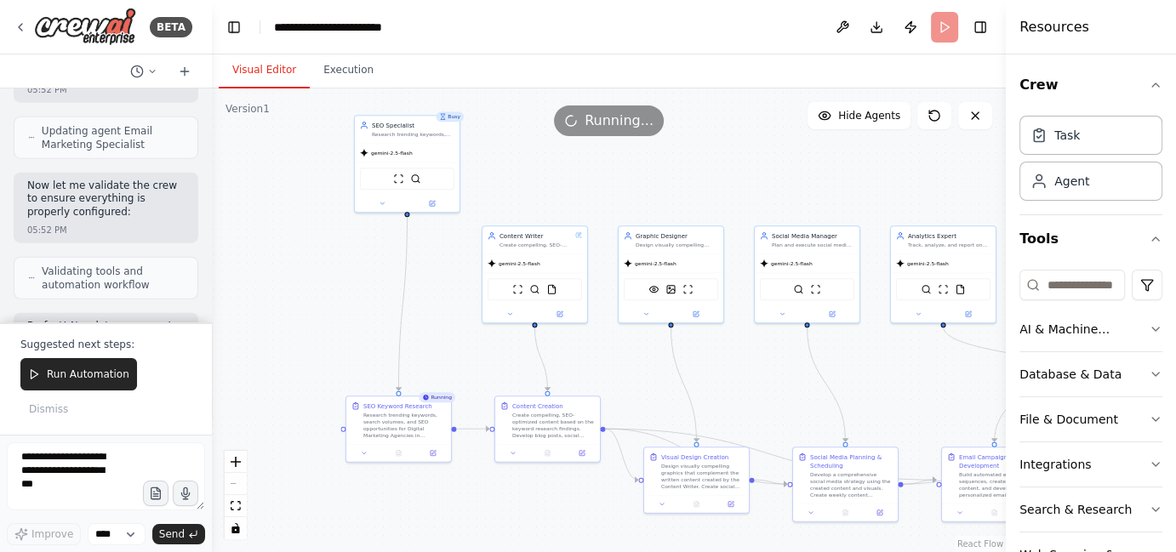
drag, startPoint x: 551, startPoint y: 185, endPoint x: 635, endPoint y: 198, distance: 84.5
click at [635, 198] on div ".deletable-edge-delete-btn { width: 20px; height: 20px; border: 0px solid #ffff…" at bounding box center [609, 320] width 794 height 464
click at [356, 76] on button "Execution" at bounding box center [348, 71] width 77 height 36
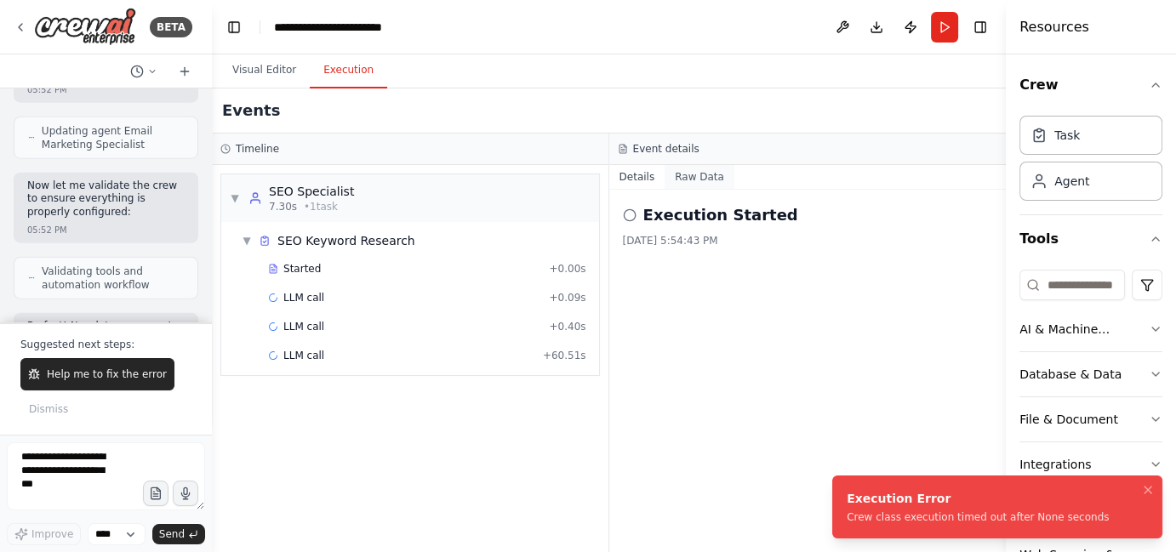
click at [720, 174] on button "Raw Data" at bounding box center [699, 177] width 70 height 24
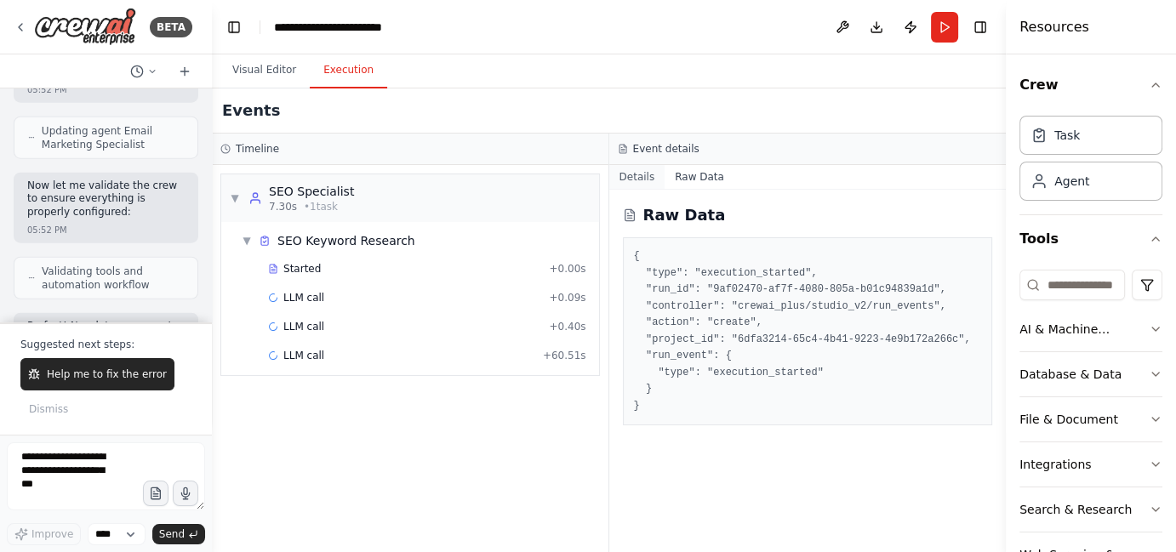
click at [638, 183] on button "Details" at bounding box center [637, 177] width 56 height 24
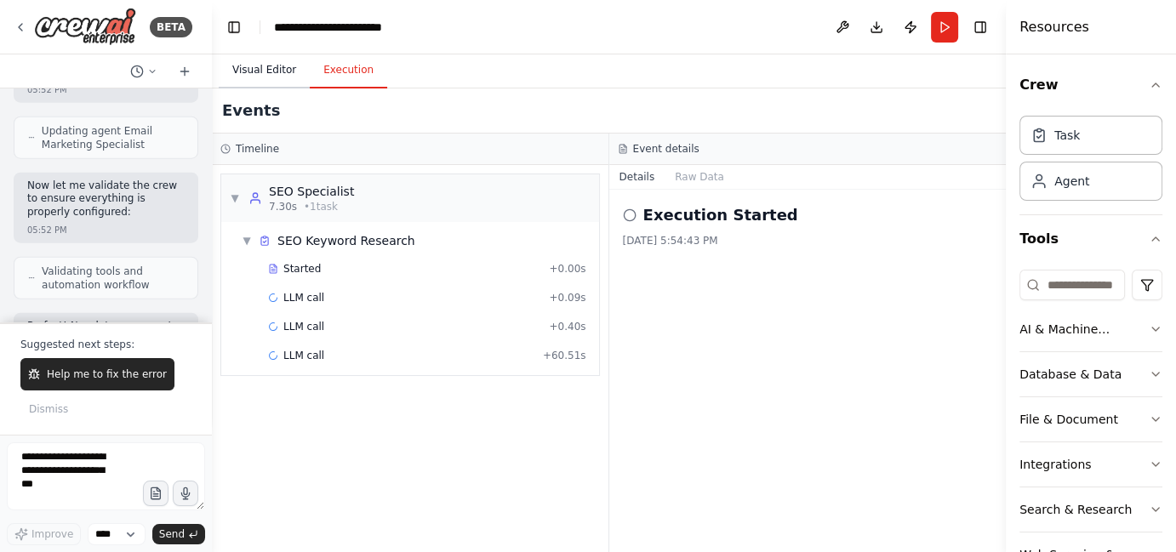
click at [294, 81] on button "Visual Editor" at bounding box center [264, 71] width 91 height 36
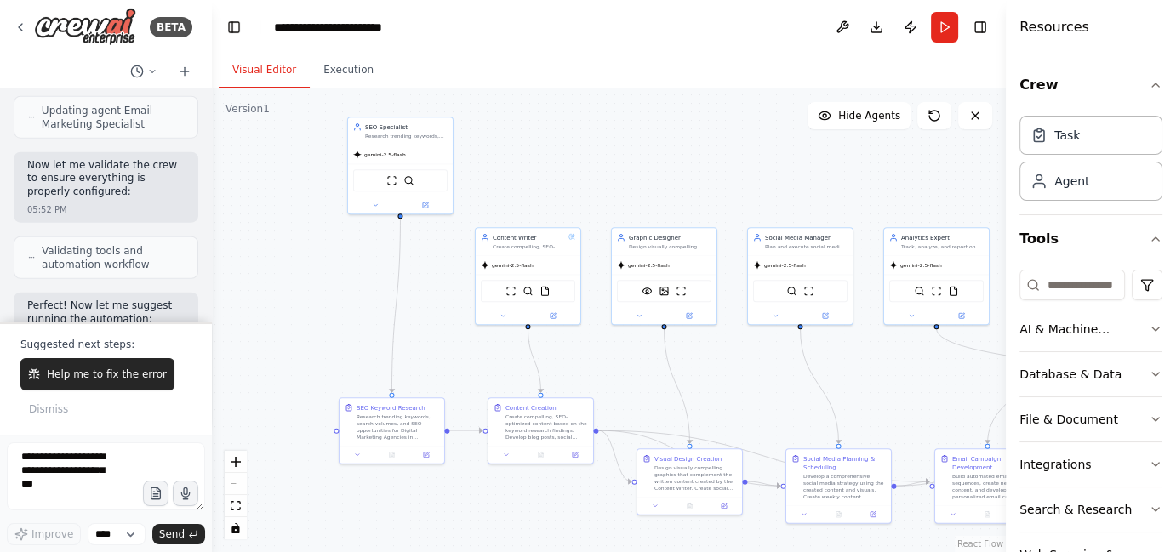
scroll to position [17452, 0]
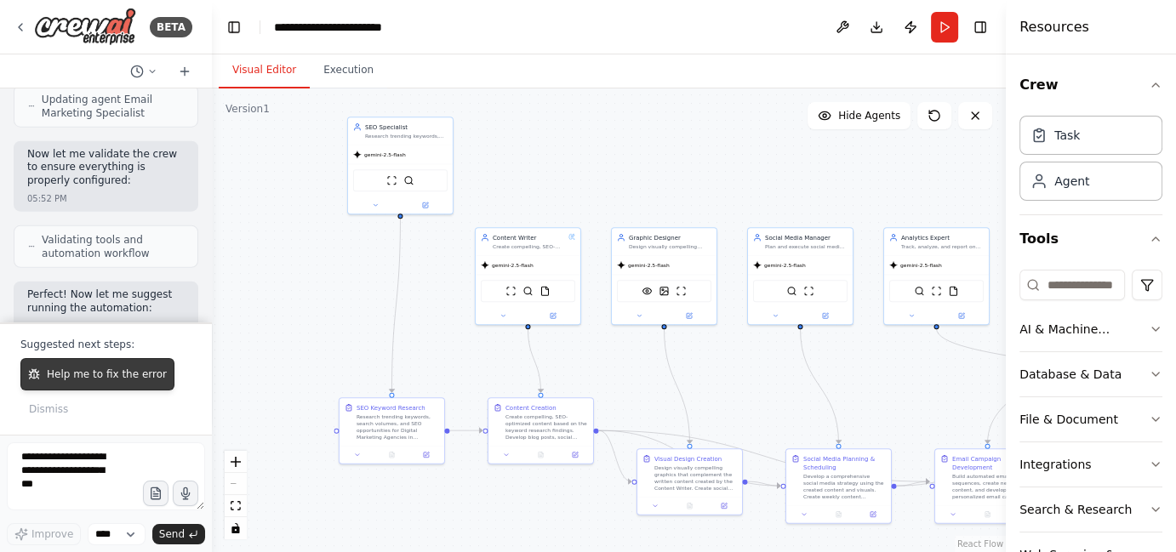
click at [106, 369] on span "Help me to fix the error" at bounding box center [107, 374] width 120 height 14
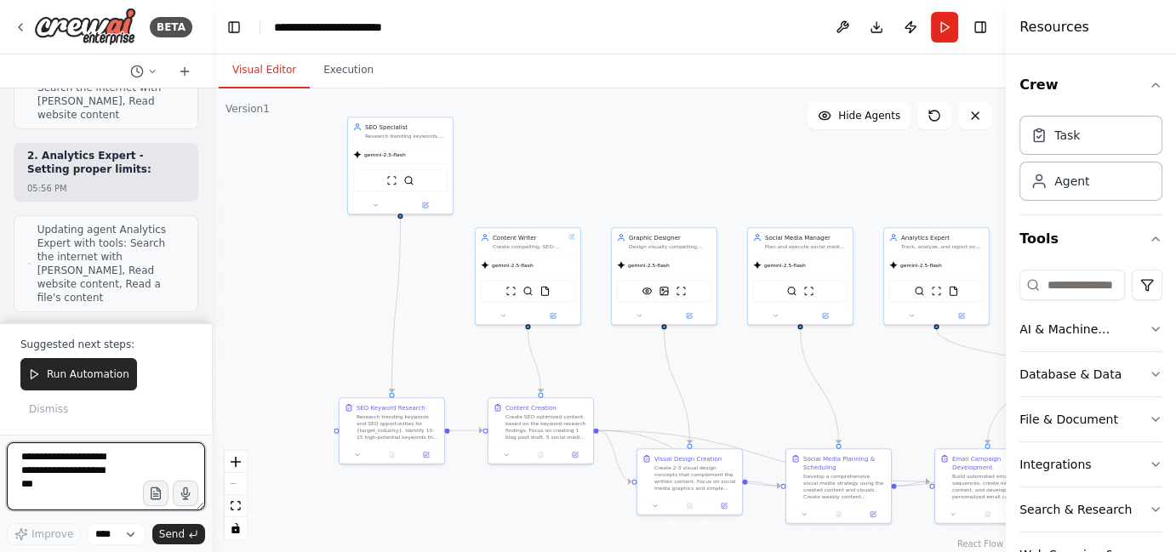
scroll to position [18955, 0]
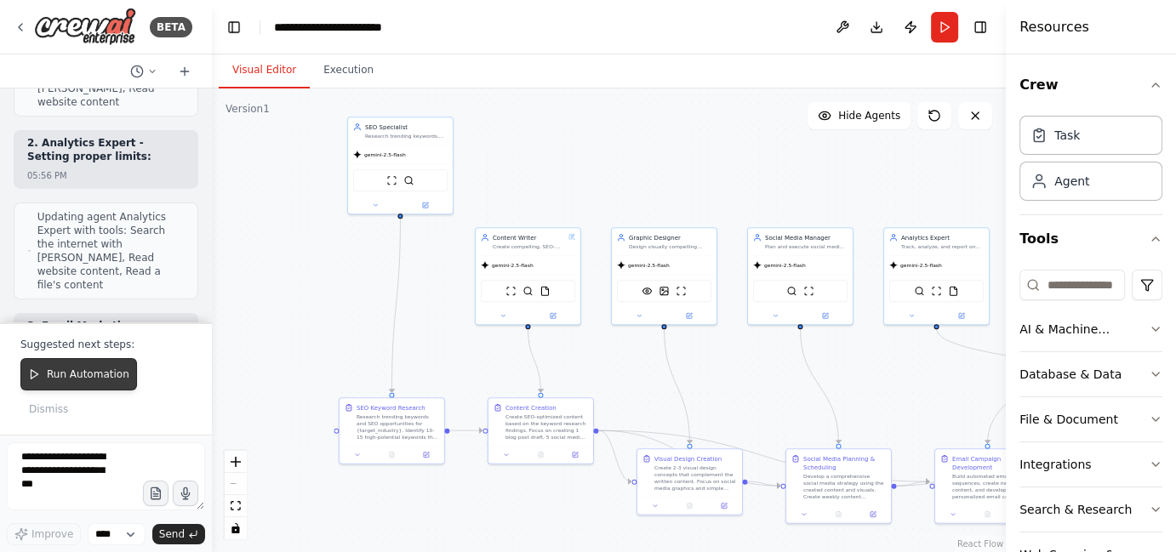
click at [60, 381] on span "Run Automation" at bounding box center [88, 374] width 83 height 14
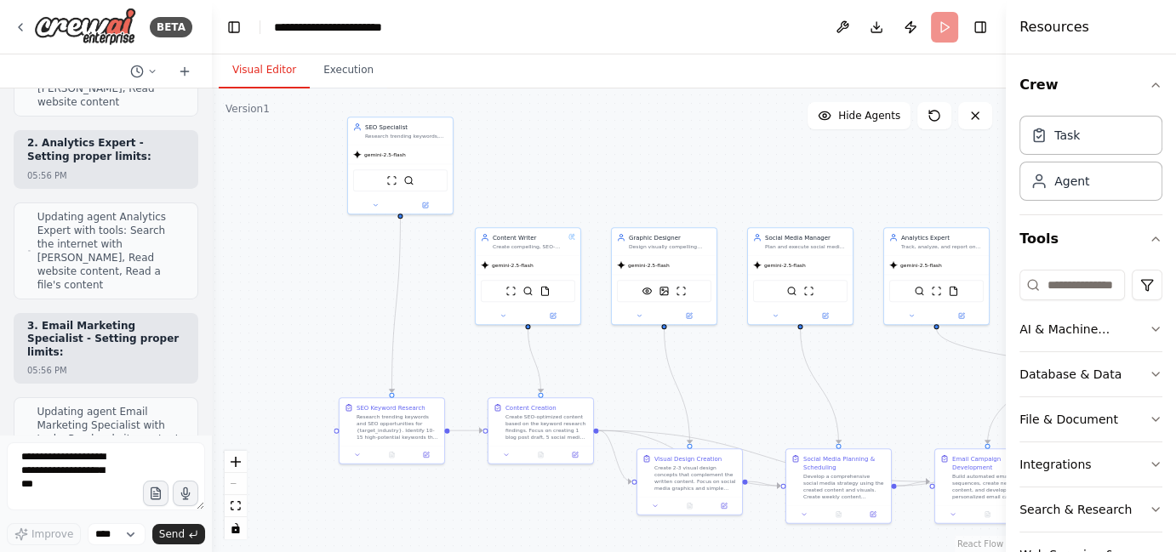
scroll to position [18874, 0]
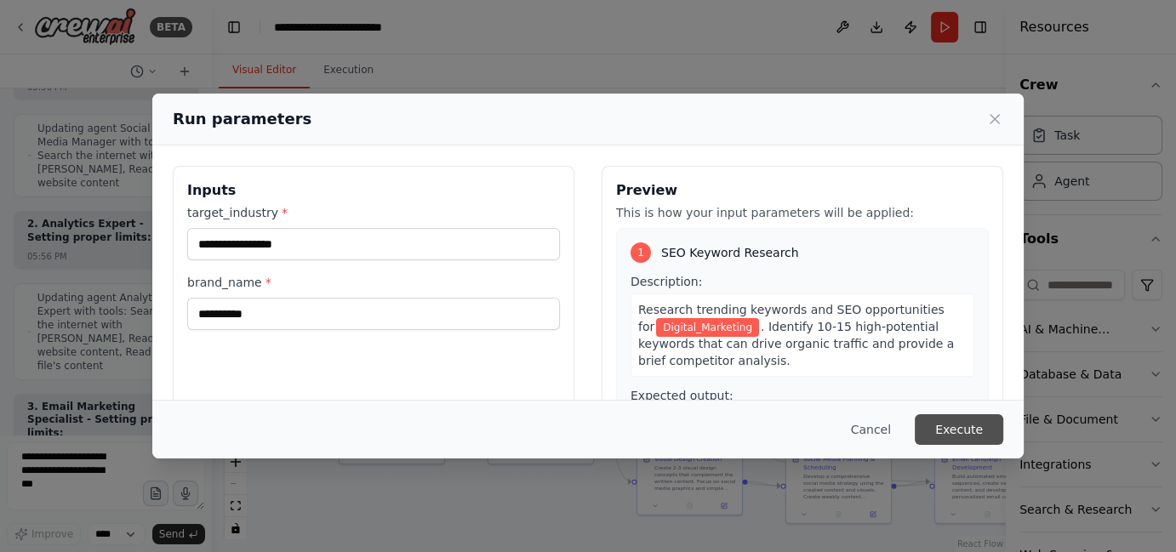
click at [927, 424] on button "Execute" at bounding box center [958, 429] width 88 height 31
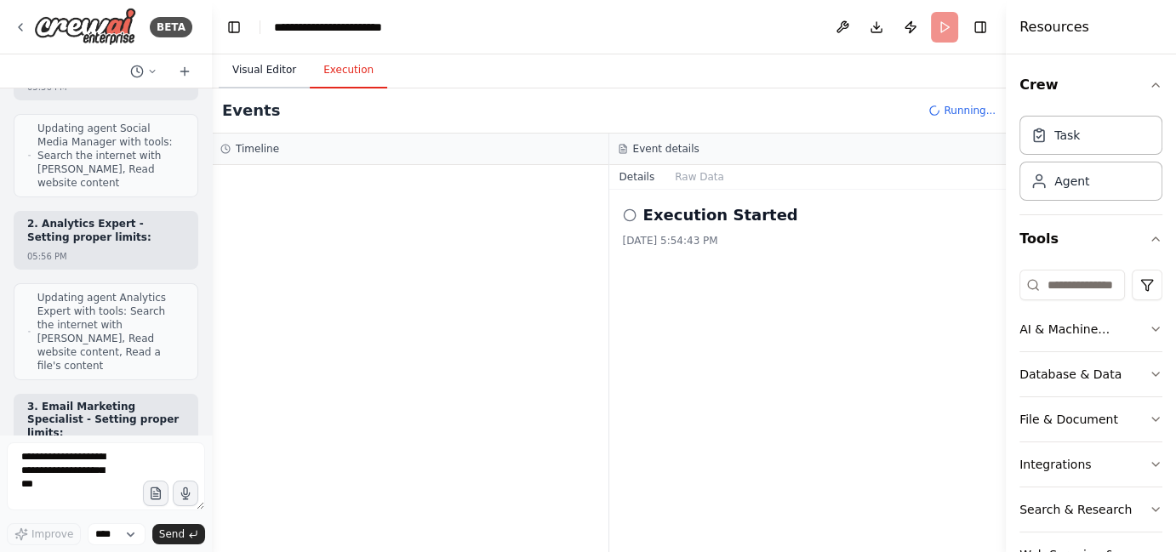
click at [238, 66] on button "Visual Editor" at bounding box center [264, 71] width 91 height 36
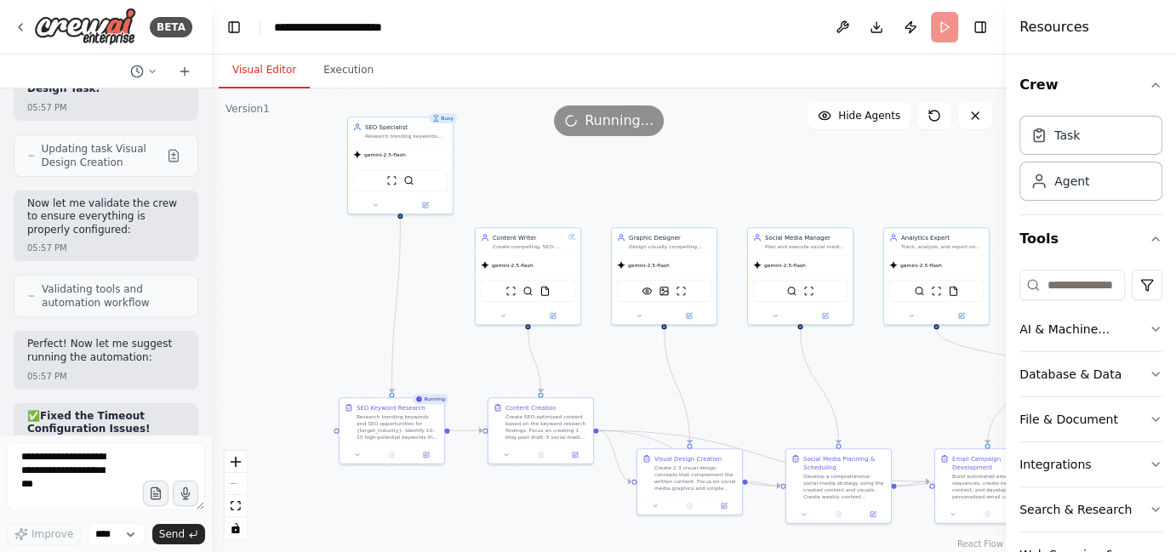
scroll to position [19779, 0]
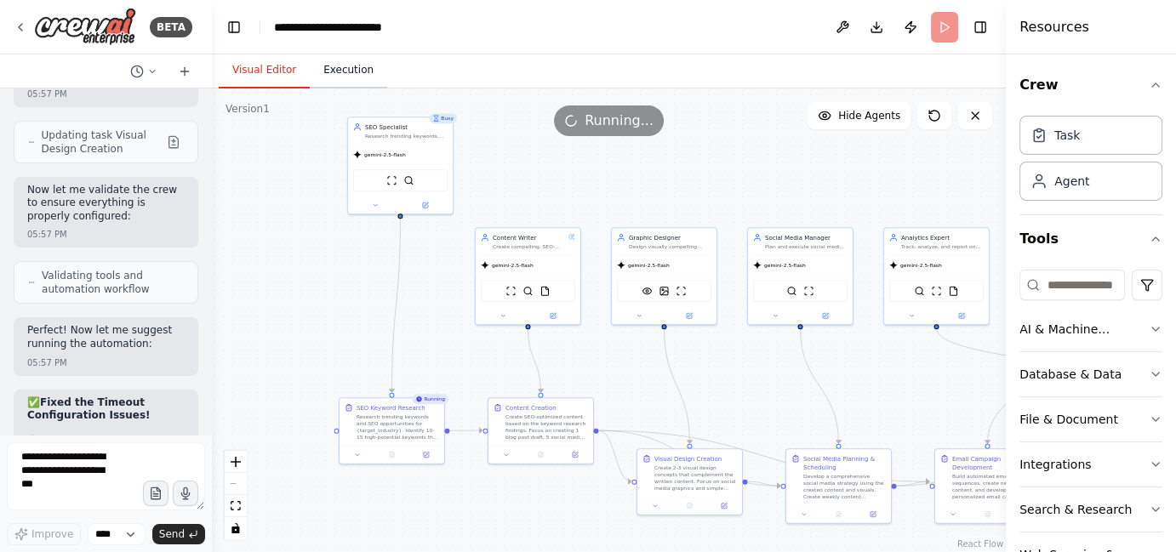
click at [342, 72] on button "Execution" at bounding box center [348, 71] width 77 height 36
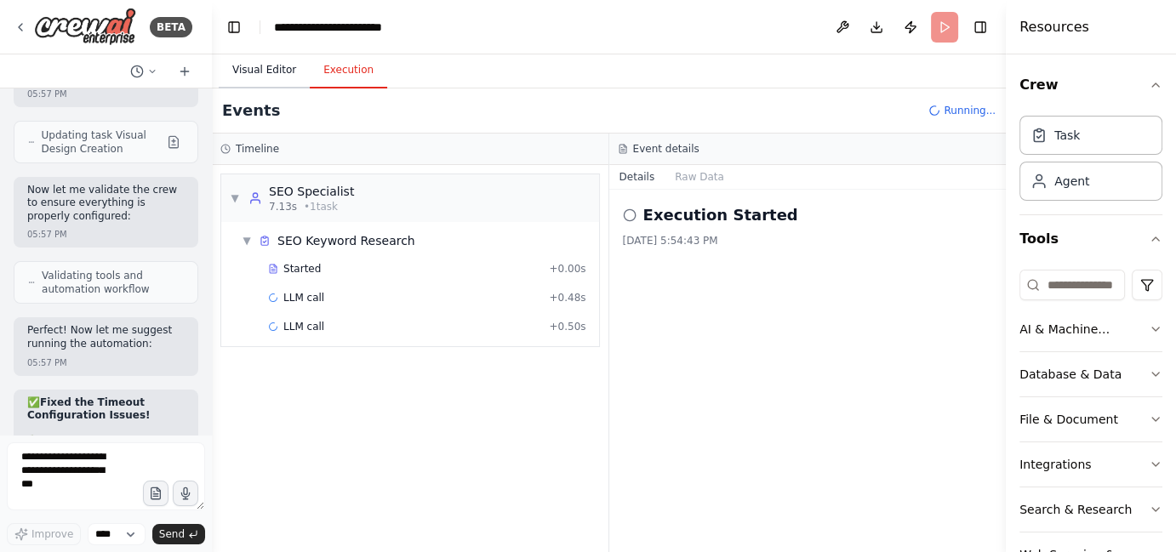
click at [247, 71] on button "Visual Editor" at bounding box center [264, 71] width 91 height 36
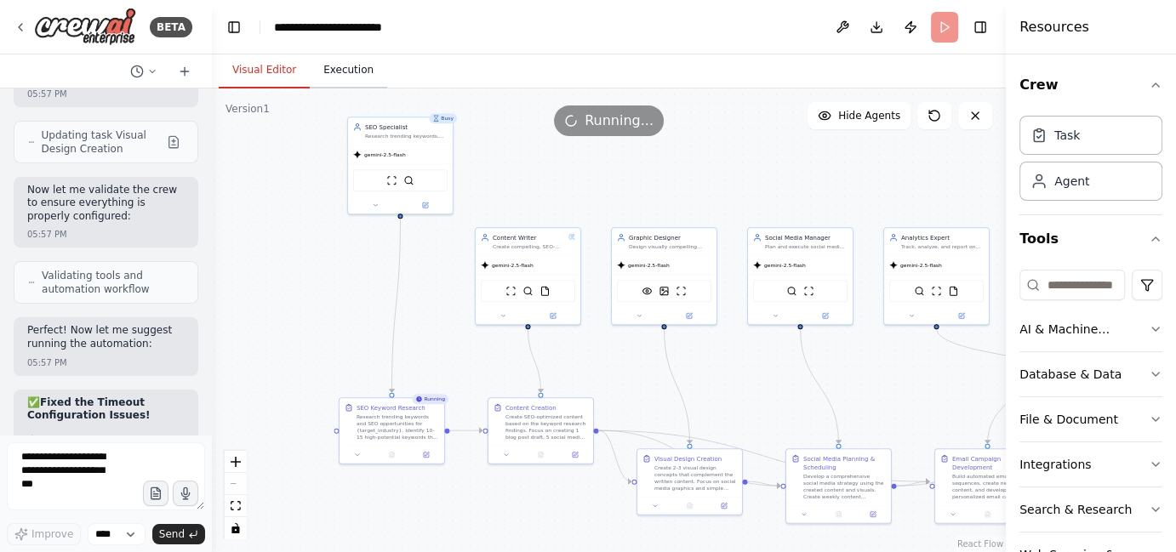
click at [354, 74] on button "Execution" at bounding box center [348, 71] width 77 height 36
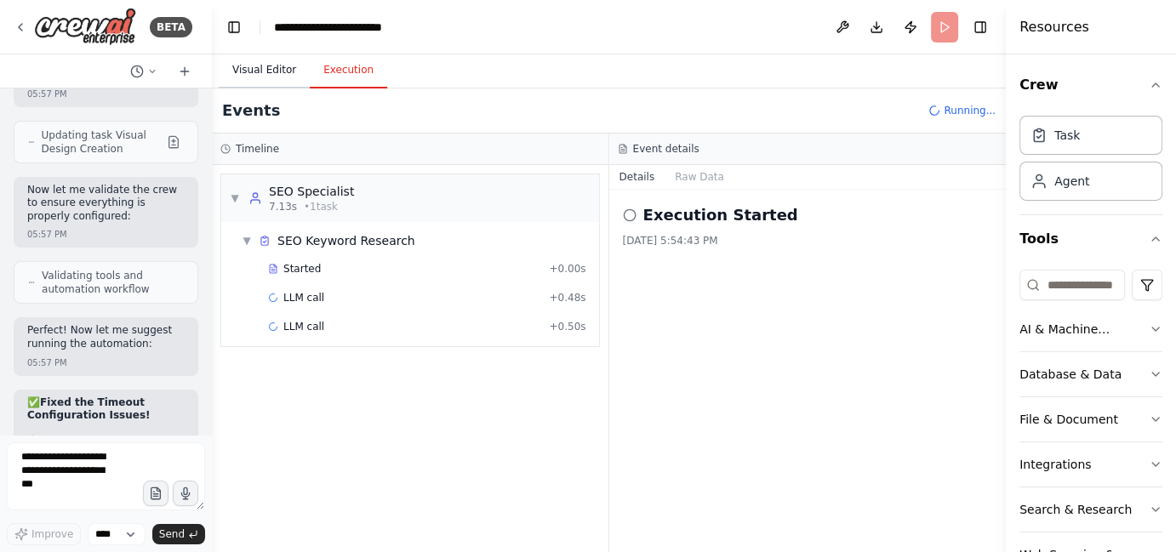
click at [233, 58] on button "Visual Editor" at bounding box center [264, 71] width 91 height 36
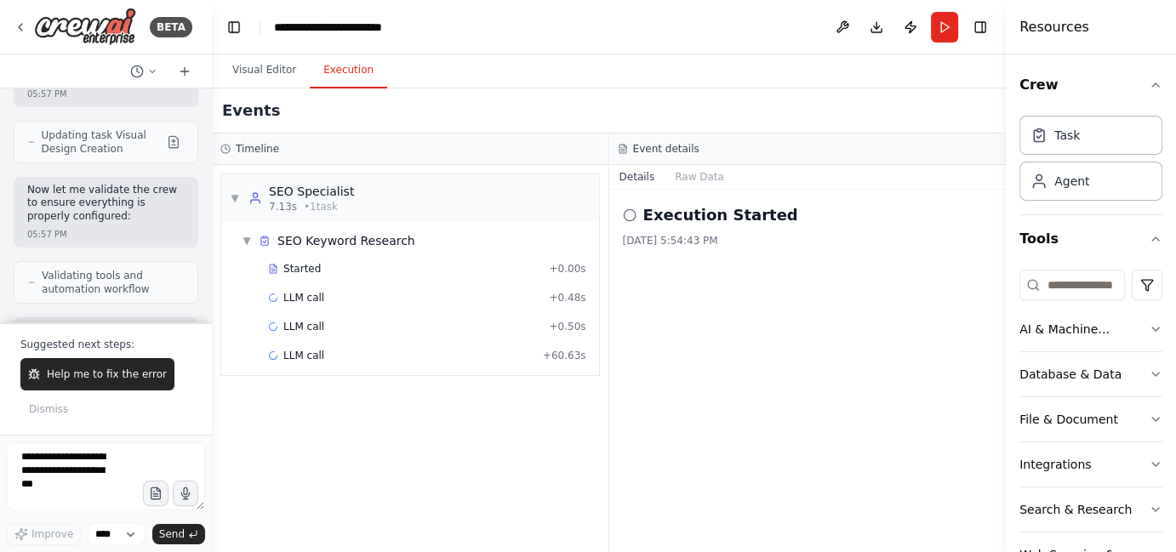
click at [348, 72] on button "Execution" at bounding box center [348, 71] width 77 height 36
click at [270, 65] on button "Visual Editor" at bounding box center [264, 71] width 91 height 36
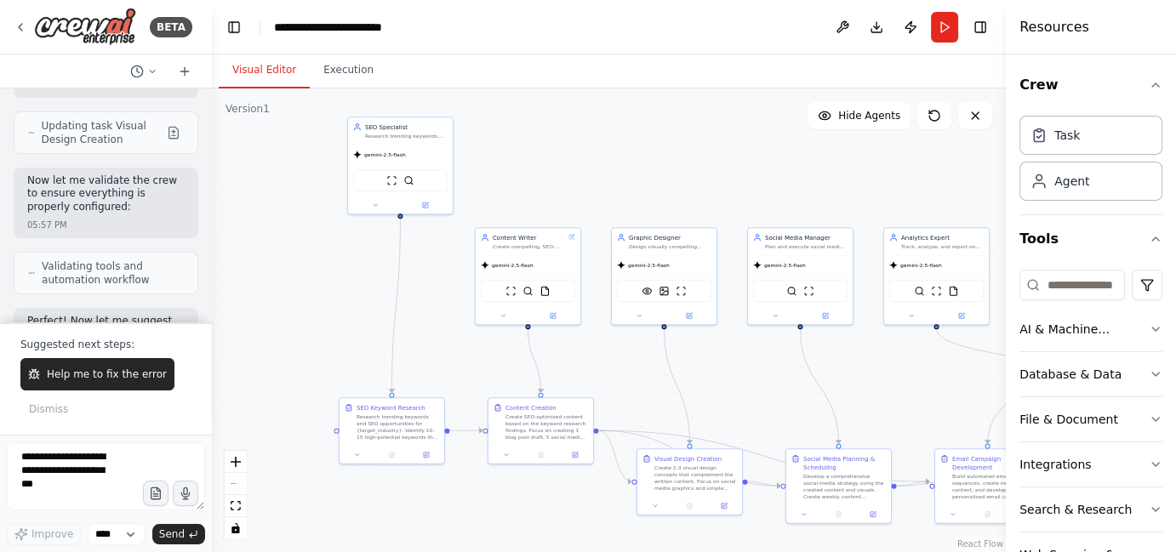
scroll to position [19891, 0]
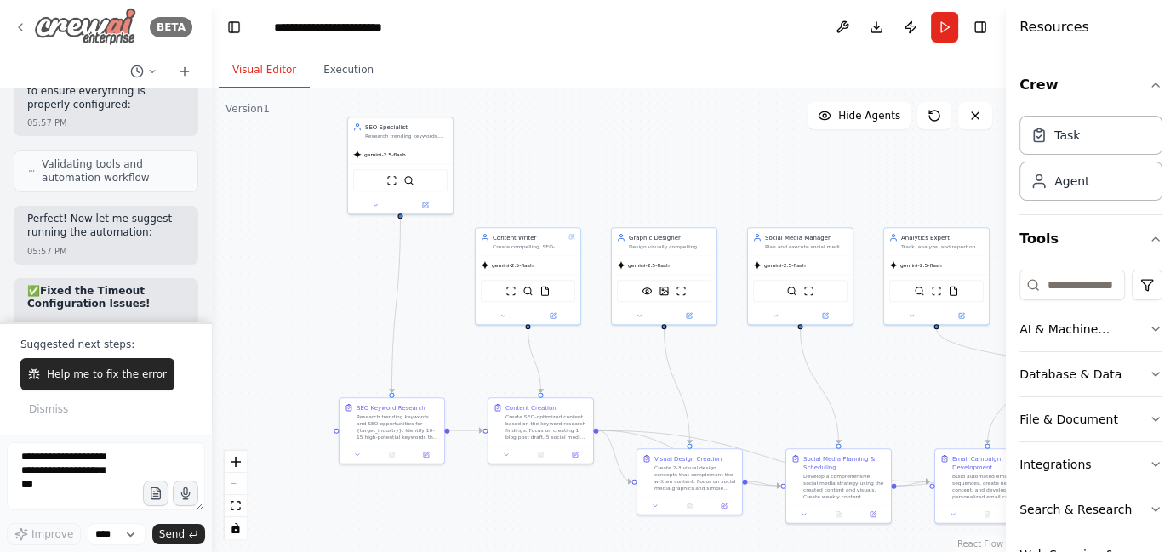
click at [17, 25] on icon at bounding box center [21, 27] width 14 height 14
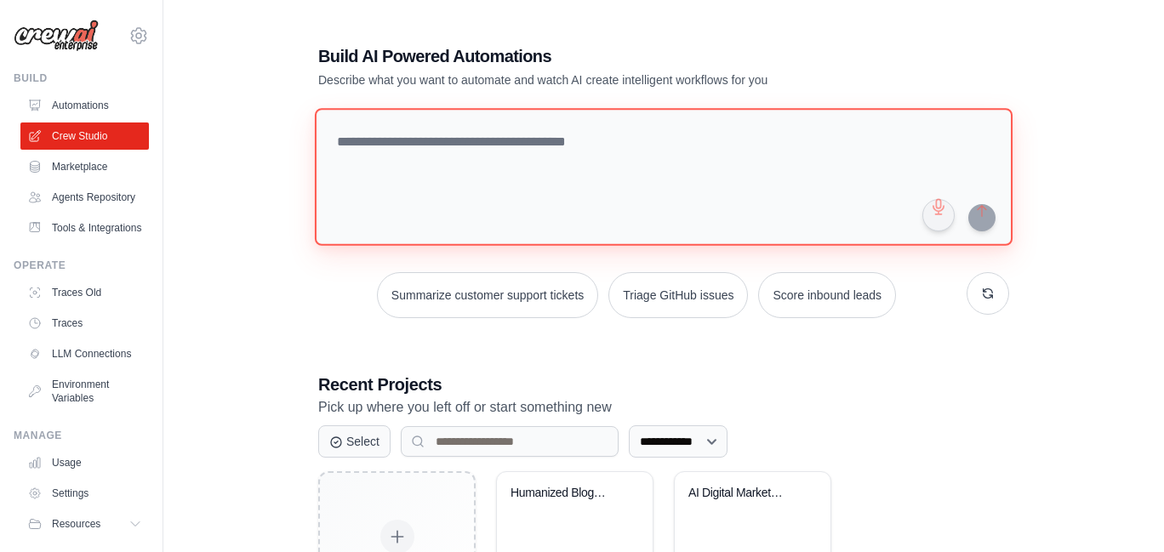
click at [834, 164] on textarea at bounding box center [664, 177] width 698 height 138
type textarea "*"
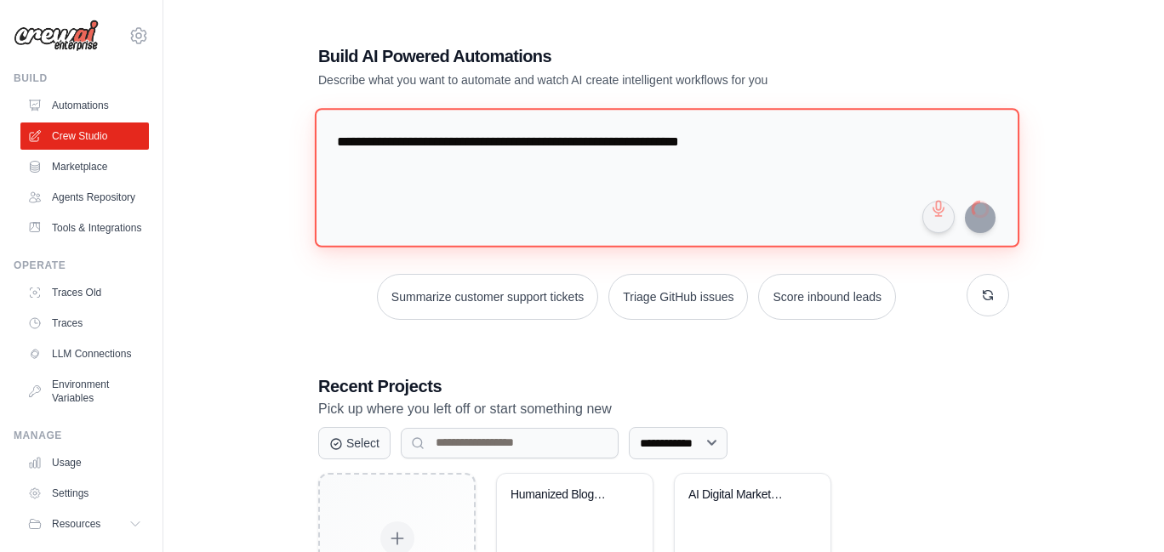
type textarea "**********"
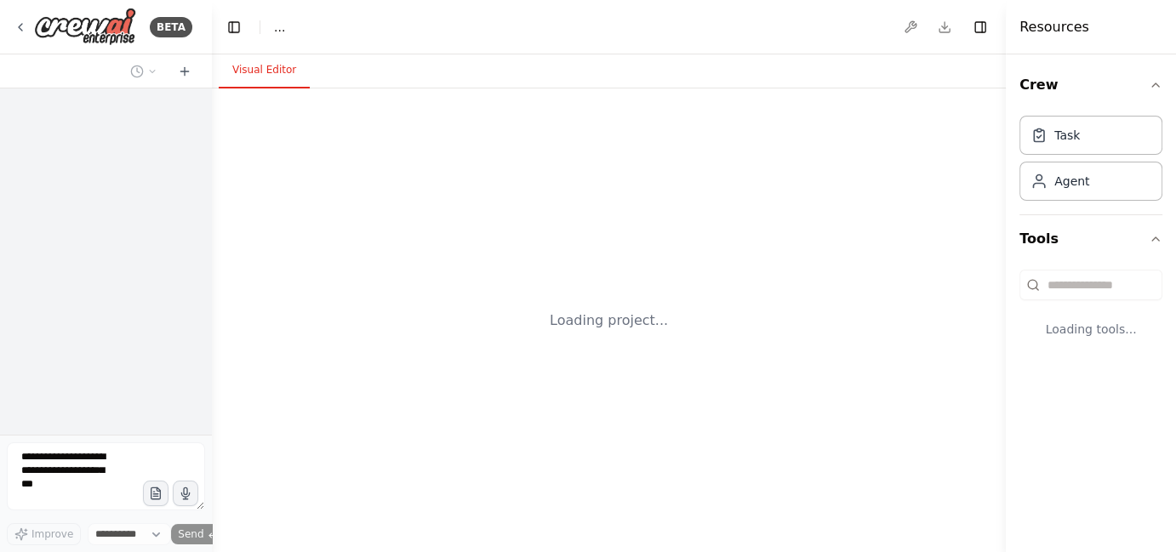
select select "****"
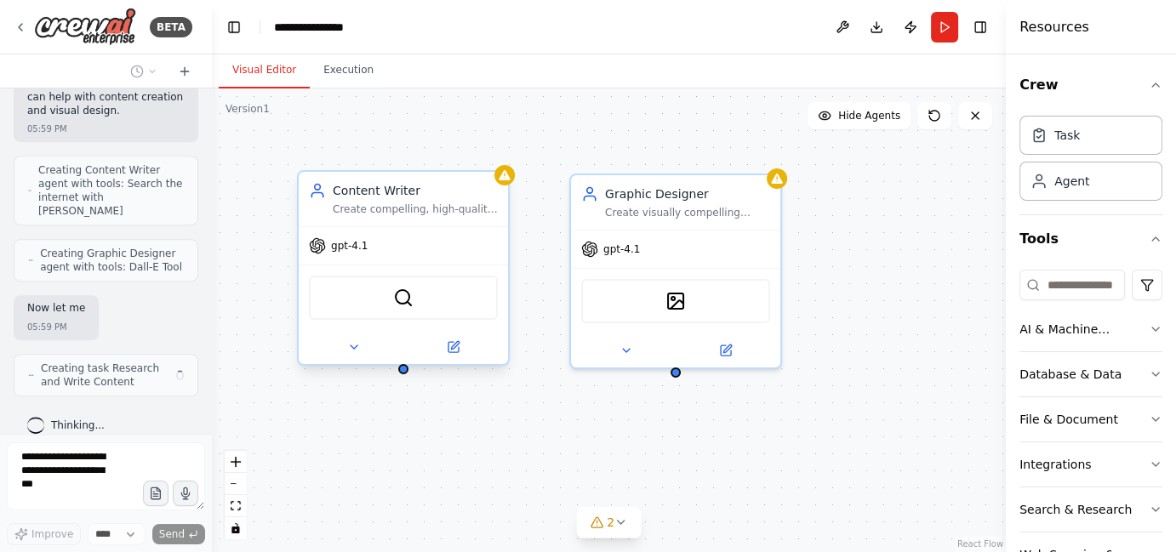
scroll to position [873, 0]
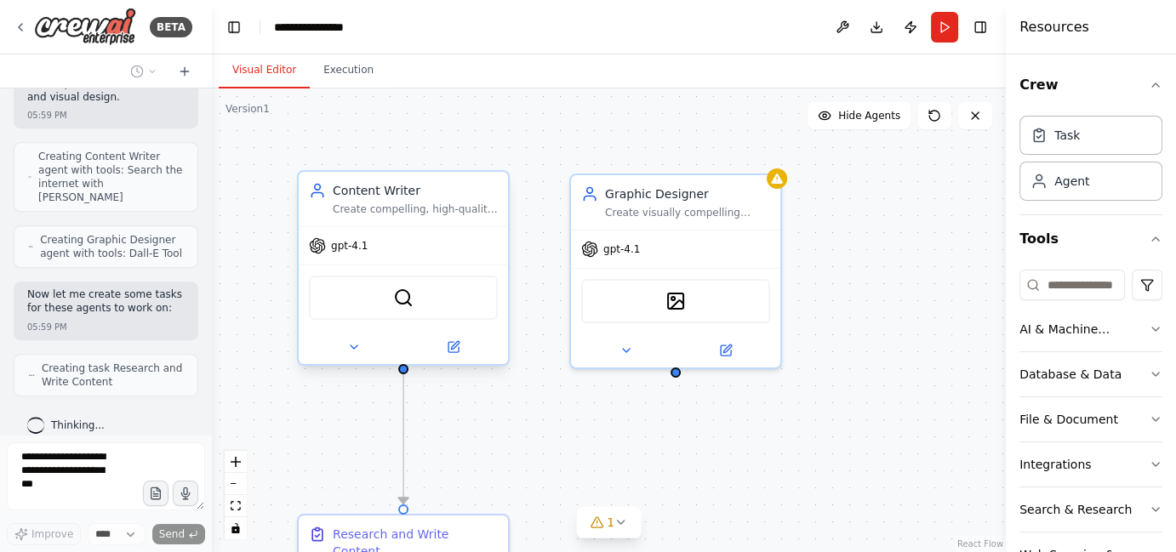
click at [348, 253] on div "gpt-4.1" at bounding box center [338, 245] width 59 height 17
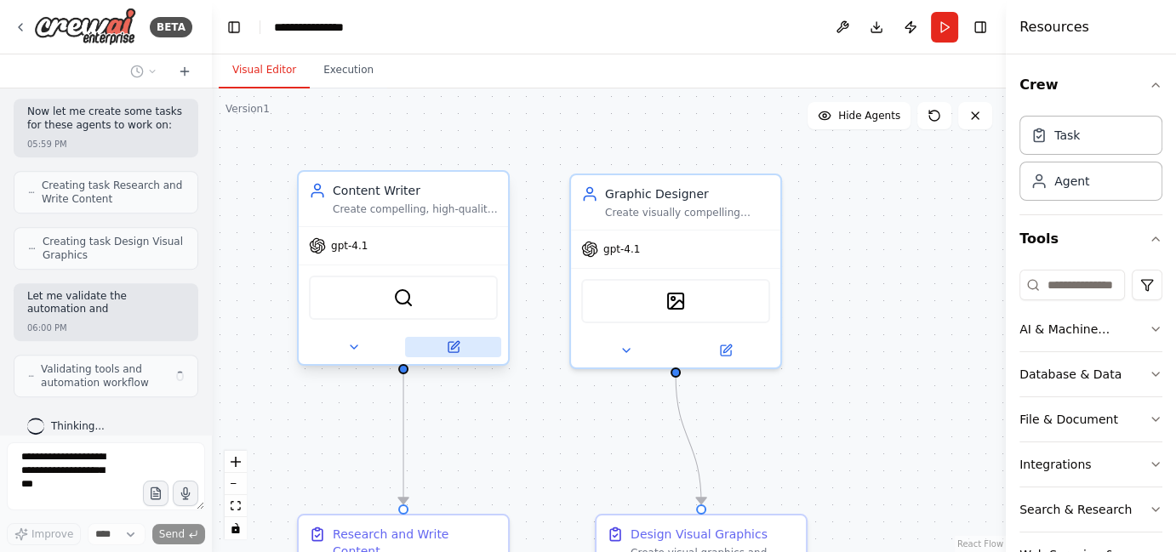
scroll to position [1056, 0]
click at [462, 352] on button at bounding box center [453, 347] width 96 height 20
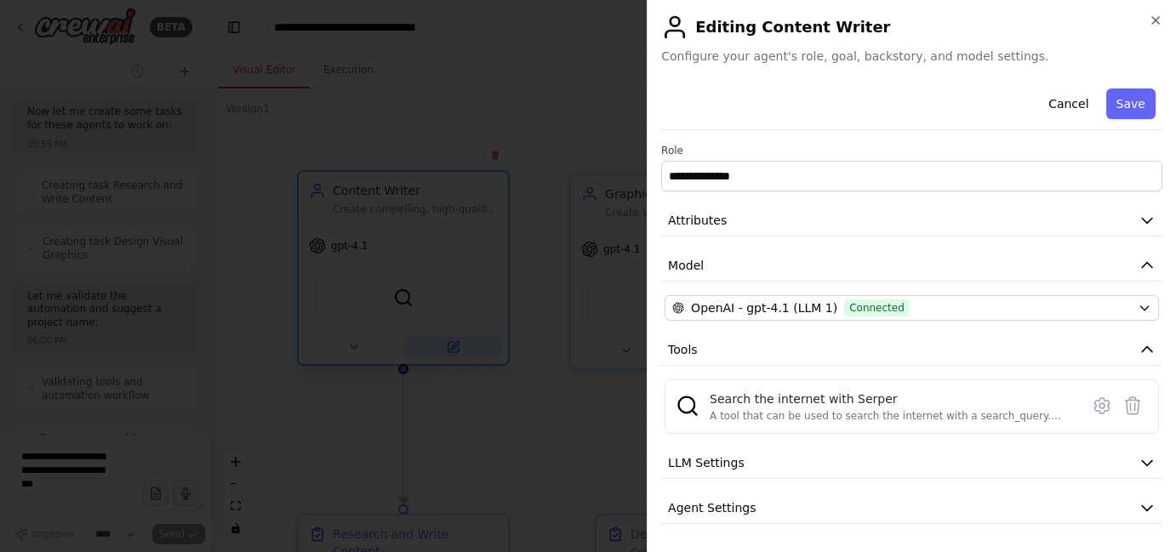
scroll to position [1125, 0]
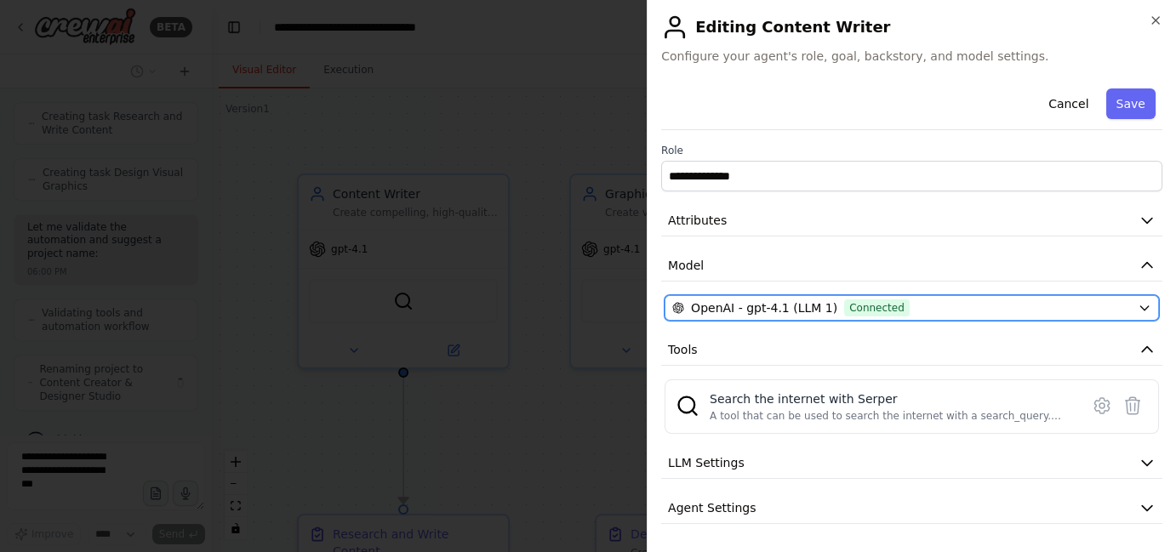
click at [743, 310] on span "OpenAI - gpt-4.1 (LLM 1)" at bounding box center [764, 307] width 146 height 17
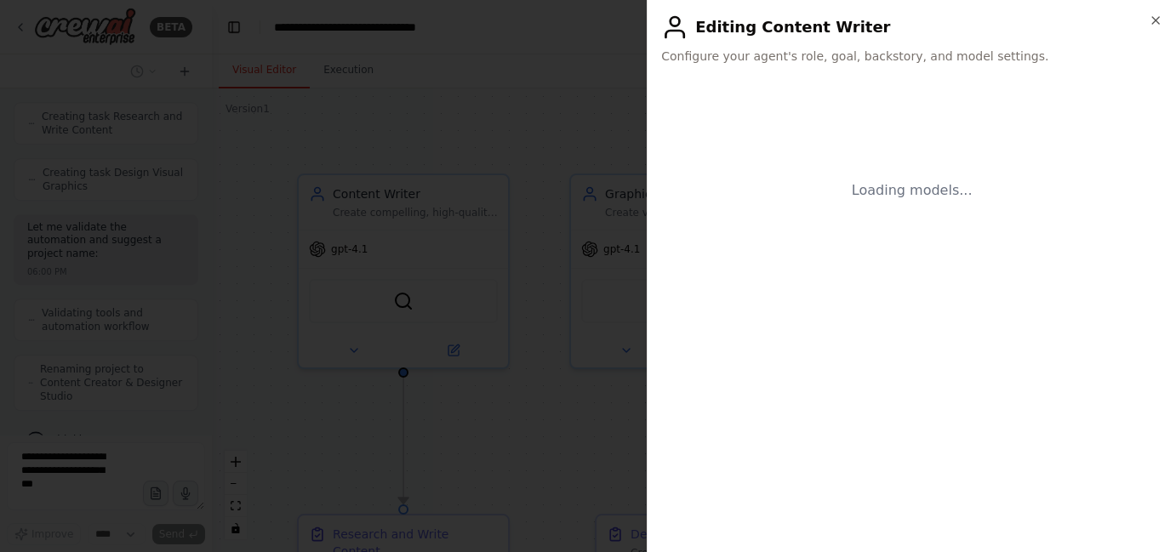
scroll to position [1111, 0]
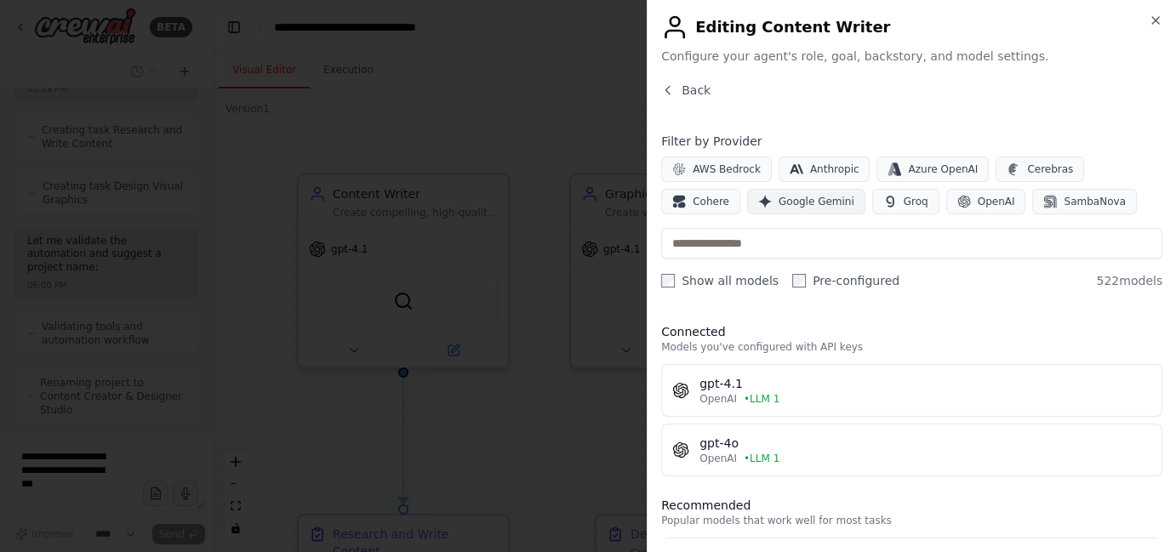
click at [778, 205] on span "Google Gemini" at bounding box center [816, 202] width 76 height 14
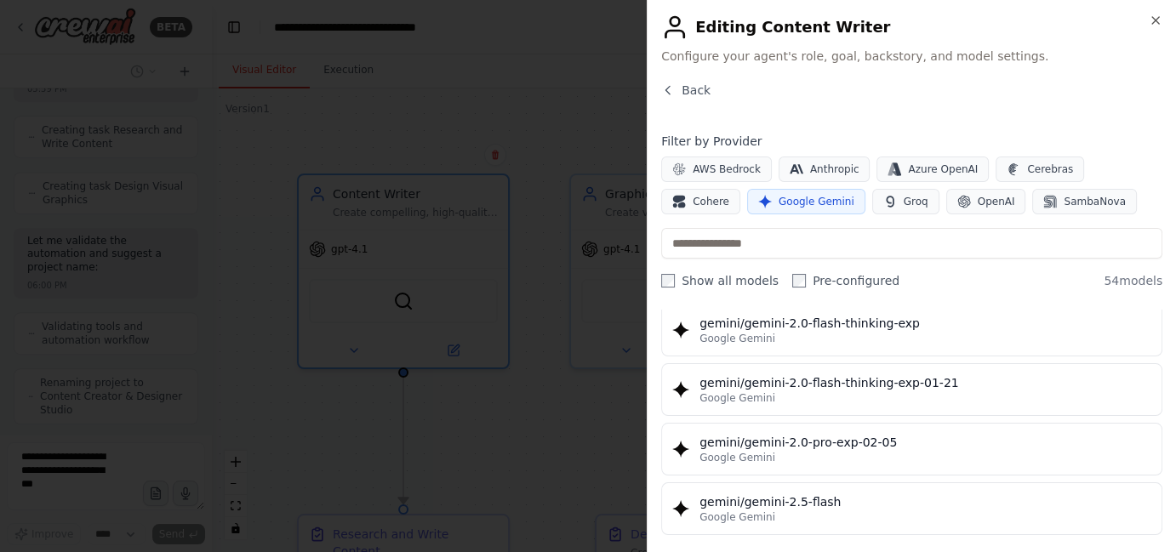
scroll to position [1392, 0]
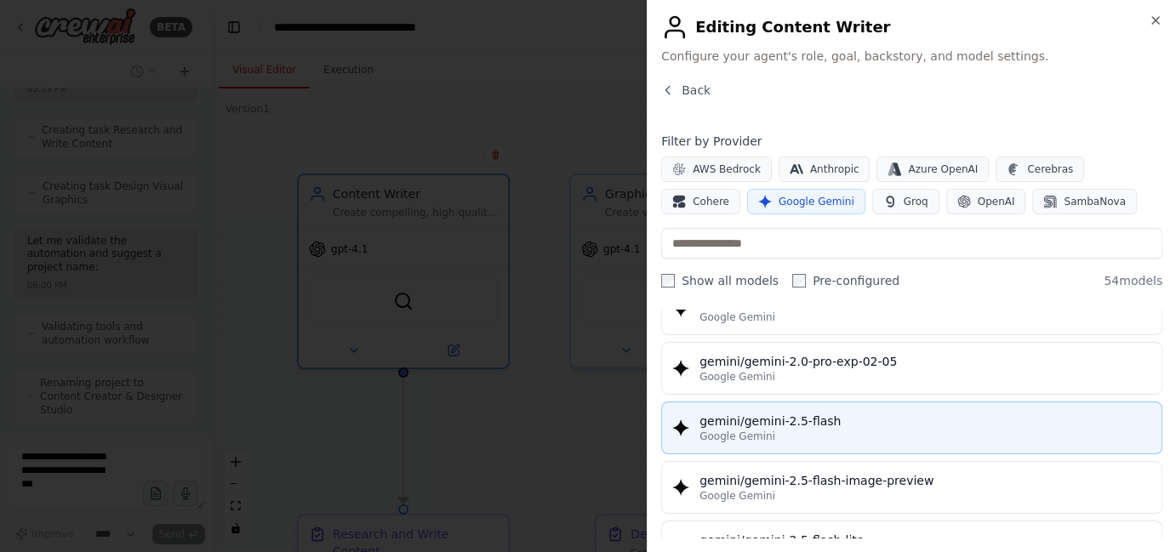
click at [852, 430] on div "Google Gemini" at bounding box center [925, 437] width 452 height 14
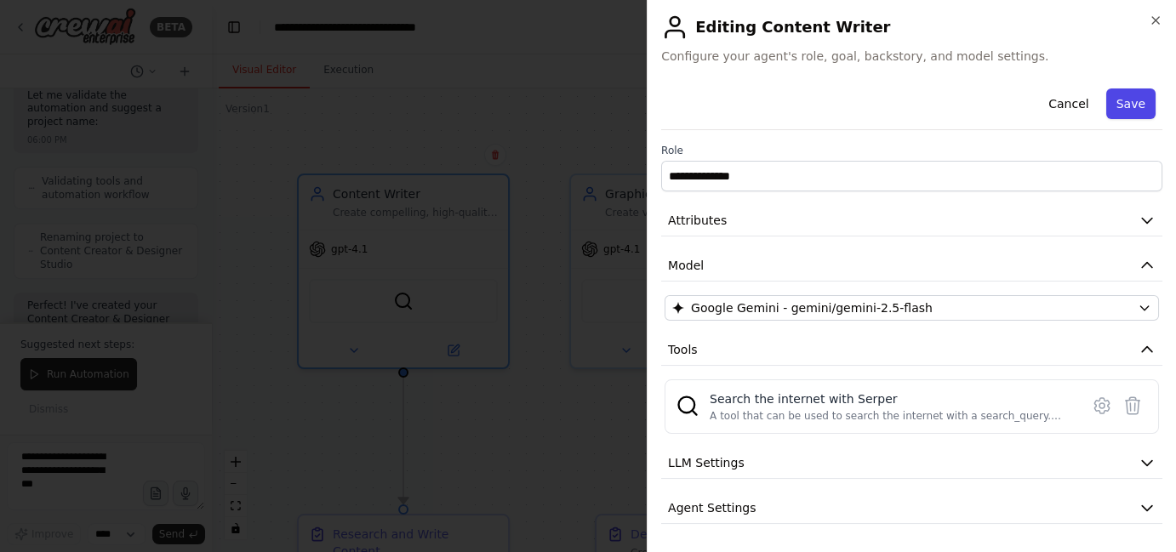
click at [1126, 105] on button "Save" at bounding box center [1130, 103] width 49 height 31
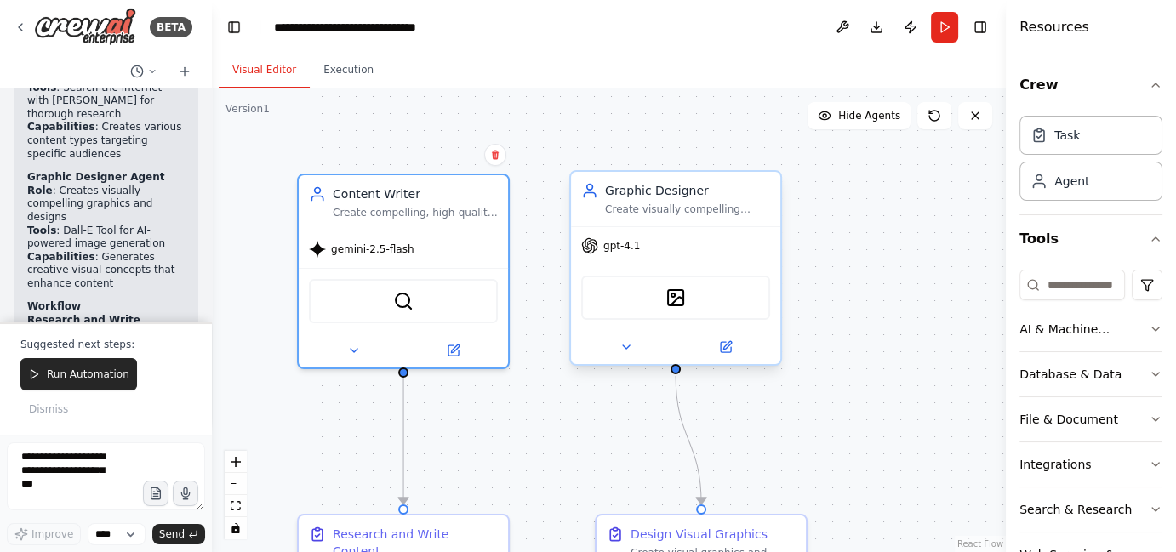
click at [637, 253] on div "gpt-4.1" at bounding box center [675, 245] width 209 height 37
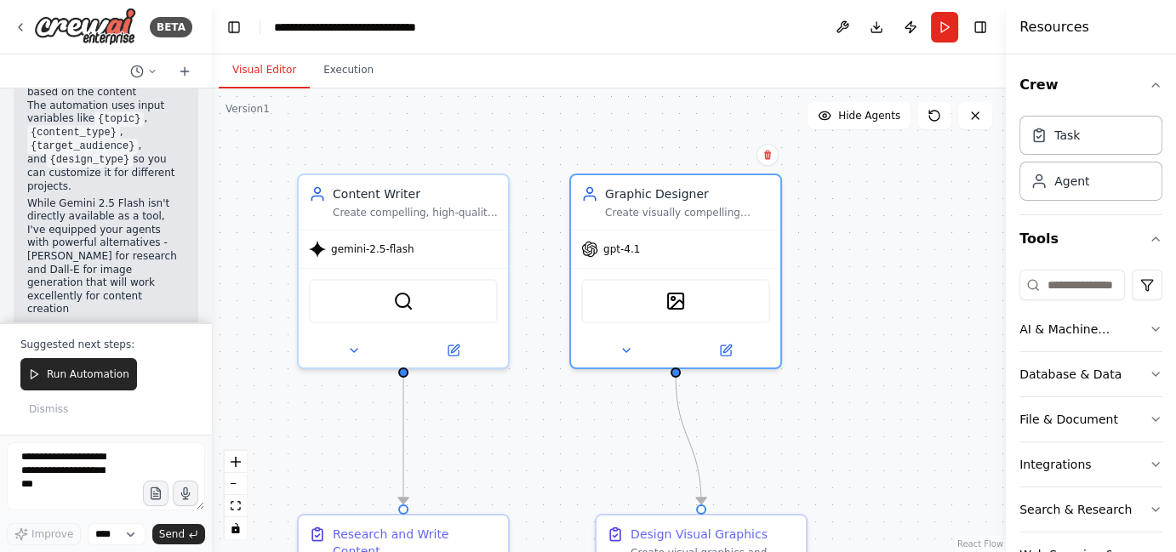
scroll to position [1919, 0]
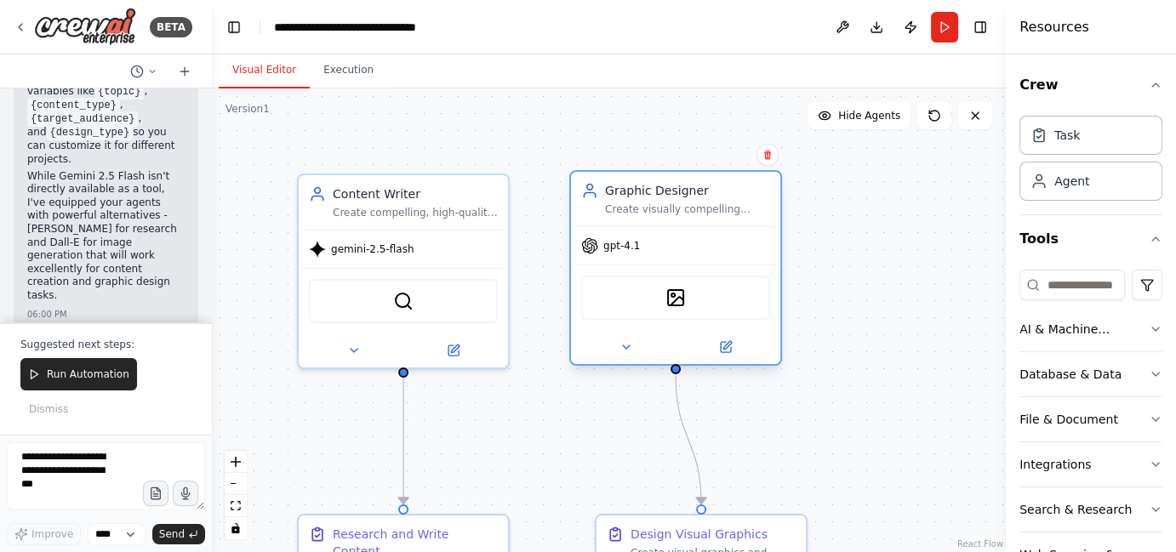
click at [734, 357] on div at bounding box center [675, 347] width 209 height 34
click at [731, 354] on button at bounding box center [725, 347] width 96 height 20
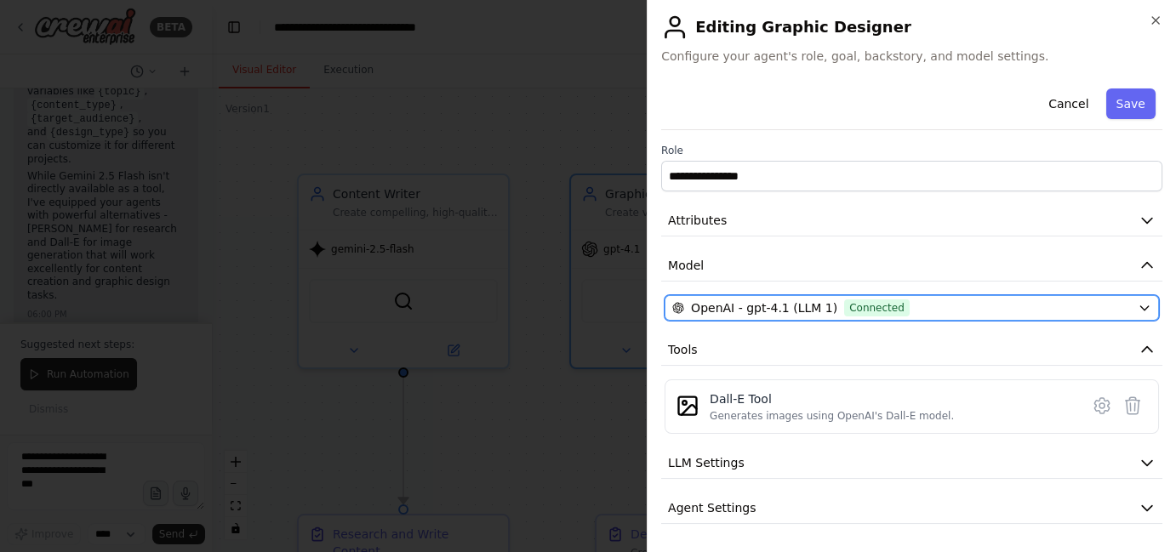
click at [763, 303] on span "OpenAI - gpt-4.1 (LLM 1)" at bounding box center [764, 307] width 146 height 17
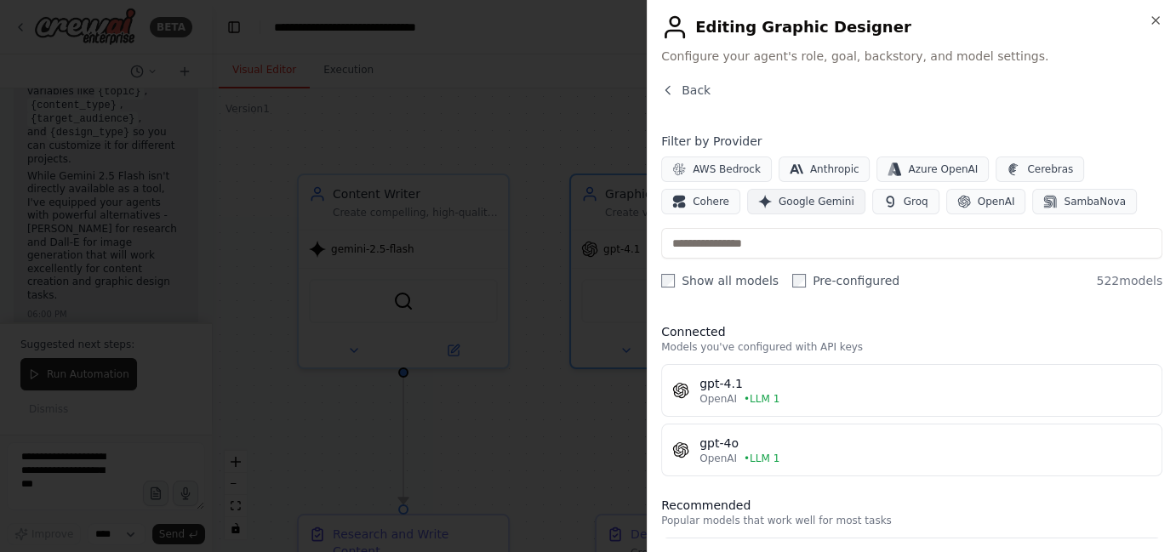
click at [747, 208] on button "Google Gemini" at bounding box center [806, 202] width 118 height 26
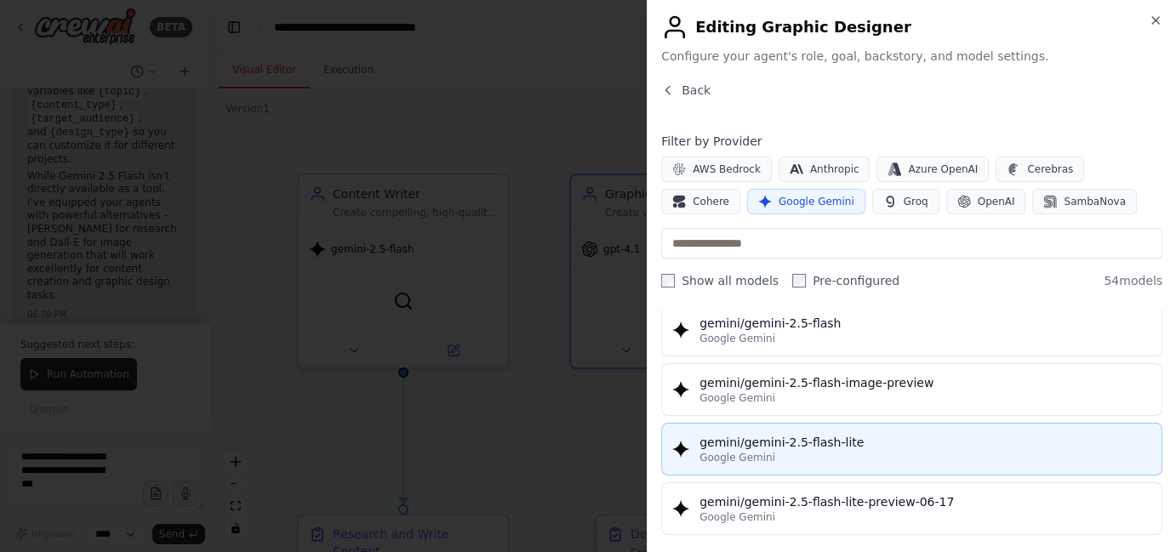
scroll to position [1469, 0]
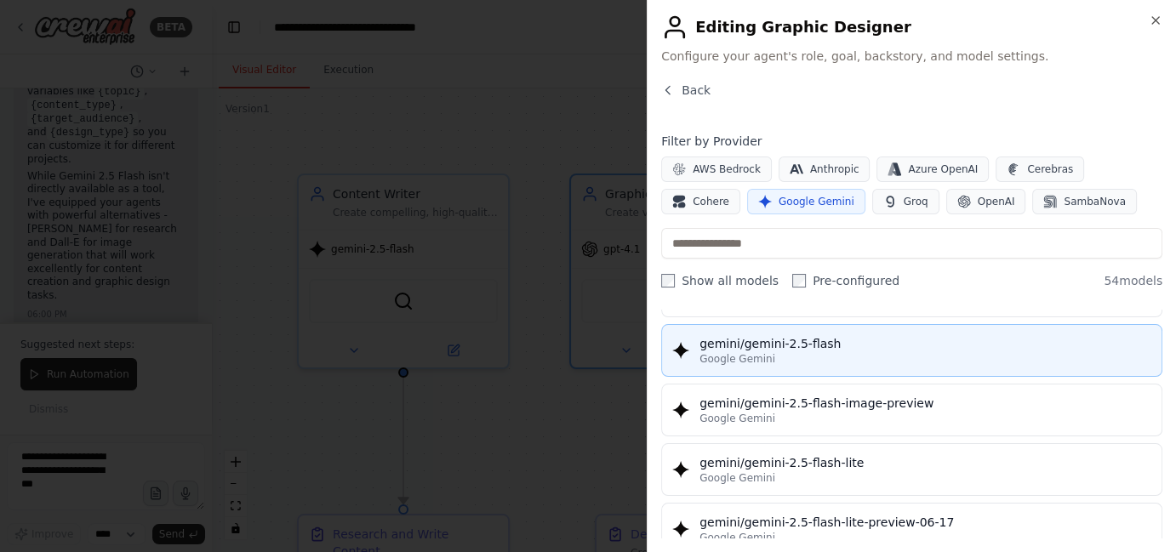
click at [777, 352] on div "Google Gemini" at bounding box center [925, 359] width 452 height 14
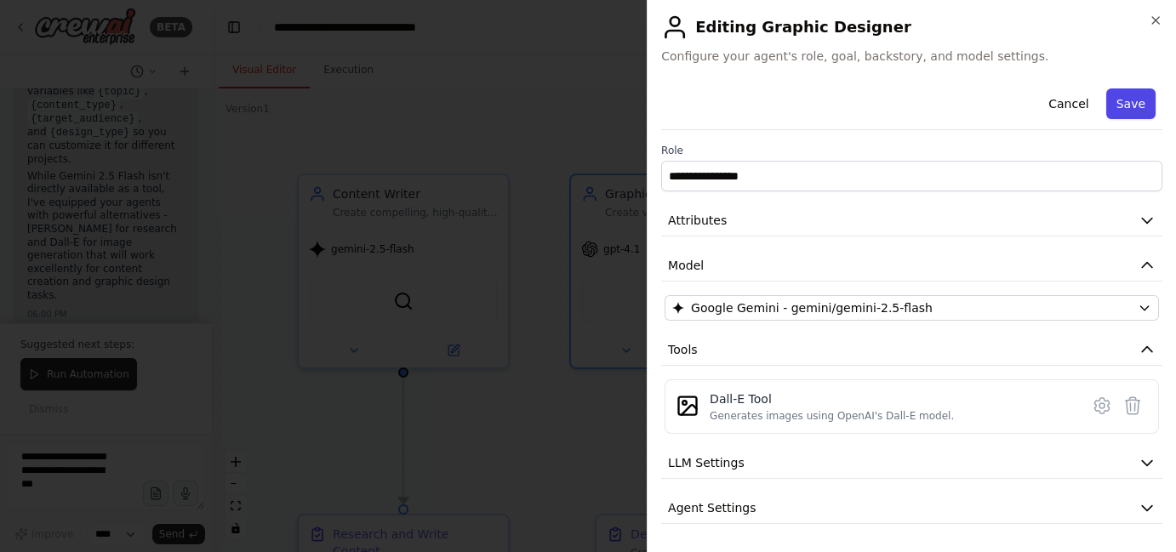
click at [1112, 102] on button "Save" at bounding box center [1130, 103] width 49 height 31
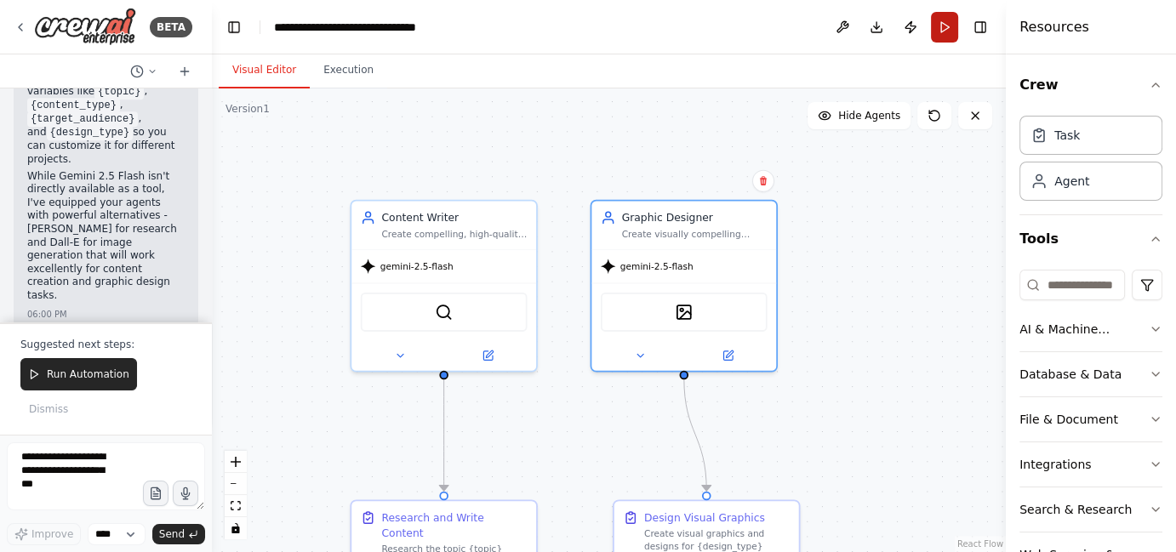
click at [939, 33] on button "Run" at bounding box center [944, 27] width 27 height 31
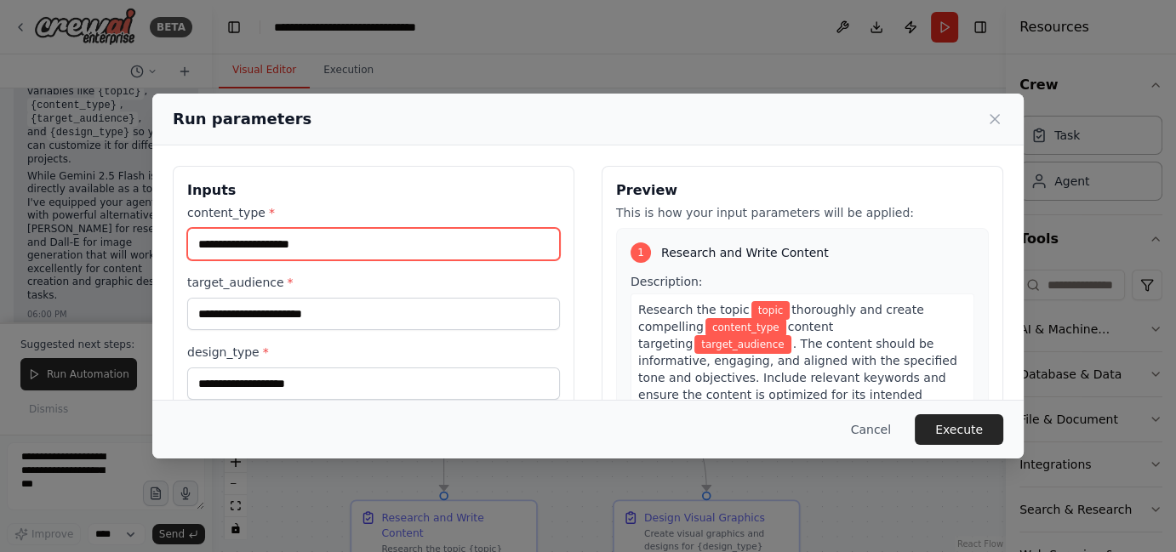
click at [308, 247] on input "content_type *" at bounding box center [373, 244] width 373 height 32
type input "**********"
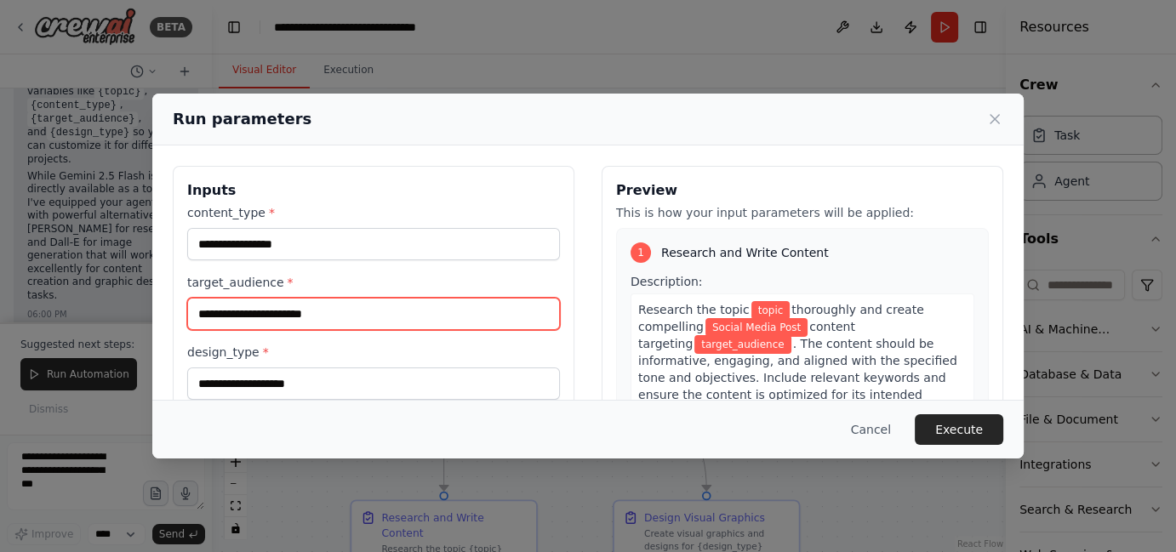
click at [340, 313] on input "target_audience *" at bounding box center [373, 314] width 373 height 32
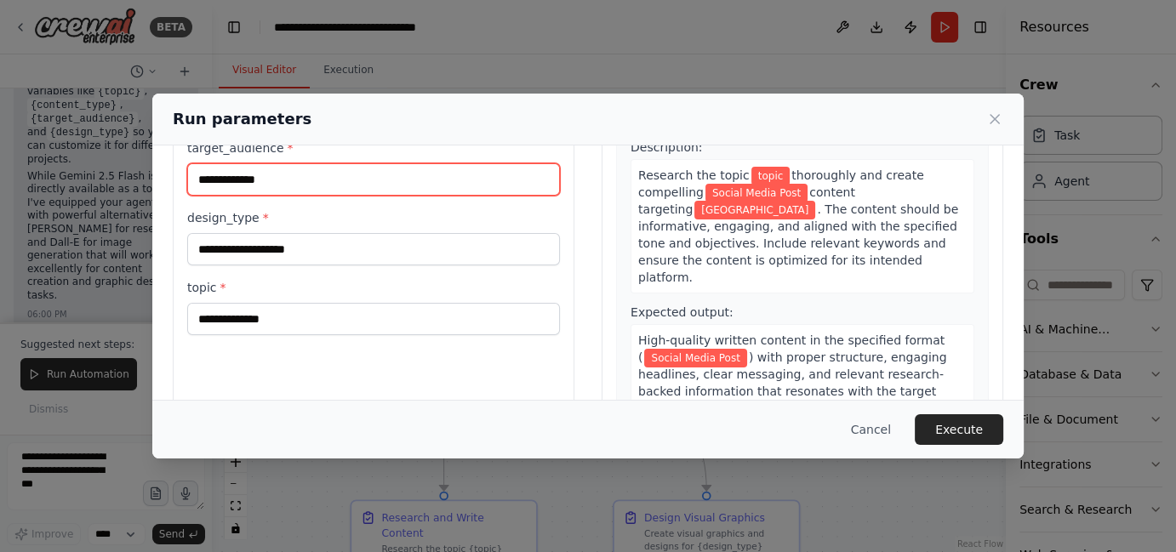
scroll to position [111, 0]
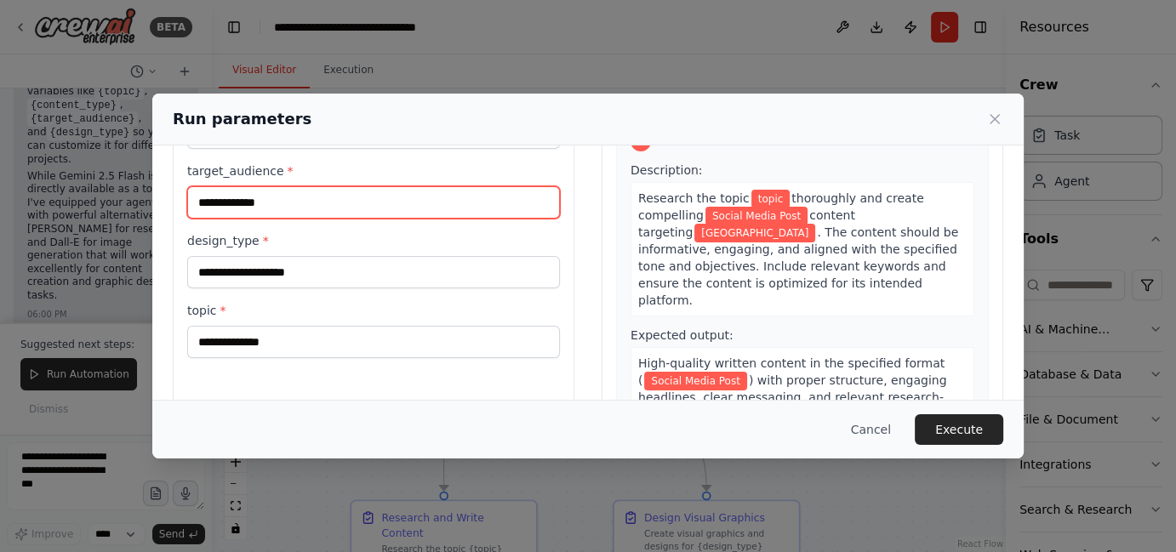
type input "**********"
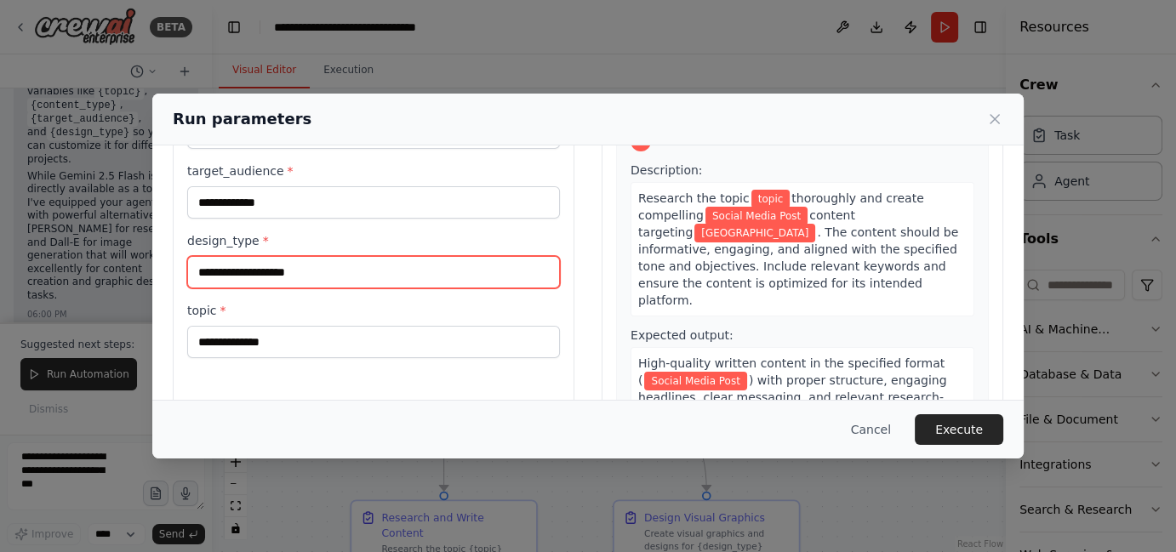
click at [319, 276] on input "design_type *" at bounding box center [373, 272] width 373 height 32
type input "*"
type input "**********"
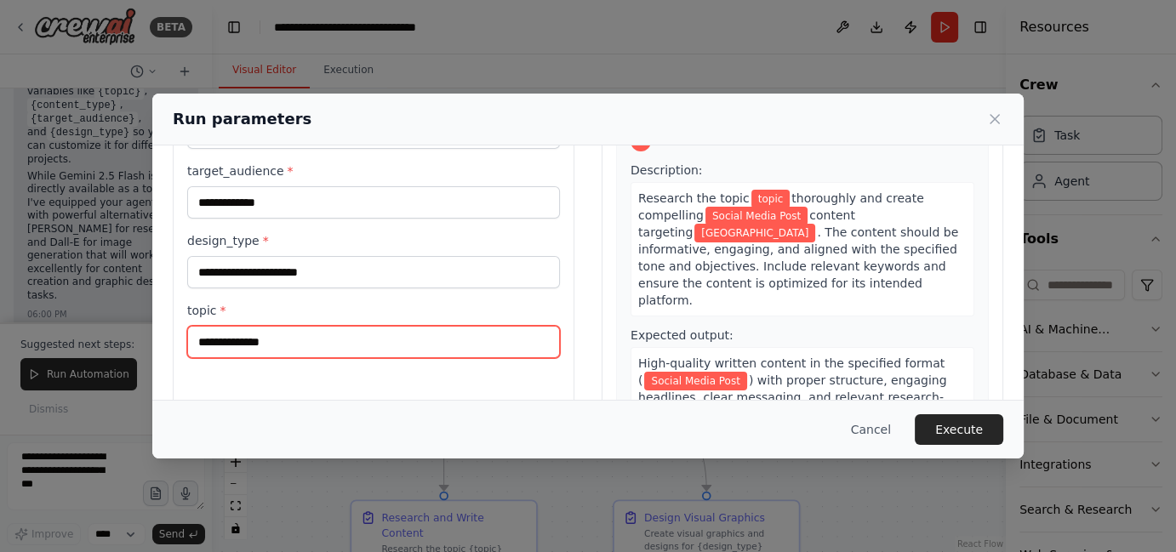
click at [288, 339] on input "topic *" at bounding box center [373, 342] width 373 height 32
type input "*"
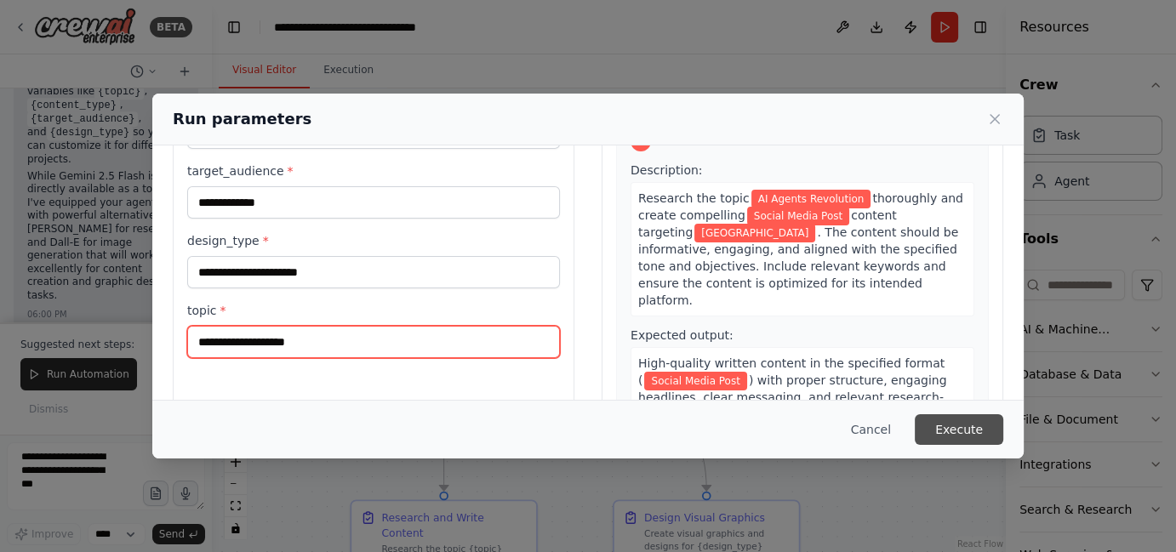
type input "**********"
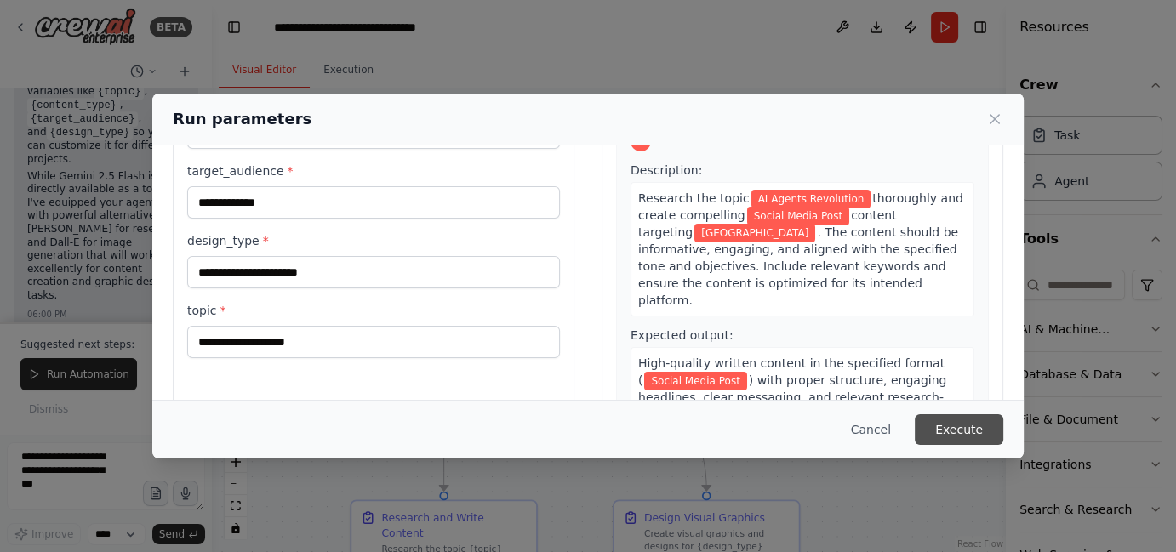
click at [966, 421] on button "Execute" at bounding box center [958, 429] width 88 height 31
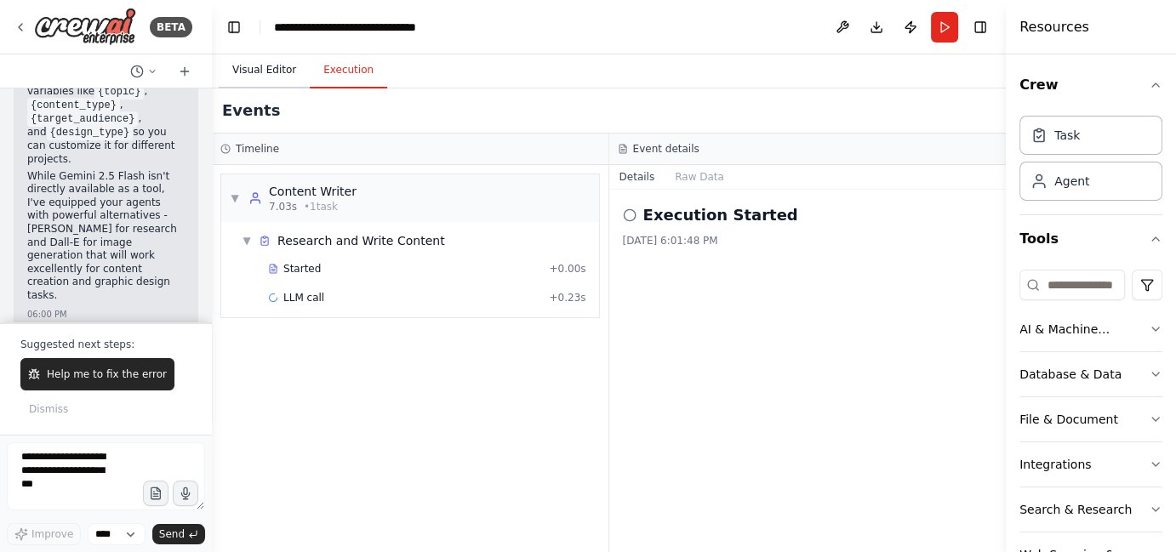
click at [262, 71] on button "Visual Editor" at bounding box center [264, 71] width 91 height 36
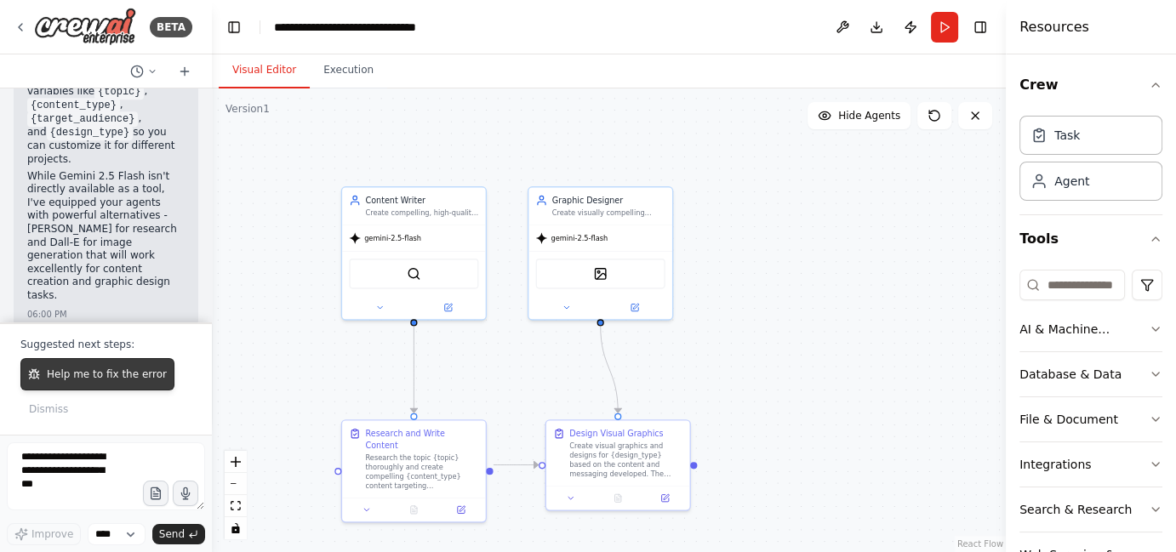
click at [37, 378] on icon at bounding box center [38, 378] width 2 height 2
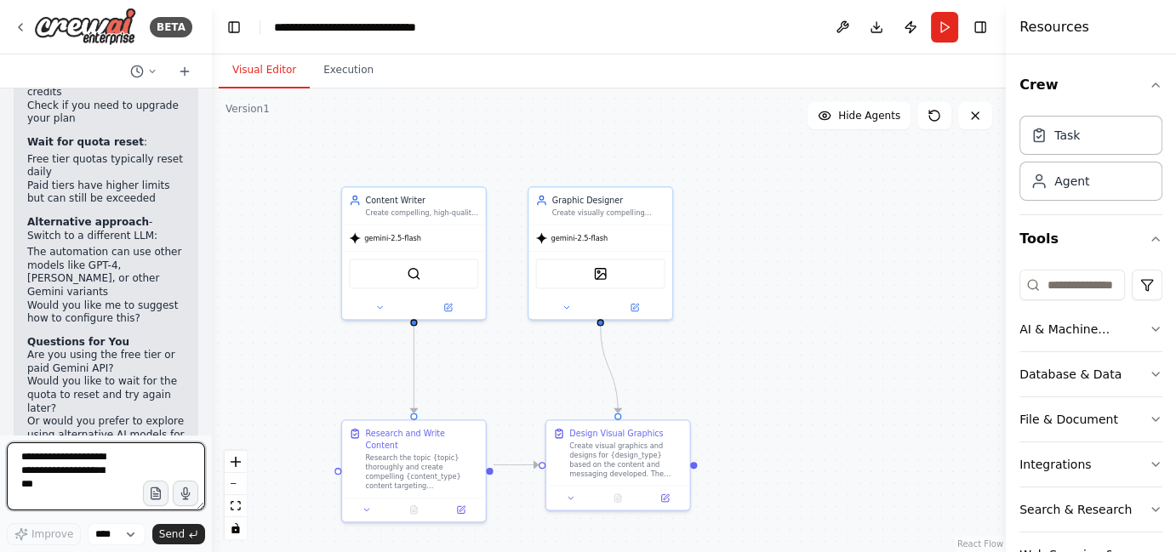
scroll to position [2645, 0]
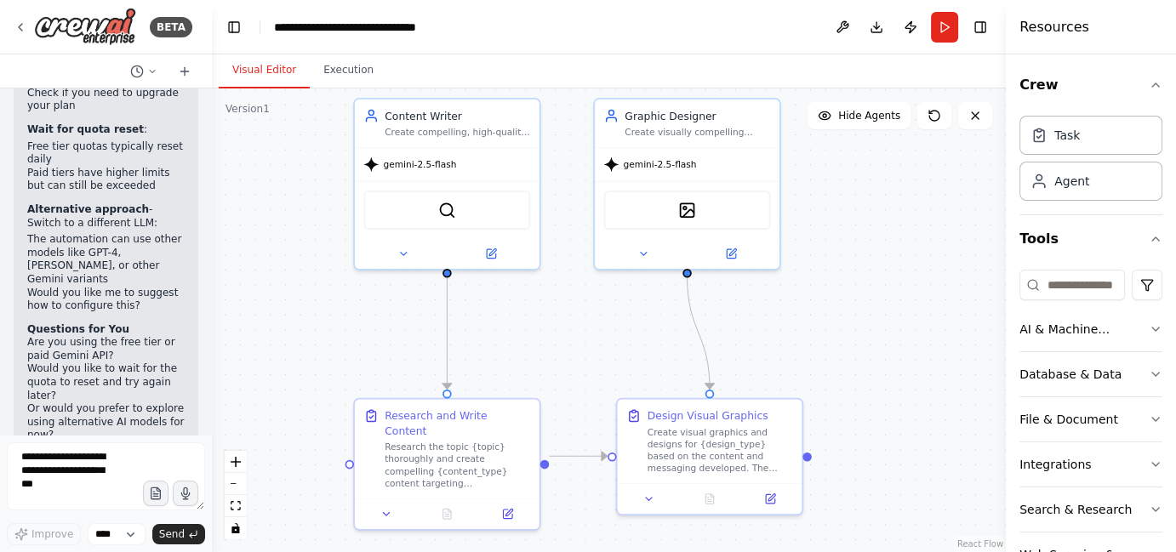
drag, startPoint x: 472, startPoint y: 396, endPoint x: 493, endPoint y: 352, distance: 48.3
click at [493, 354] on div ".deletable-edge-delete-btn { width: 20px; height: 20px; border: 0px solid #ffff…" at bounding box center [609, 320] width 794 height 464
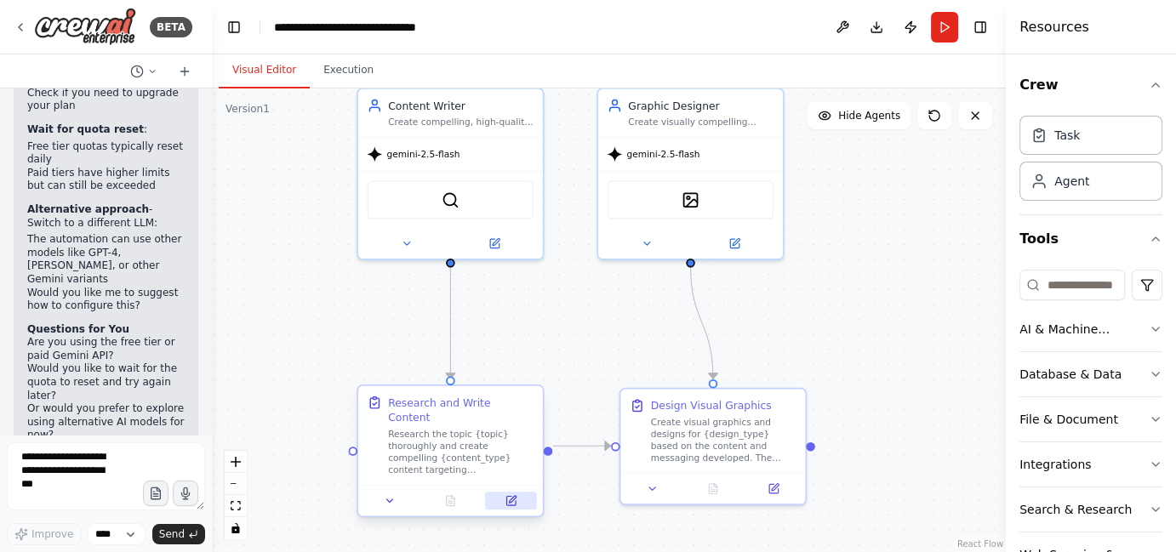
click at [504, 495] on icon at bounding box center [510, 501] width 12 height 12
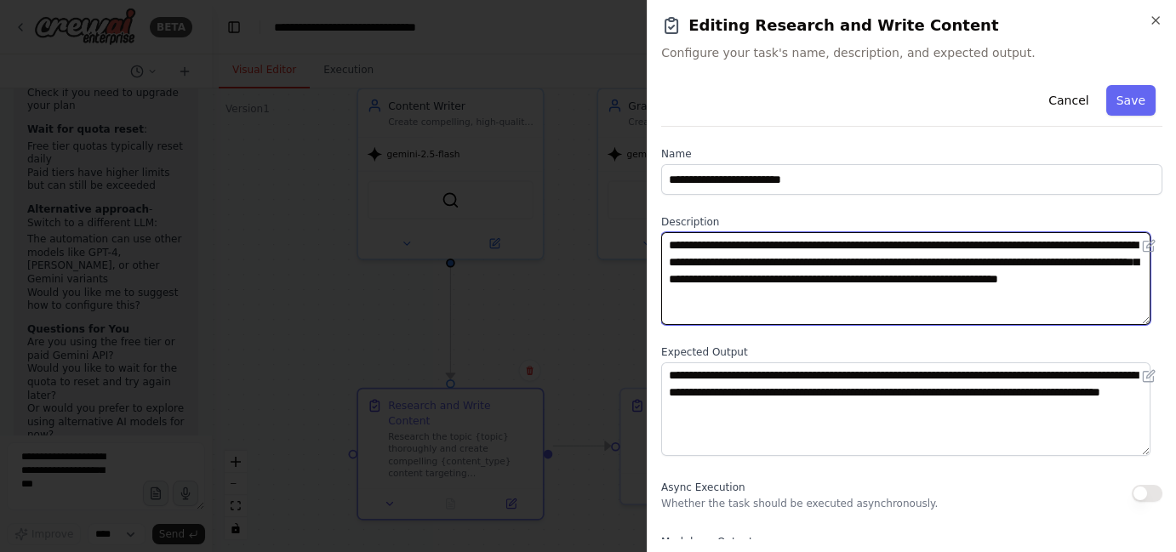
drag, startPoint x: 802, startPoint y: 246, endPoint x: 768, endPoint y: 247, distance: 34.0
click at [768, 247] on textarea "**********" at bounding box center [905, 278] width 489 height 93
type textarea "**********"
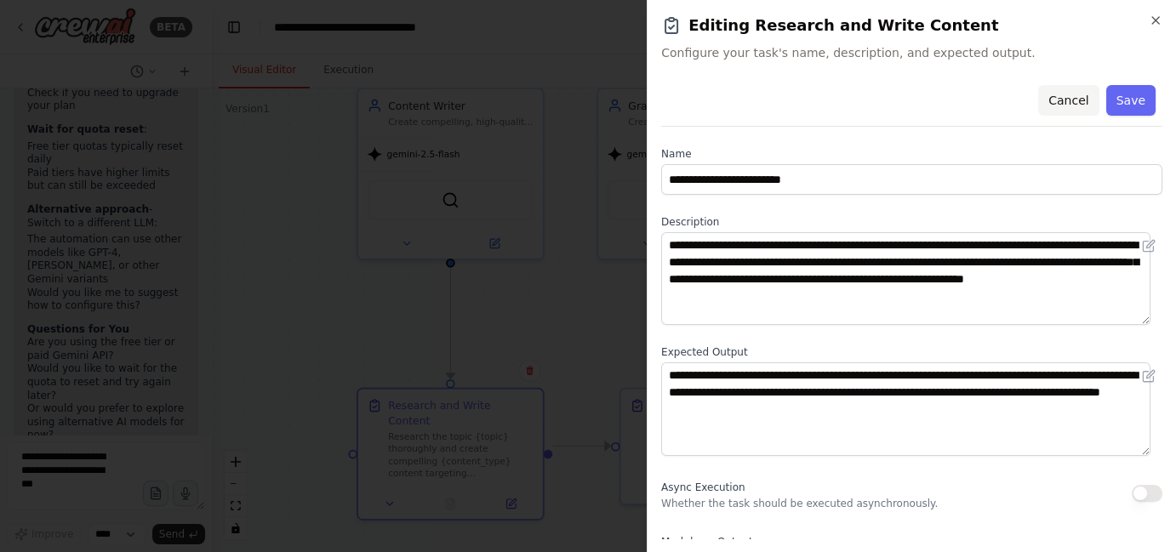
click at [1067, 94] on button "Cancel" at bounding box center [1068, 100] width 60 height 31
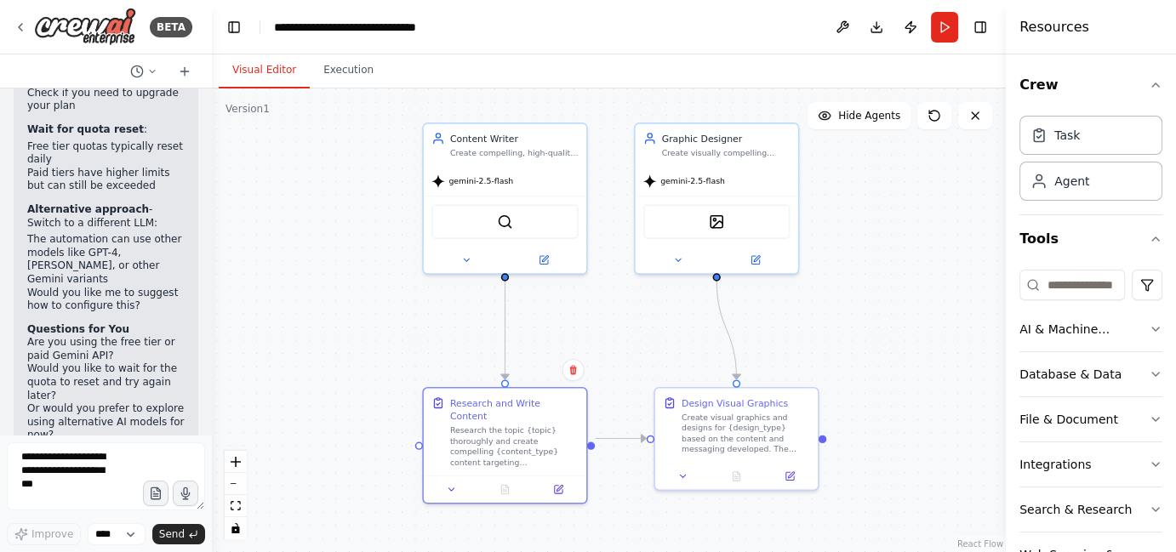
drag, startPoint x: 839, startPoint y: 282, endPoint x: 847, endPoint y: 294, distance: 14.6
click at [847, 294] on div ".deletable-edge-delete-btn { width: 20px; height: 20px; border: 0px solid #ffff…" at bounding box center [609, 320] width 794 height 464
click at [841, 295] on div ".deletable-edge-delete-btn { width: 20px; height: 20px; border: 0px solid #ffff…" at bounding box center [609, 320] width 794 height 464
click at [822, 333] on div ".deletable-edge-delete-btn { width: 20px; height: 20px; border: 0px solid #ffff…" at bounding box center [609, 320] width 794 height 464
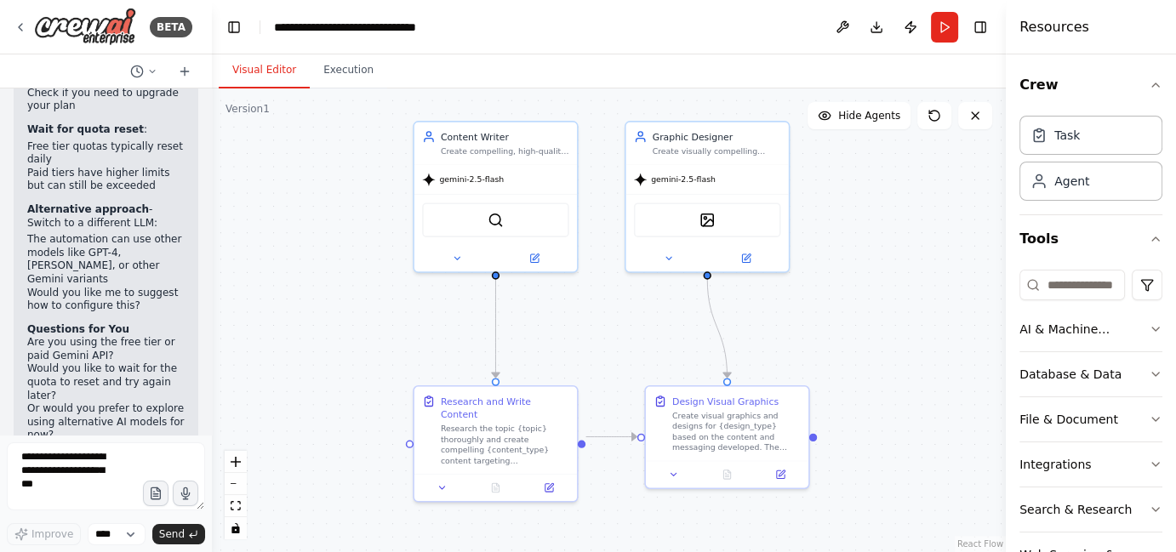
click at [840, 256] on div ".deletable-edge-delete-btn { width: 20px; height: 20px; border: 0px solid #ffff…" at bounding box center [609, 320] width 794 height 464
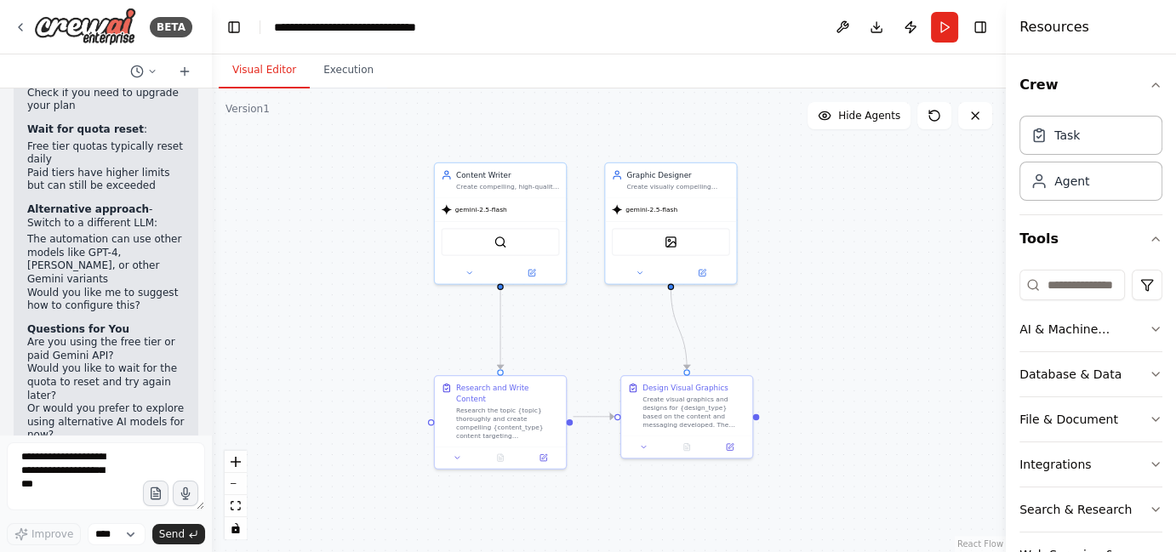
drag, startPoint x: 859, startPoint y: 236, endPoint x: 794, endPoint y: 254, distance: 68.1
click at [794, 254] on div ".deletable-edge-delete-btn { width: 20px; height: 20px; border: 0px solid #ffff…" at bounding box center [609, 320] width 794 height 464
